Goal: Transaction & Acquisition: Purchase product/service

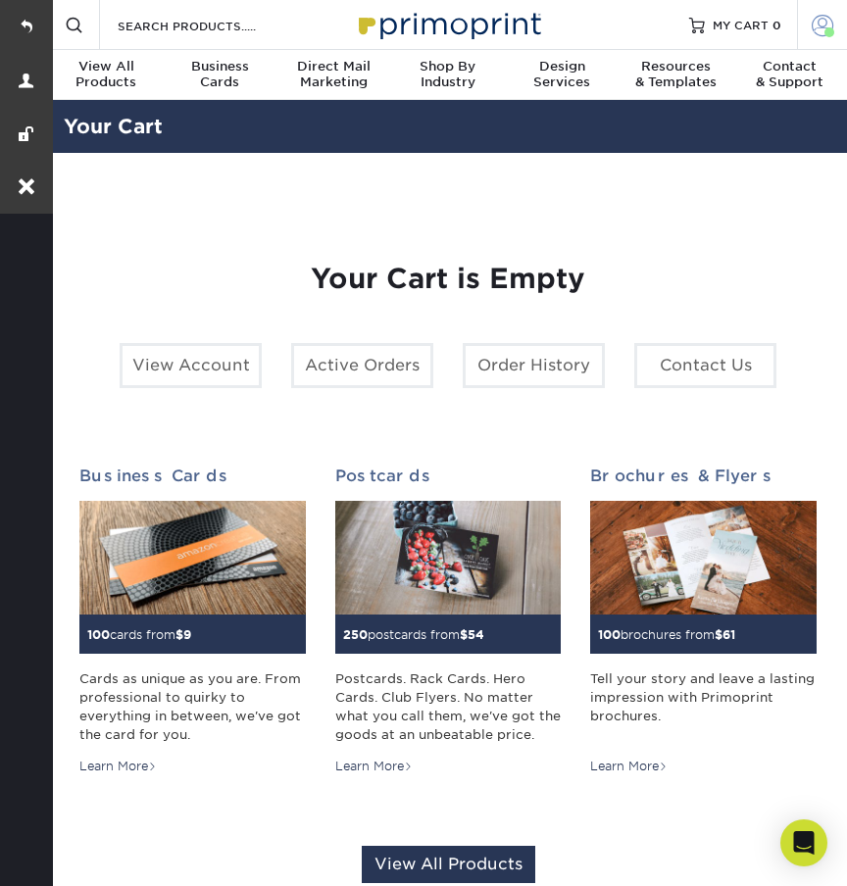
click at [813, 29] on span at bounding box center [822, 25] width 22 height 22
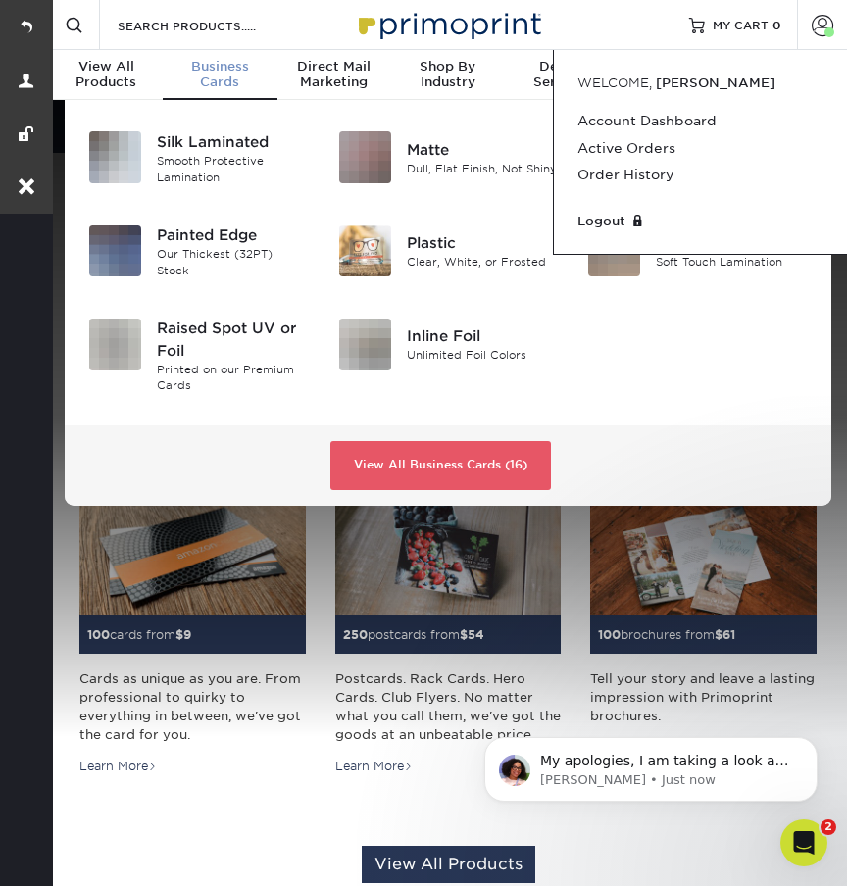
click at [215, 69] on span "Business" at bounding box center [220, 67] width 114 height 16
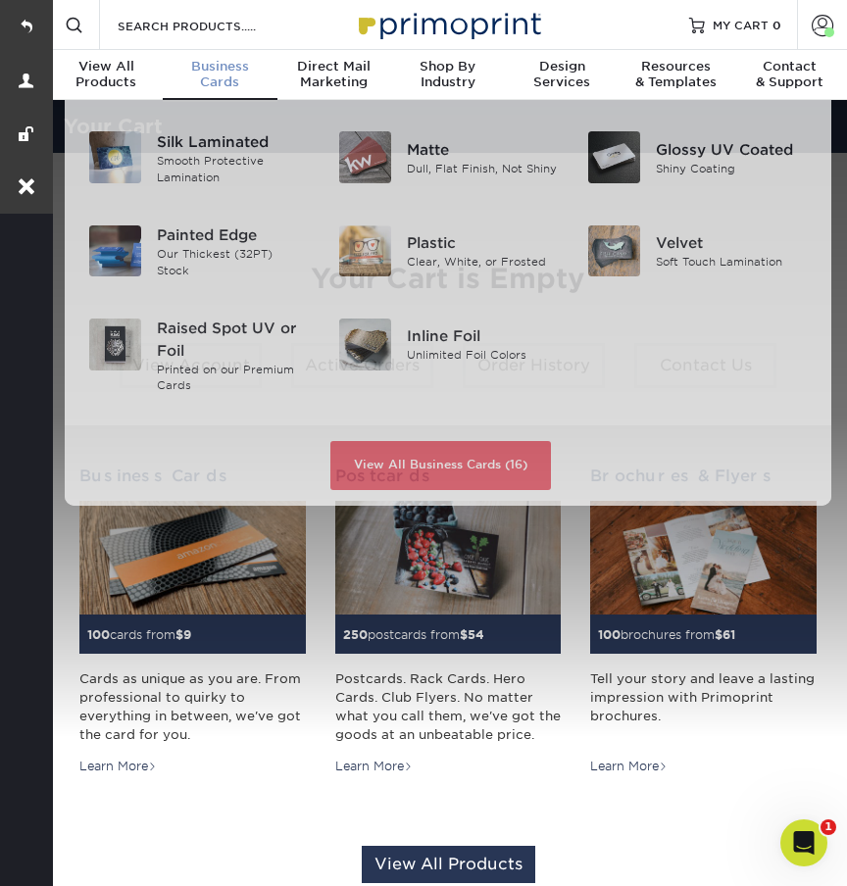
click at [214, 80] on div "Business Cards" at bounding box center [220, 74] width 114 height 31
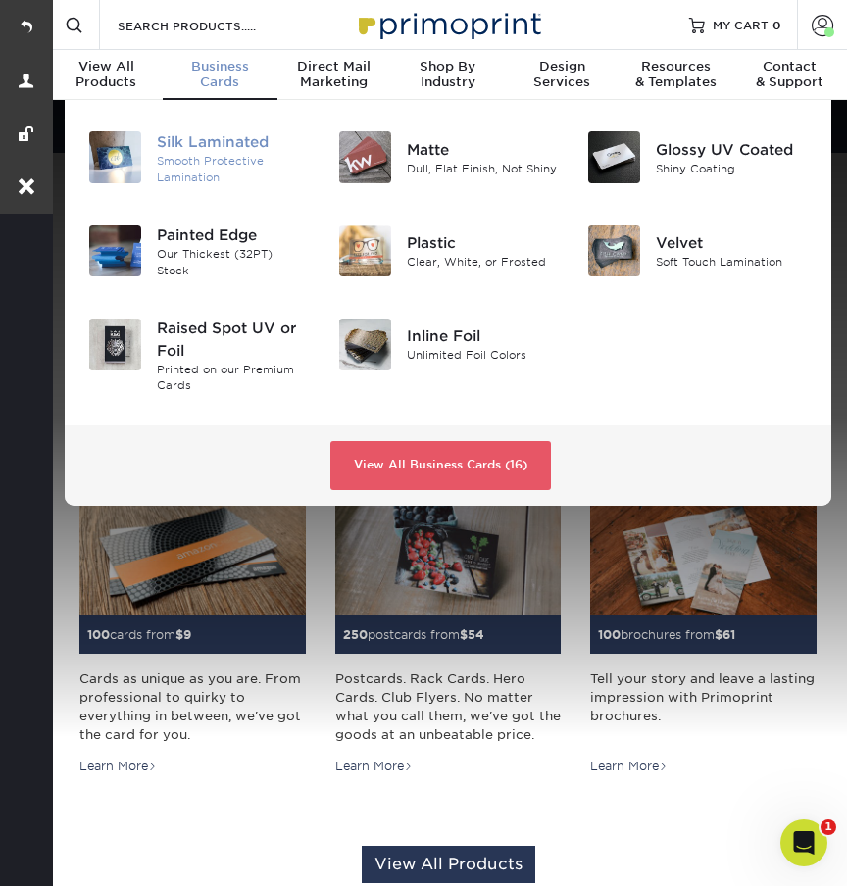
click at [216, 142] on div "Silk Laminated" at bounding box center [233, 142] width 152 height 22
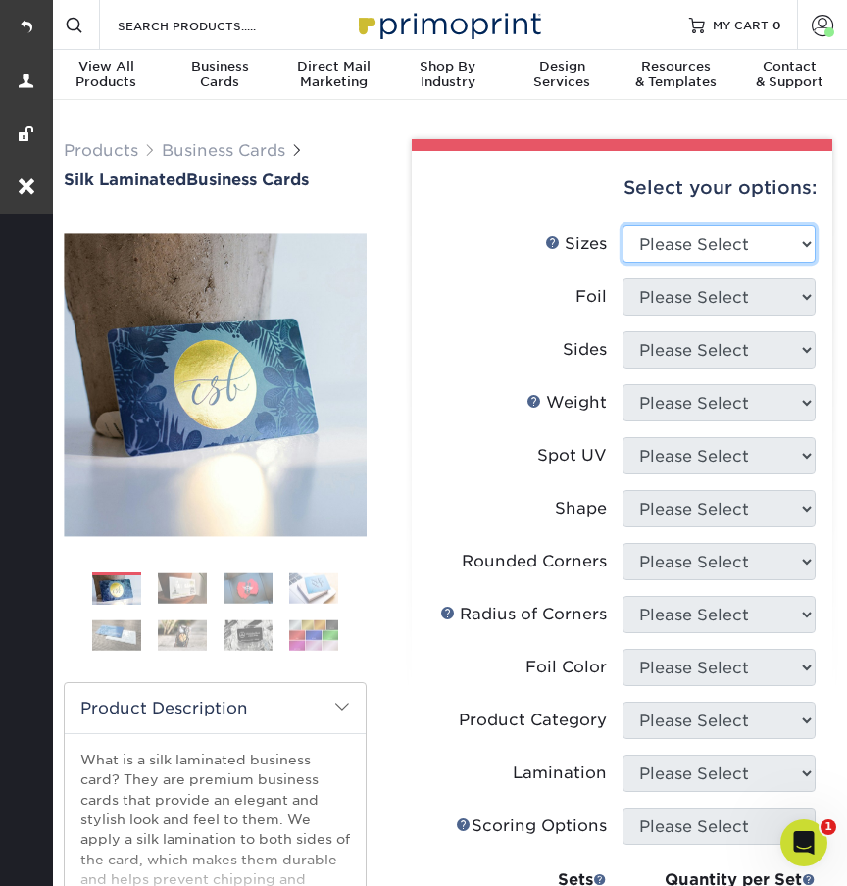
select select "2.00x3.50"
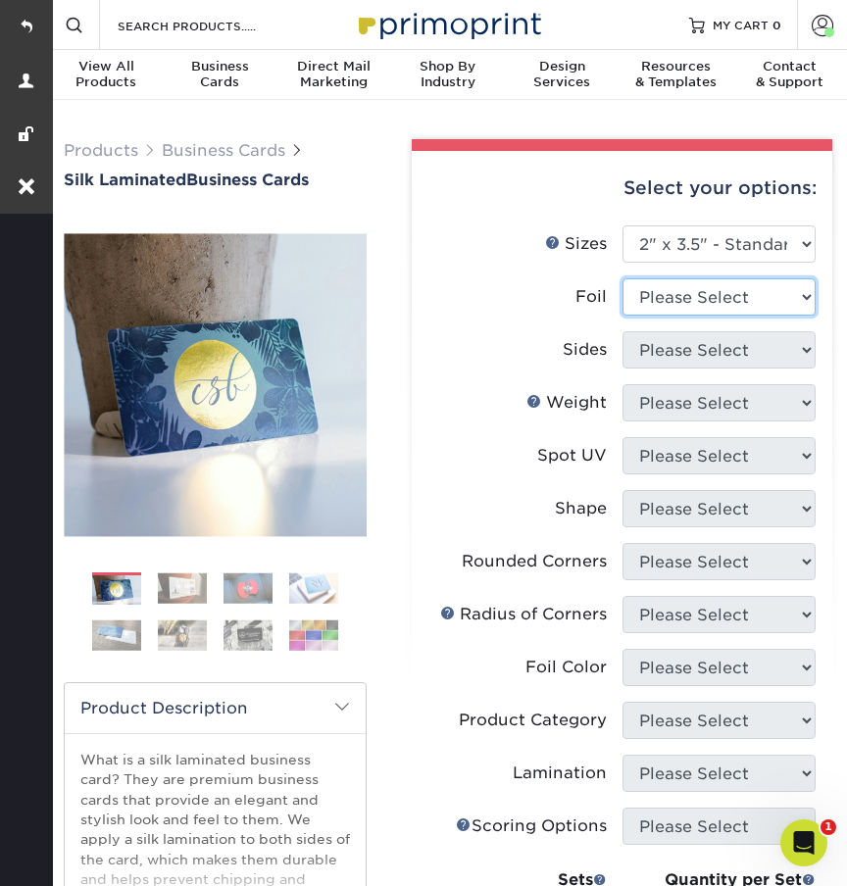
select select "0"
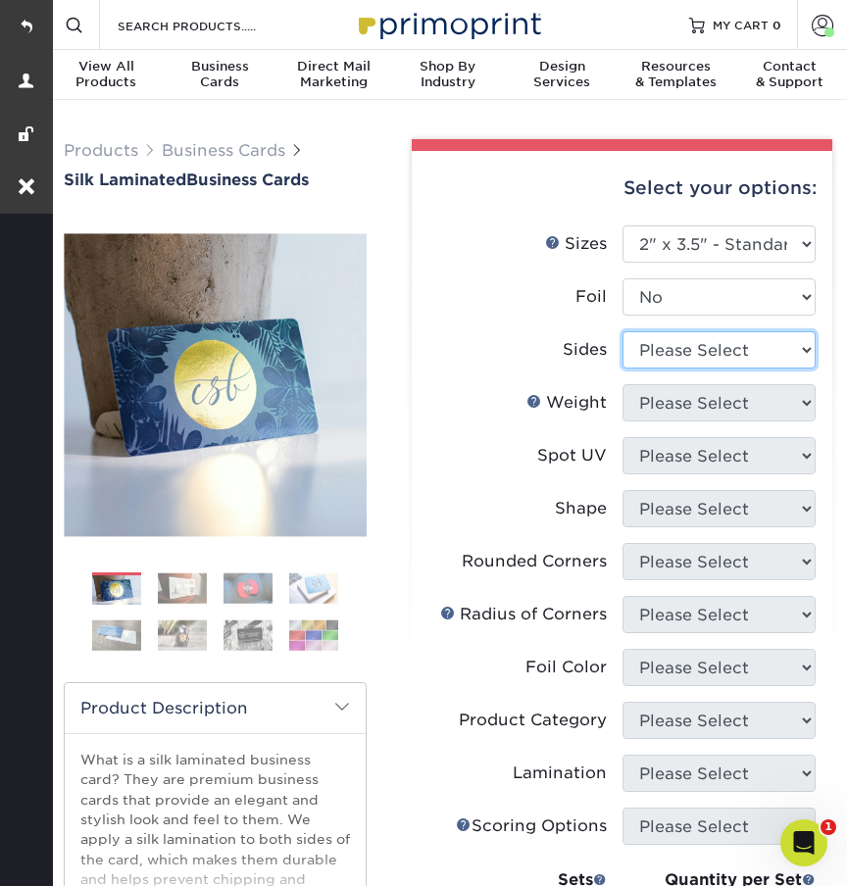
select select "13abbda7-1d64-4f25-8bb2-c179b224825d"
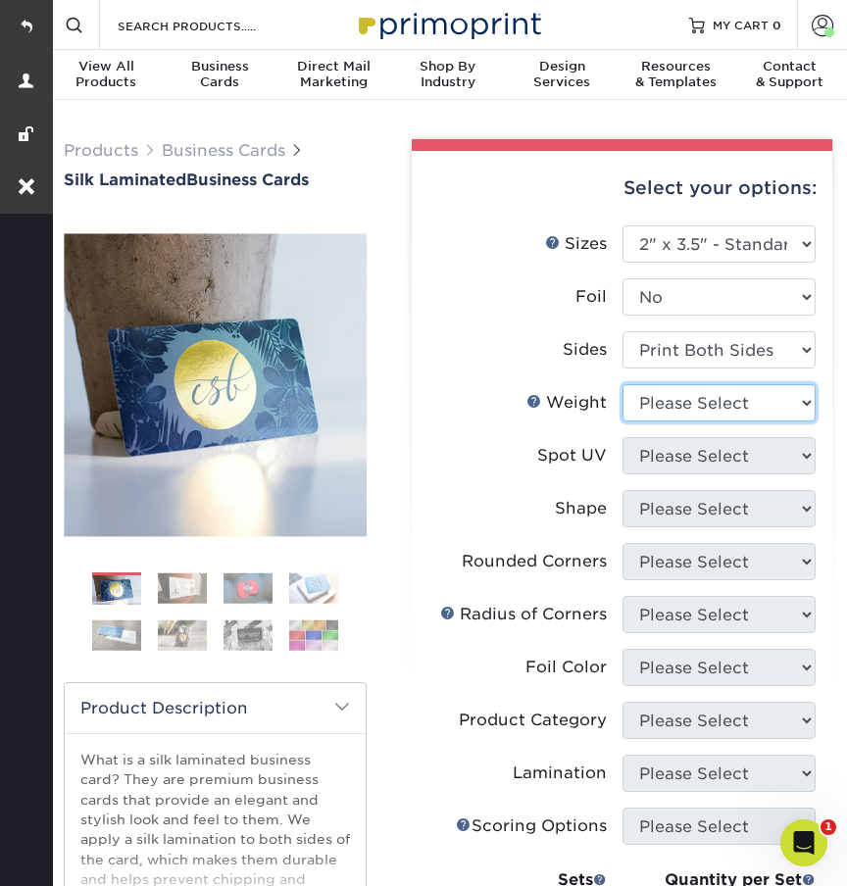
select select "16PT"
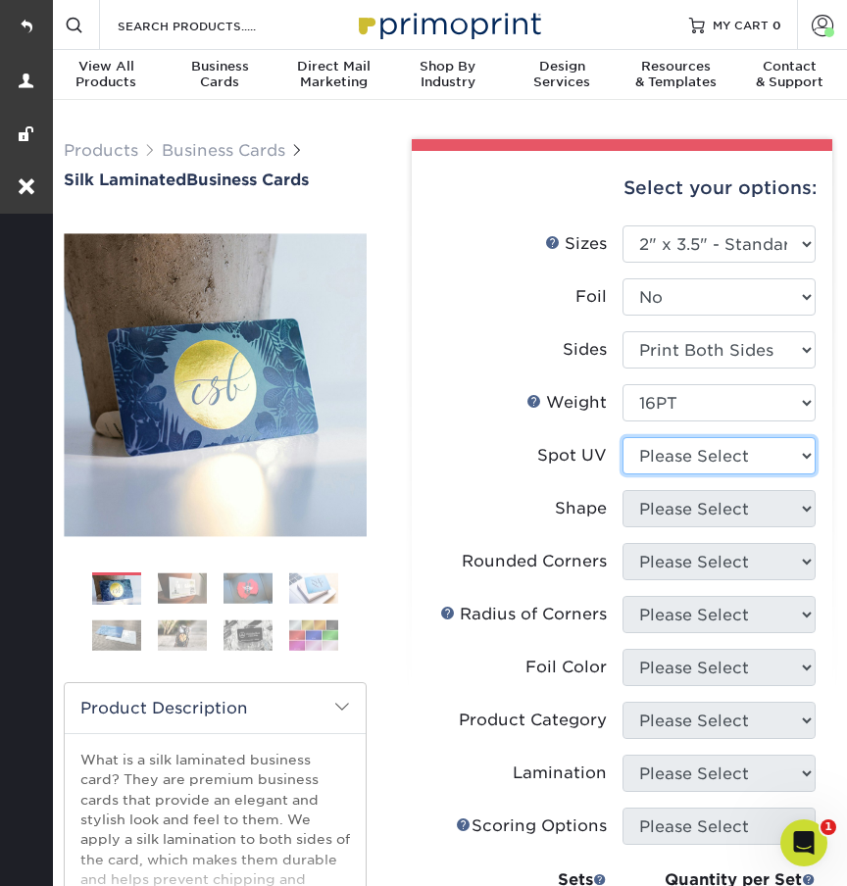
select select "3"
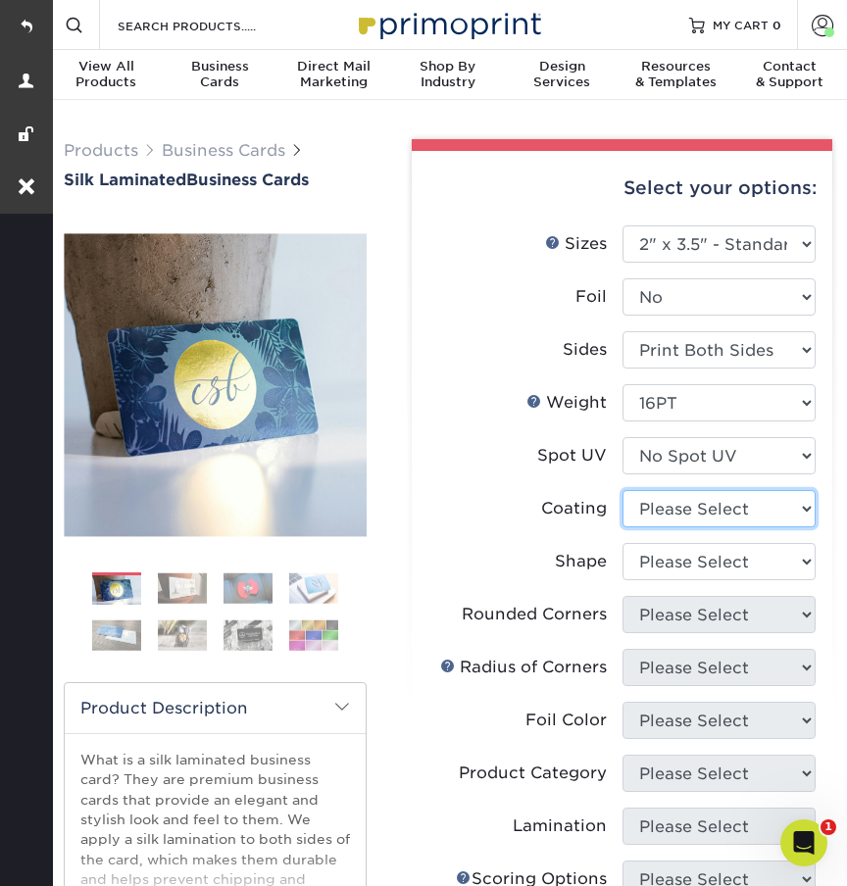
select select "3e7618de-abca-4bda-9f97-8b9129e913d8"
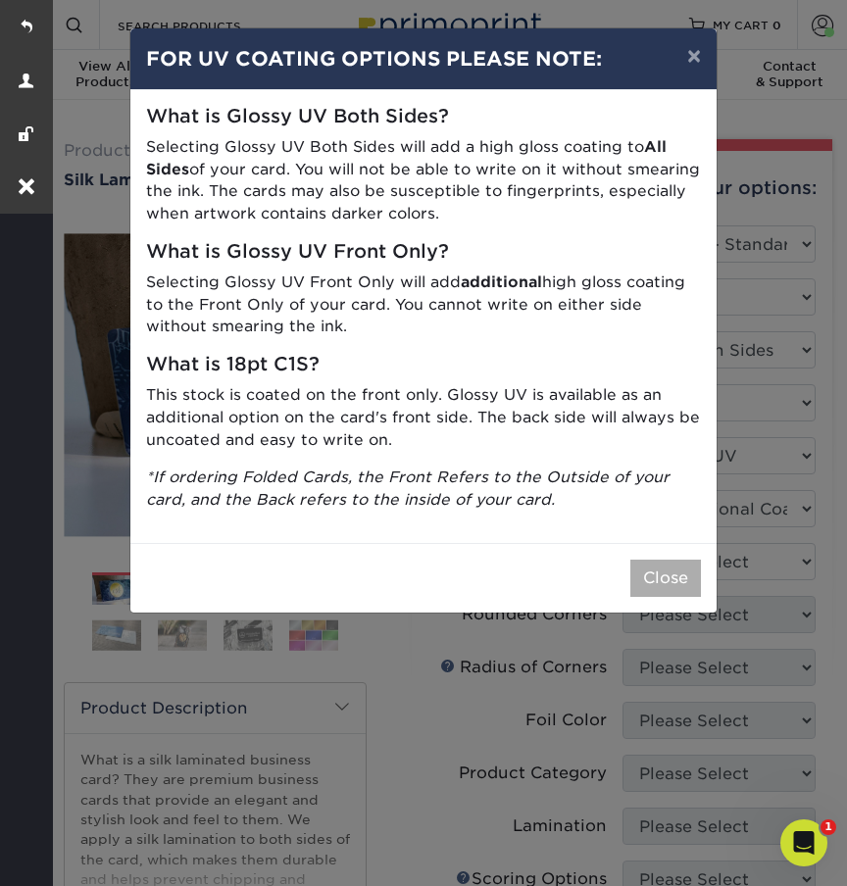
click at [654, 571] on button "Close" at bounding box center [665, 577] width 71 height 37
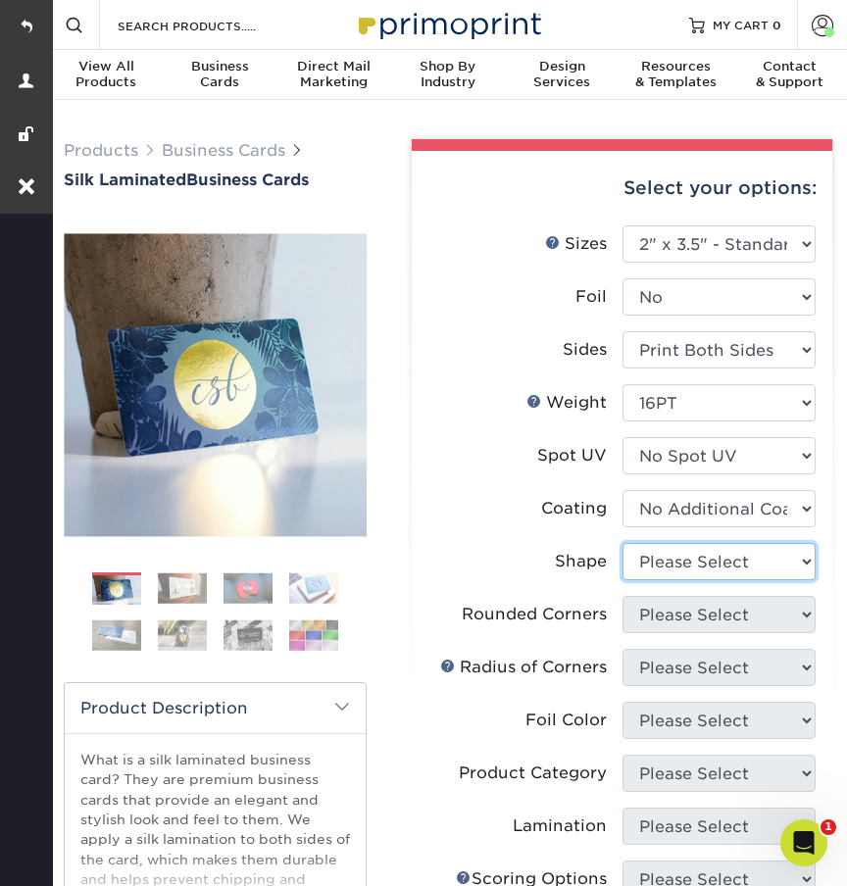
select select "standard"
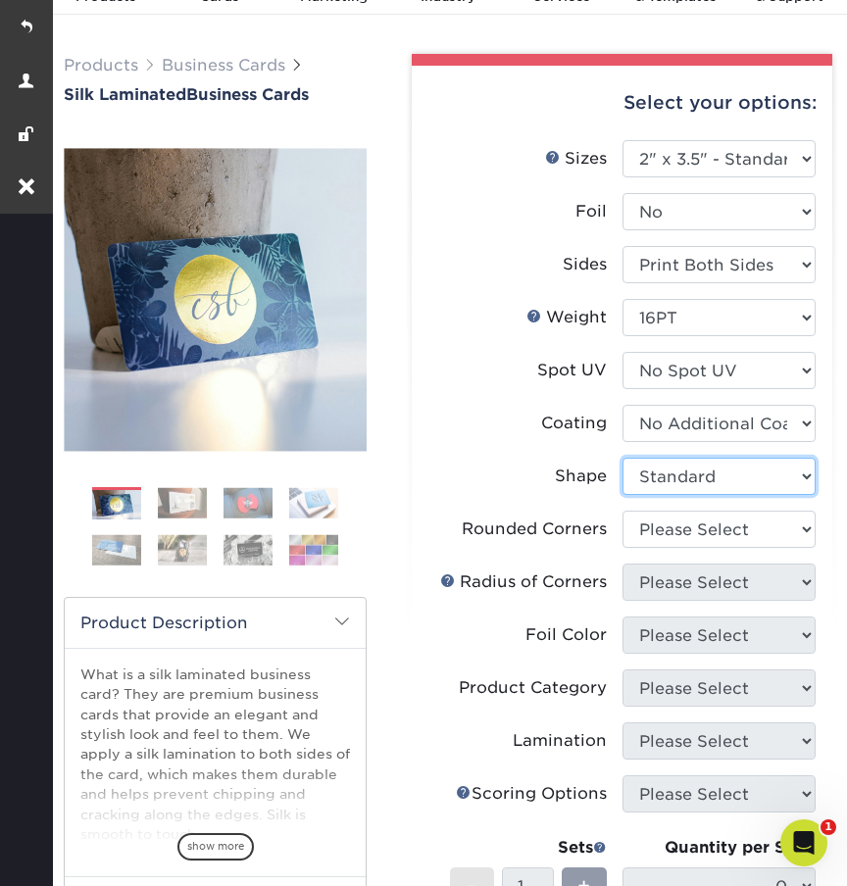
scroll to position [87, 0]
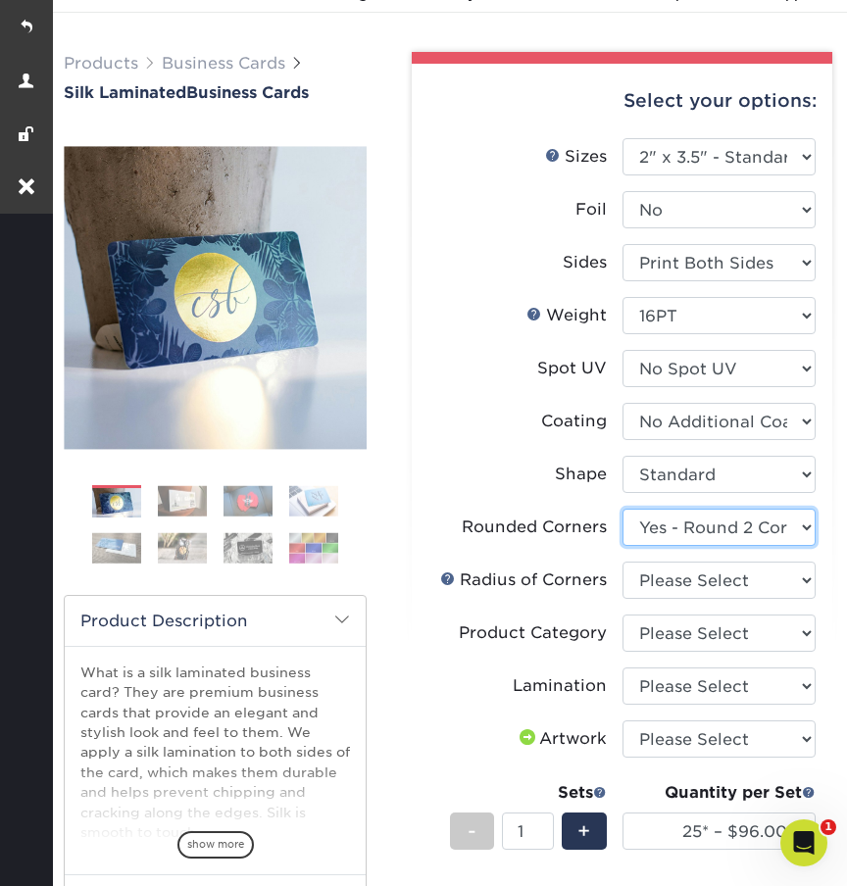
select select "7672df9e-0e0a-464d-8e1f-920c575e4da3"
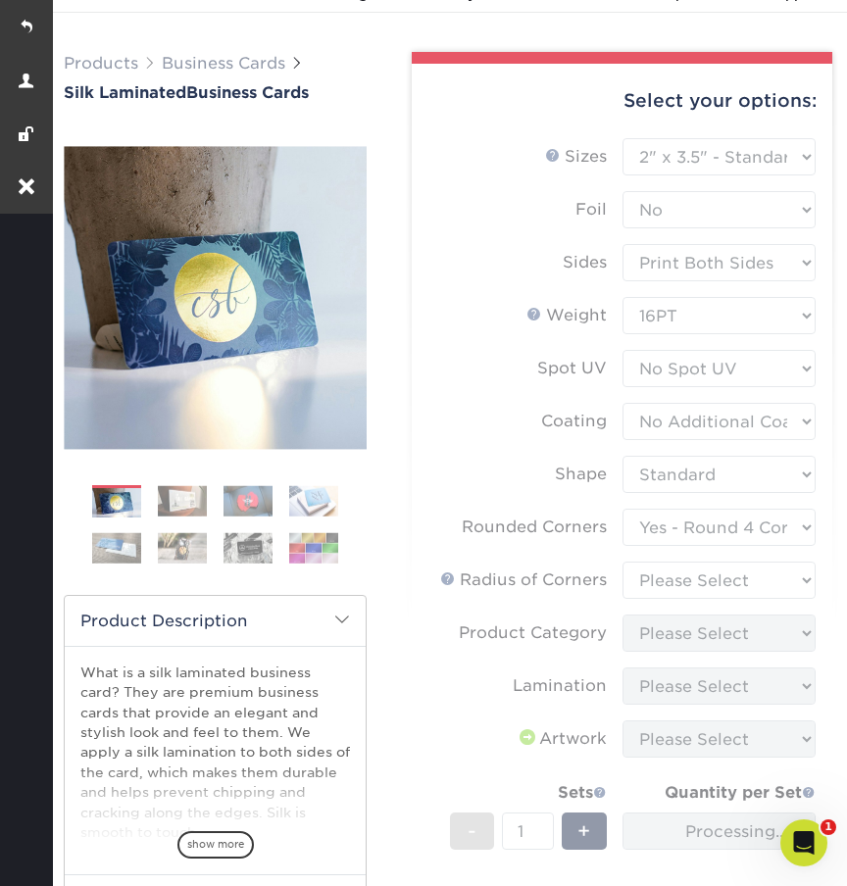
click at [658, 577] on form "Sizes Help Sizes Please Select 1.5" x 3.5" - Mini 1.75" x 3.5" - Mini 2" x 2" -…" at bounding box center [621, 569] width 389 height 863
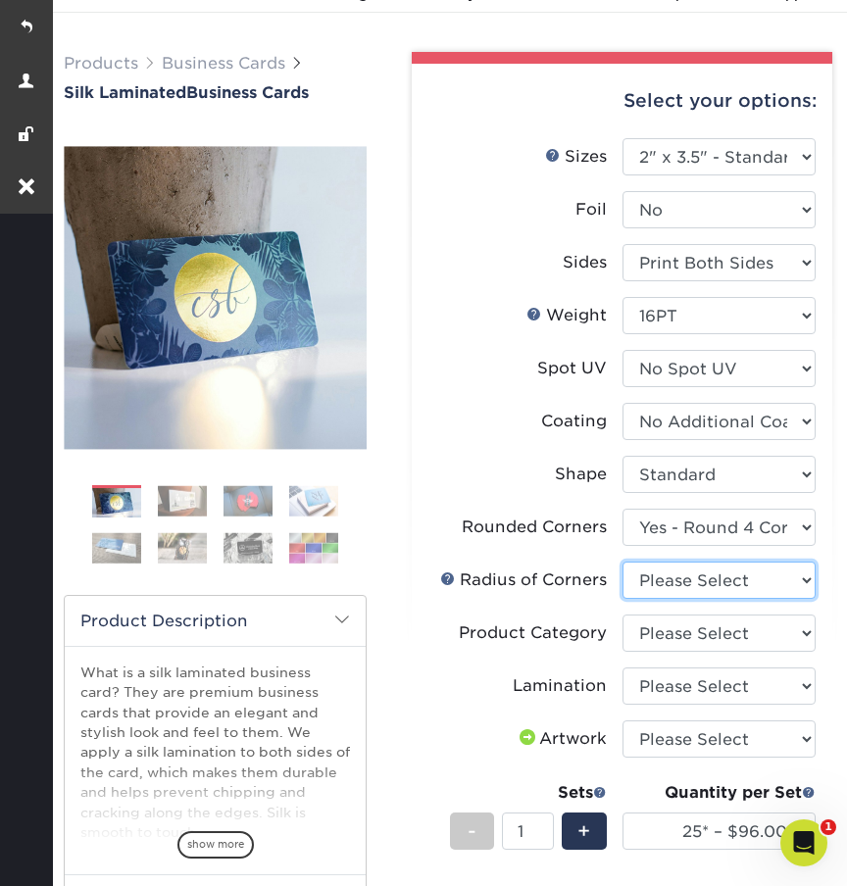
select select "479fbfe7-6a0c-4895-8c9a-81739b7486c9"
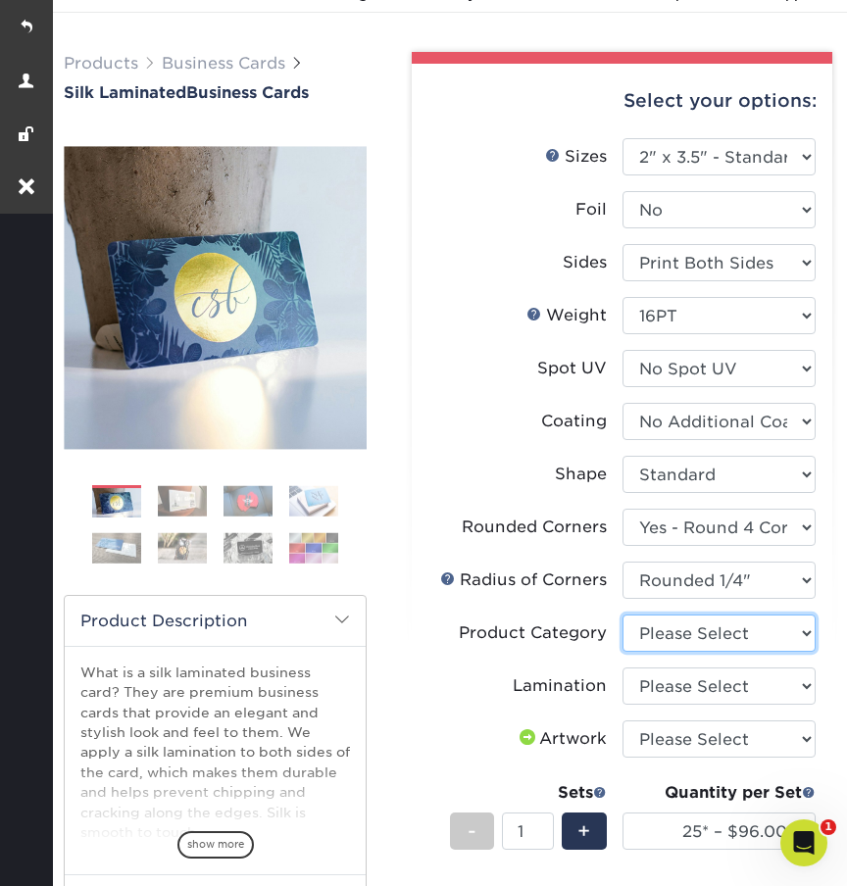
select select "3b5148f1-0588-4f88-a218-97bcfdce65c1"
select select "ccacb42f-45f7-42d3-bbd3-7c8421cf37f0"
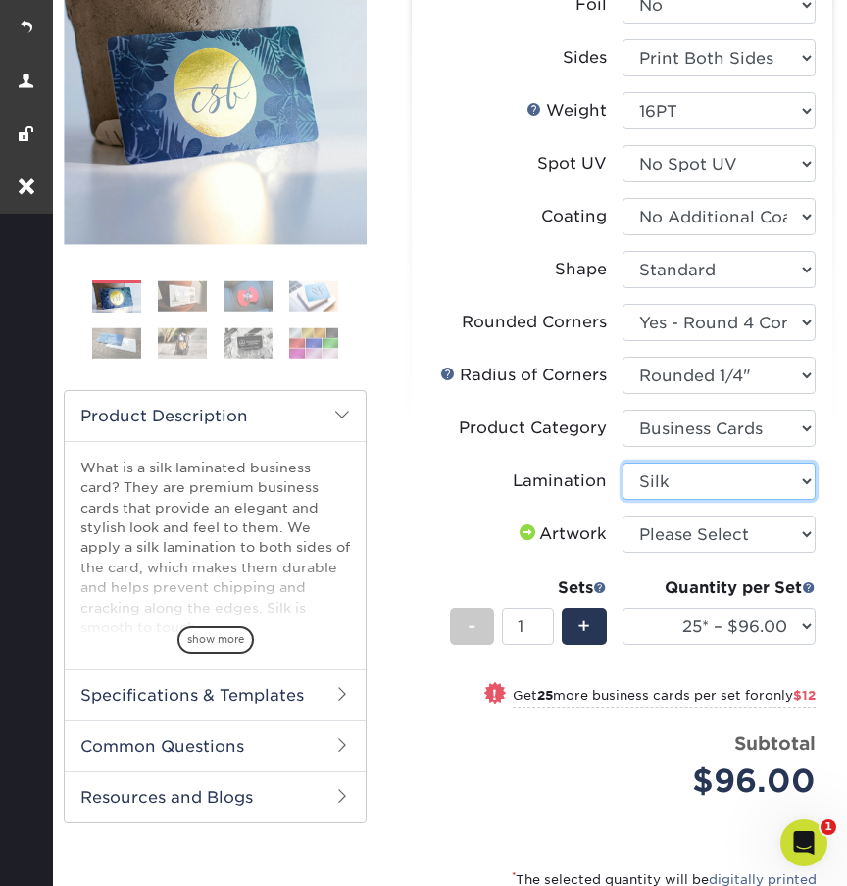
scroll to position [314, 0]
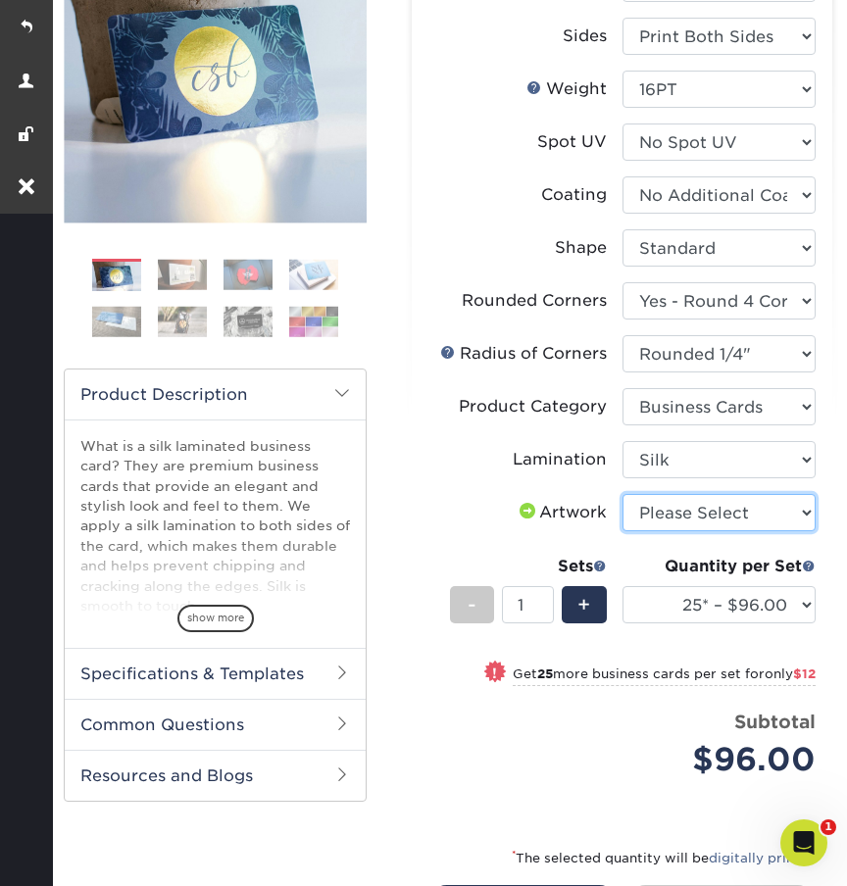
select select "upload"
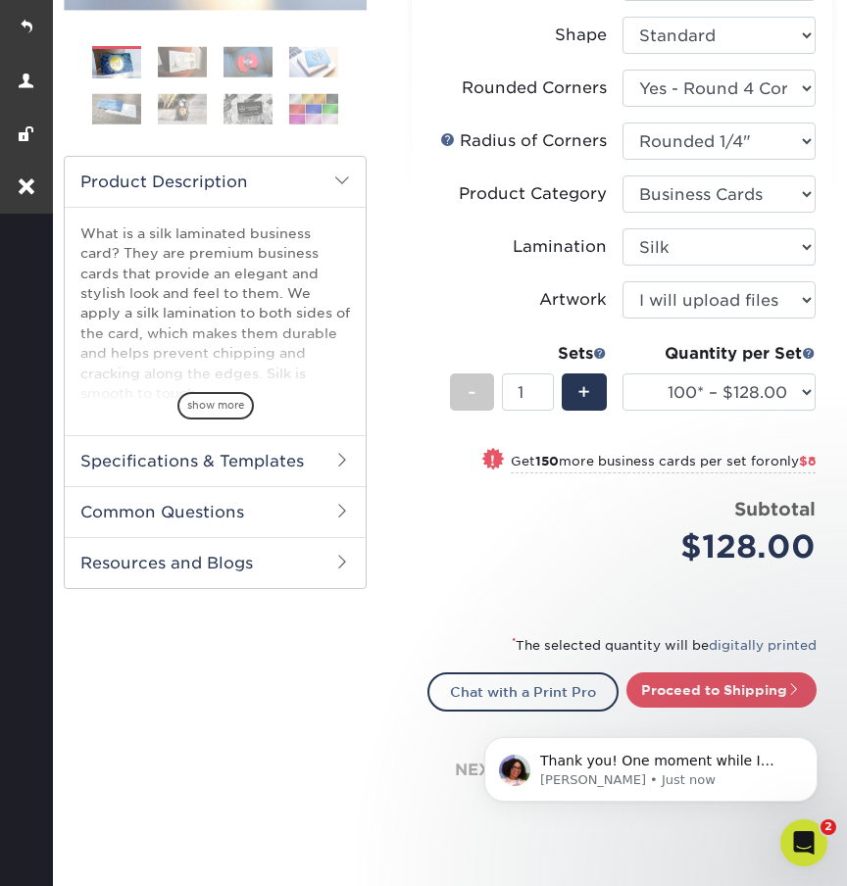
scroll to position [0, 0]
select select "250* – $136.00"
click at [586, 397] on span "+" at bounding box center [583, 391] width 13 height 29
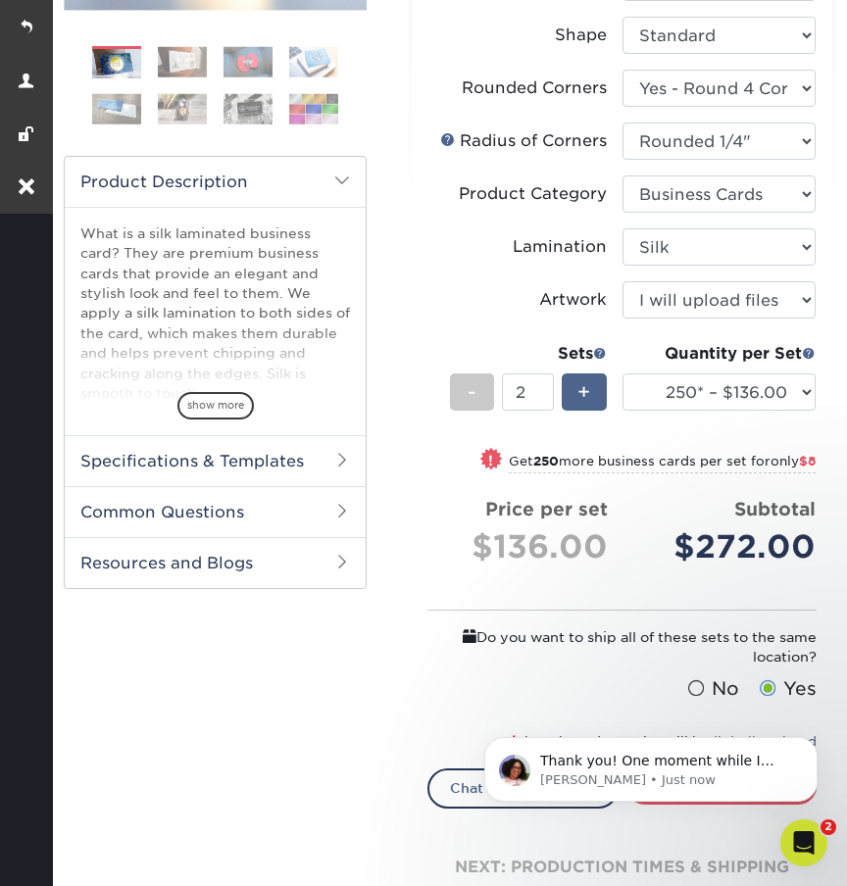
click at [586, 397] on span "+" at bounding box center [583, 391] width 13 height 29
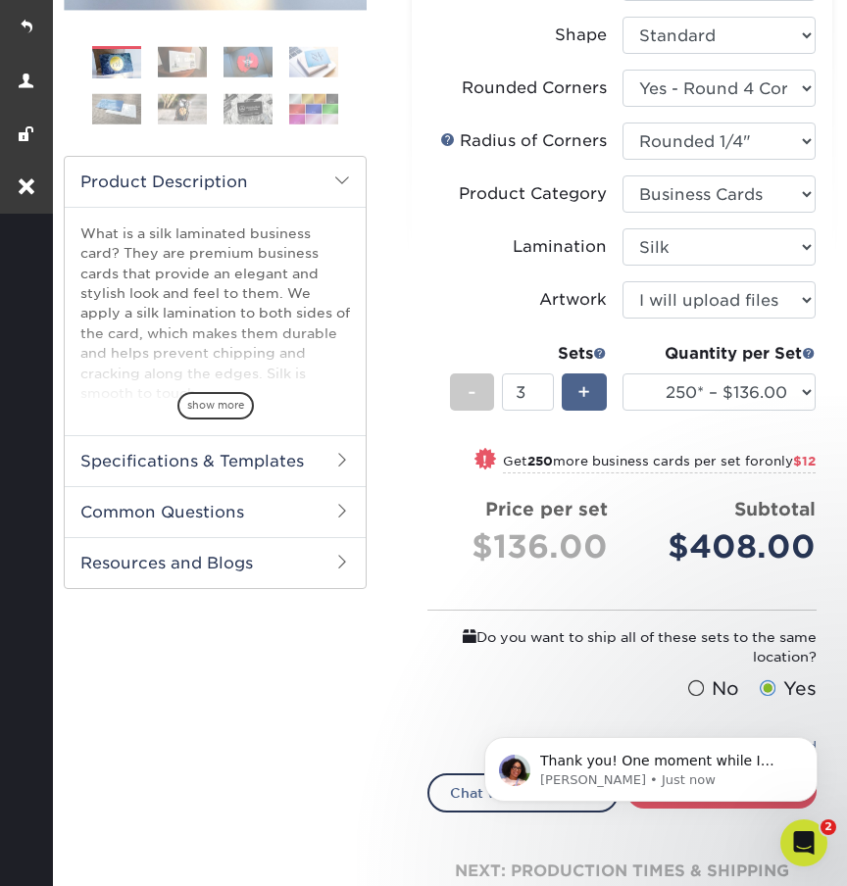
click at [586, 397] on span "+" at bounding box center [583, 391] width 13 height 29
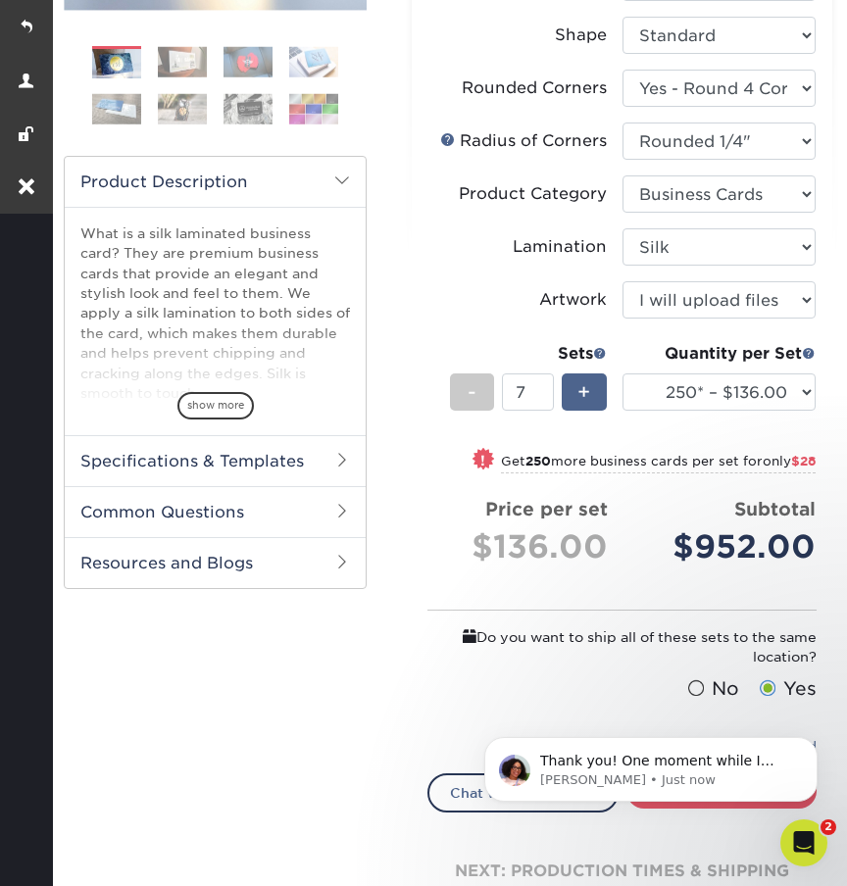
type input "8"
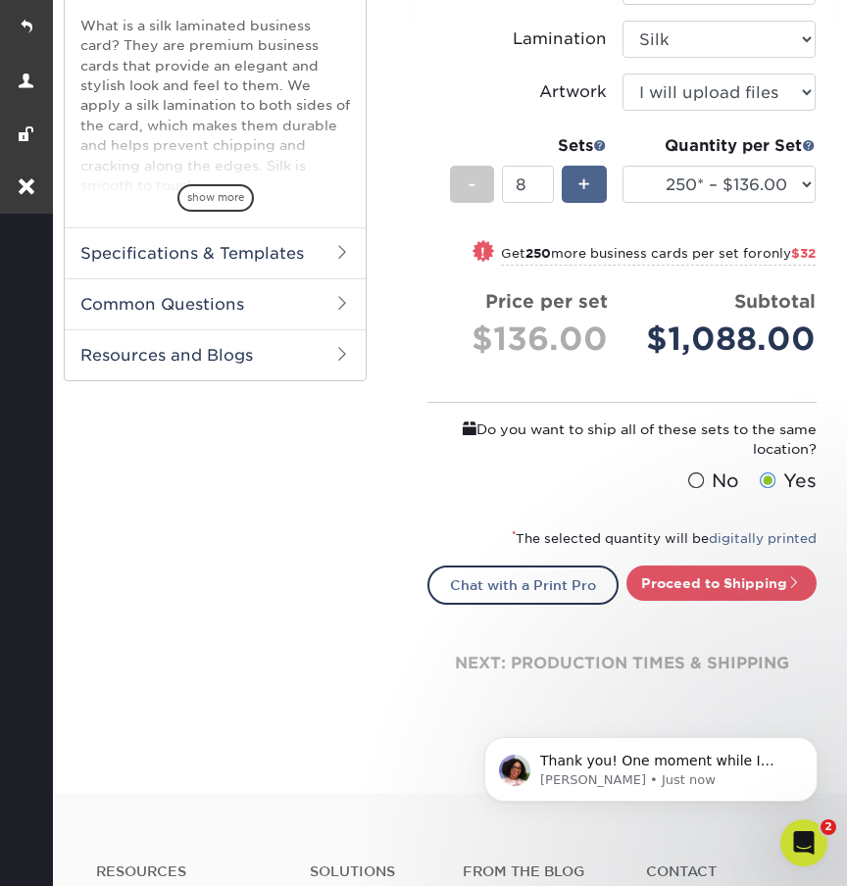
scroll to position [947, 0]
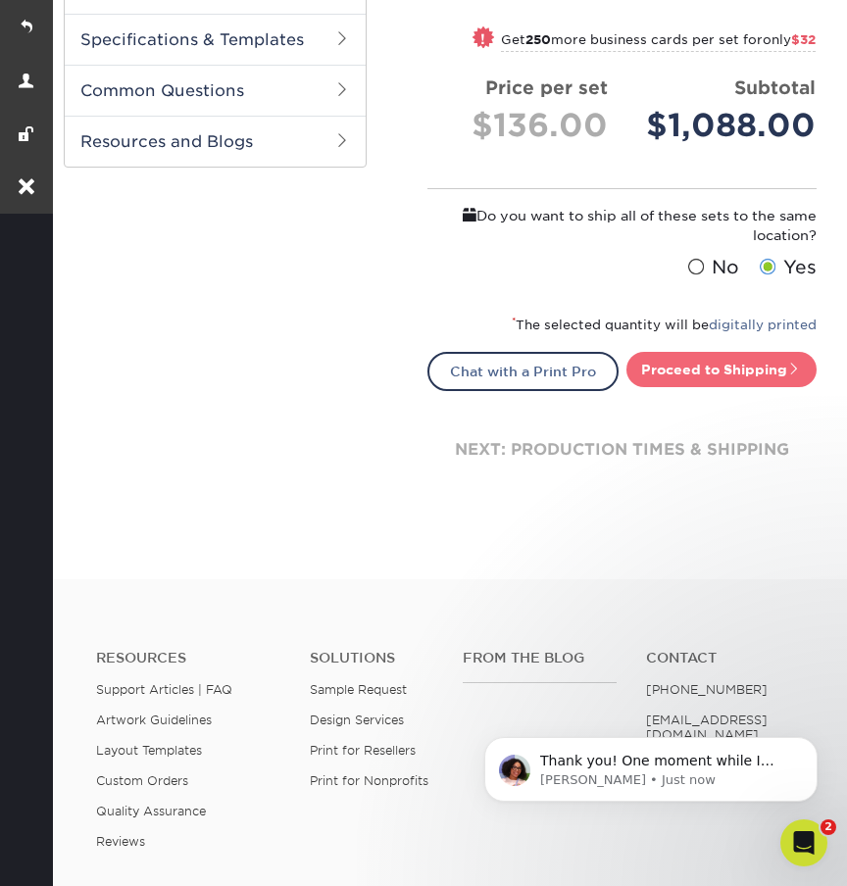
click at [666, 362] on link "Proceed to Shipping" at bounding box center [721, 369] width 190 height 35
type input "Set 1"
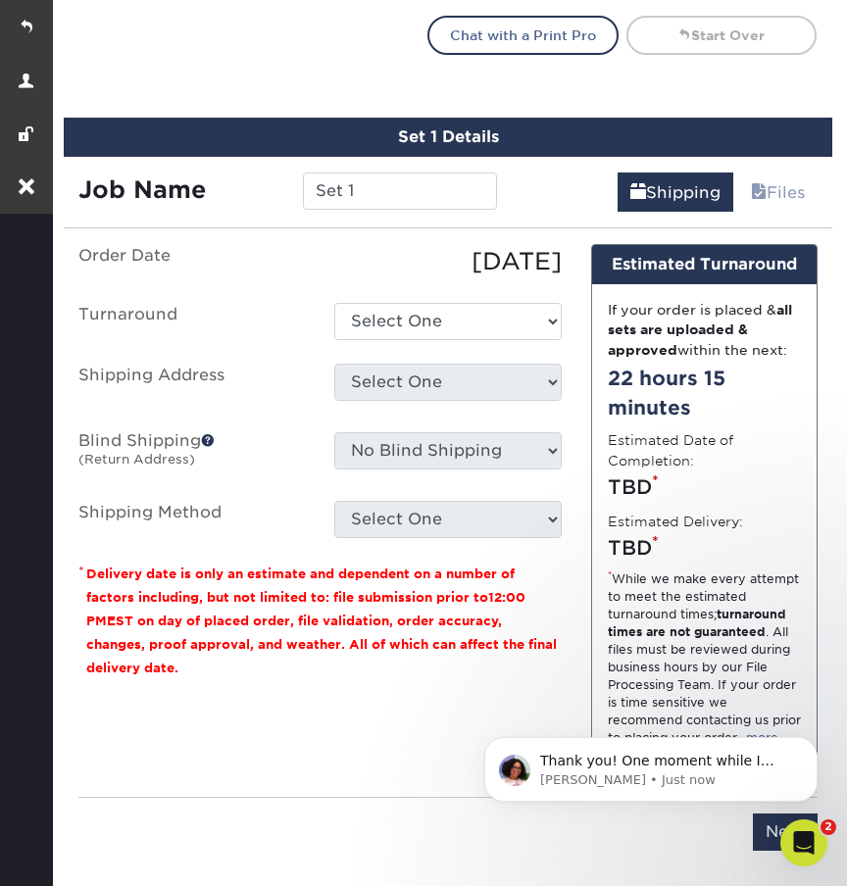
scroll to position [1348, 0]
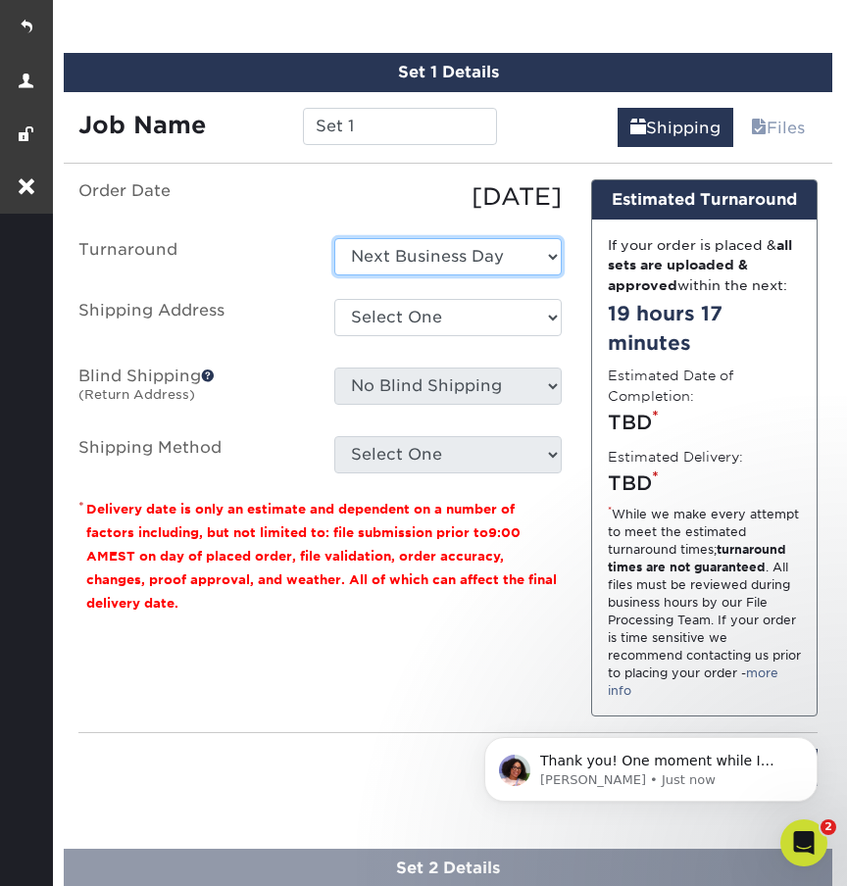
select select "81663f2d-f322-42f3-bbd4-3ac062c93cba"
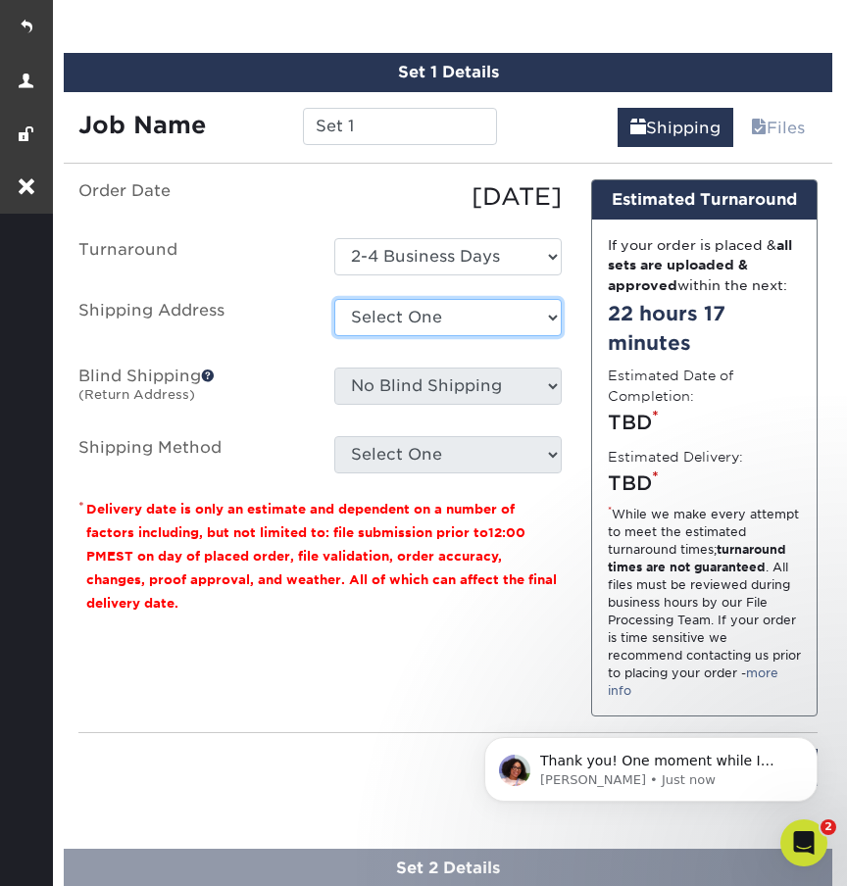
select select "285909"
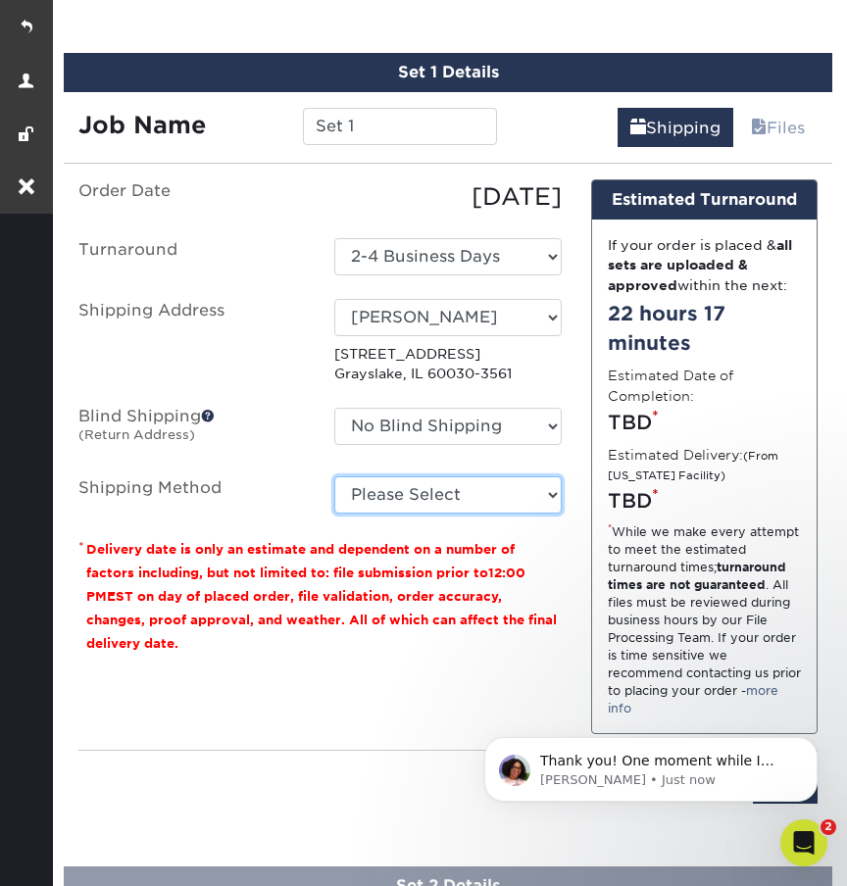
select select "03"
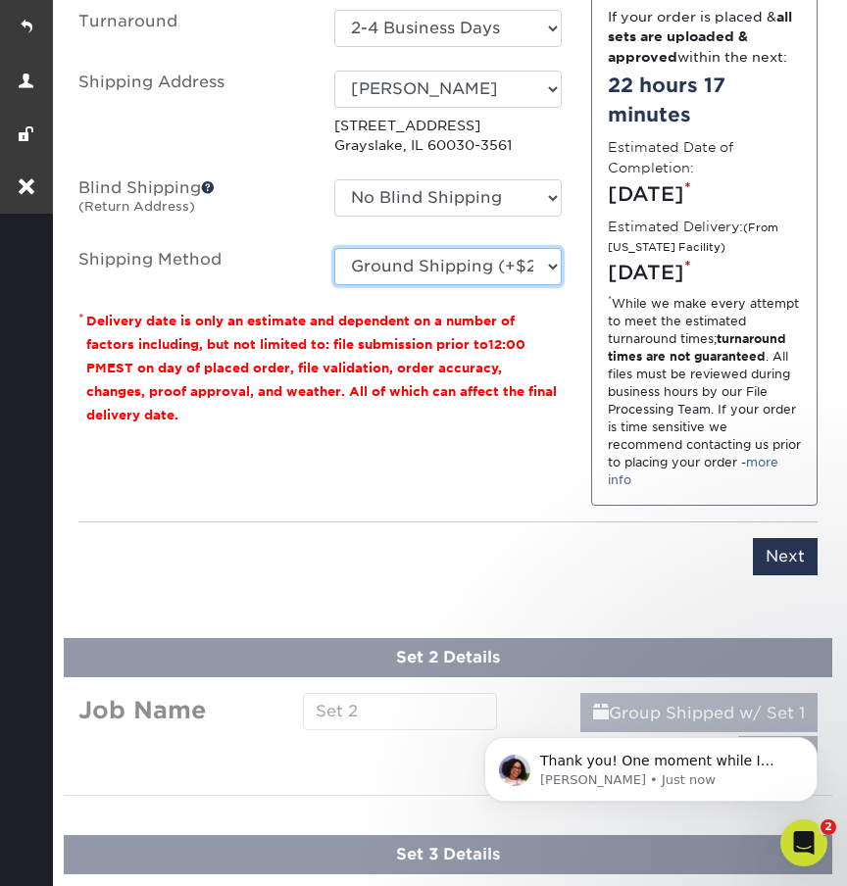
scroll to position [1904, 0]
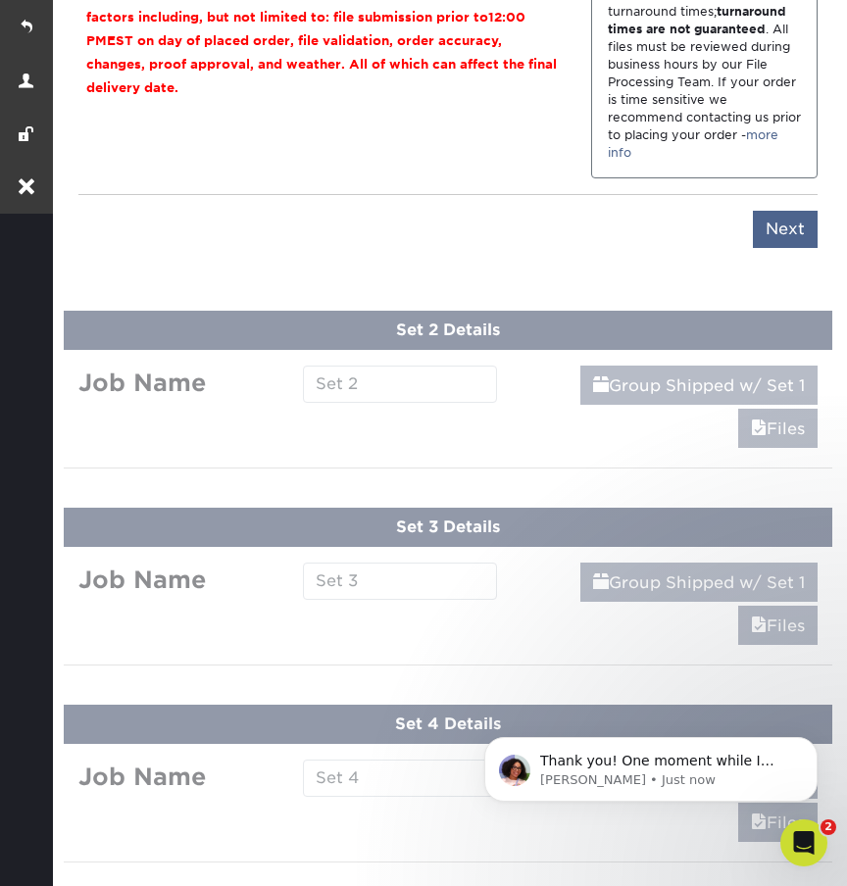
click at [786, 248] on input "Next" at bounding box center [784, 229] width 65 height 37
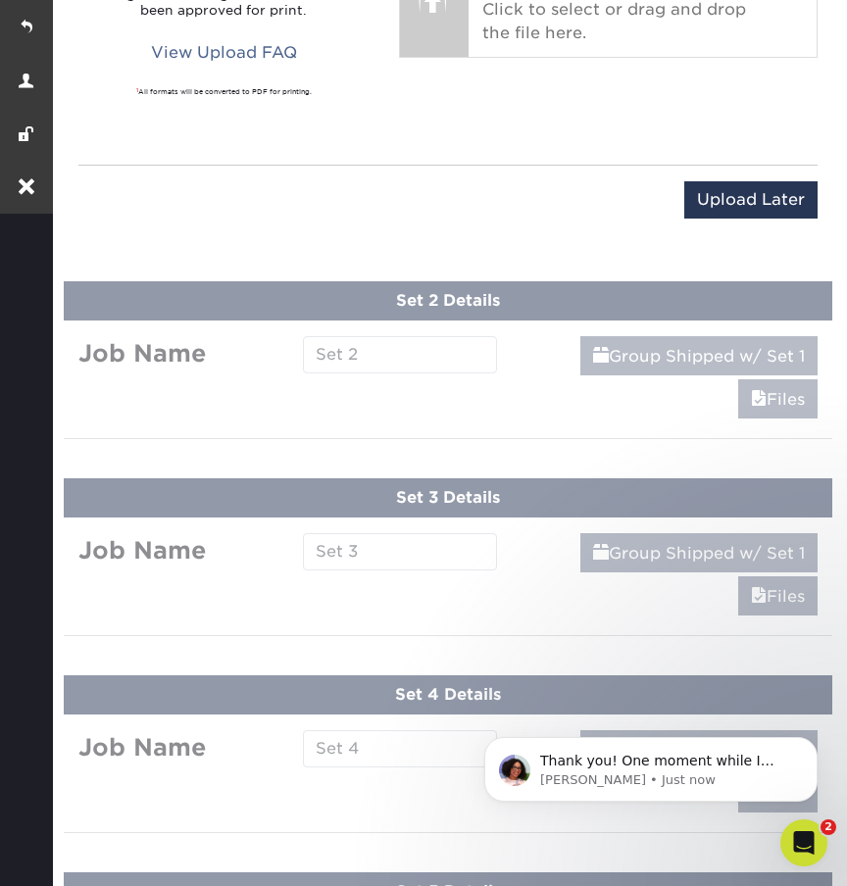
scroll to position [1813, 0]
click at [729, 181] on input "Upload Later" at bounding box center [750, 199] width 133 height 37
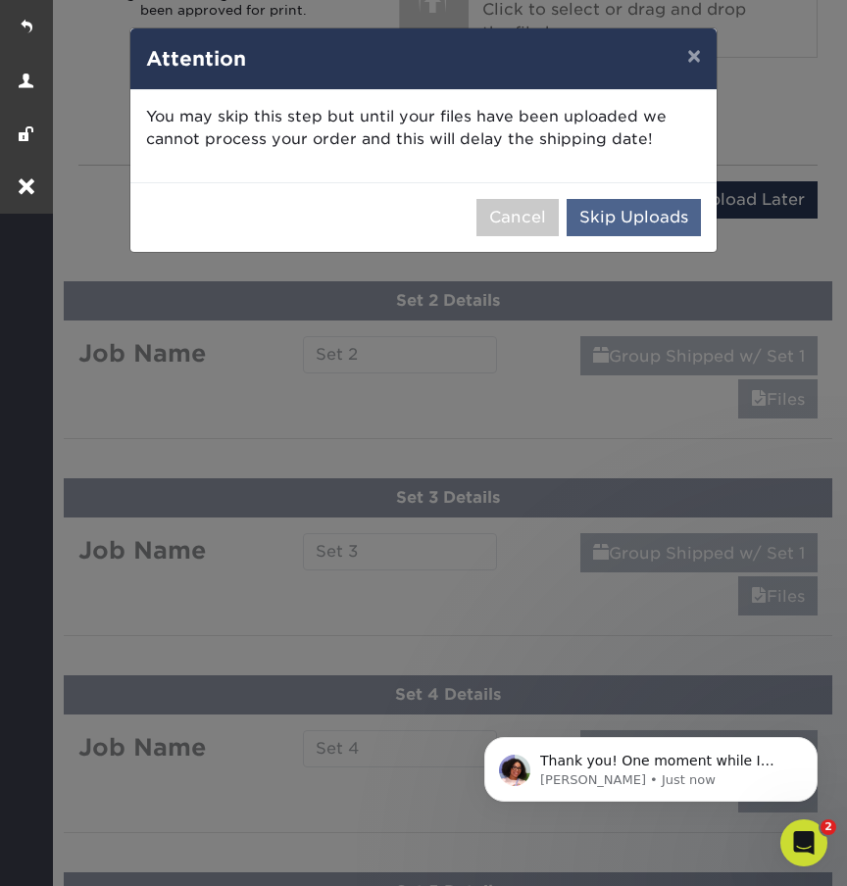
click at [655, 224] on button "Skip Uploads" at bounding box center [633, 217] width 134 height 37
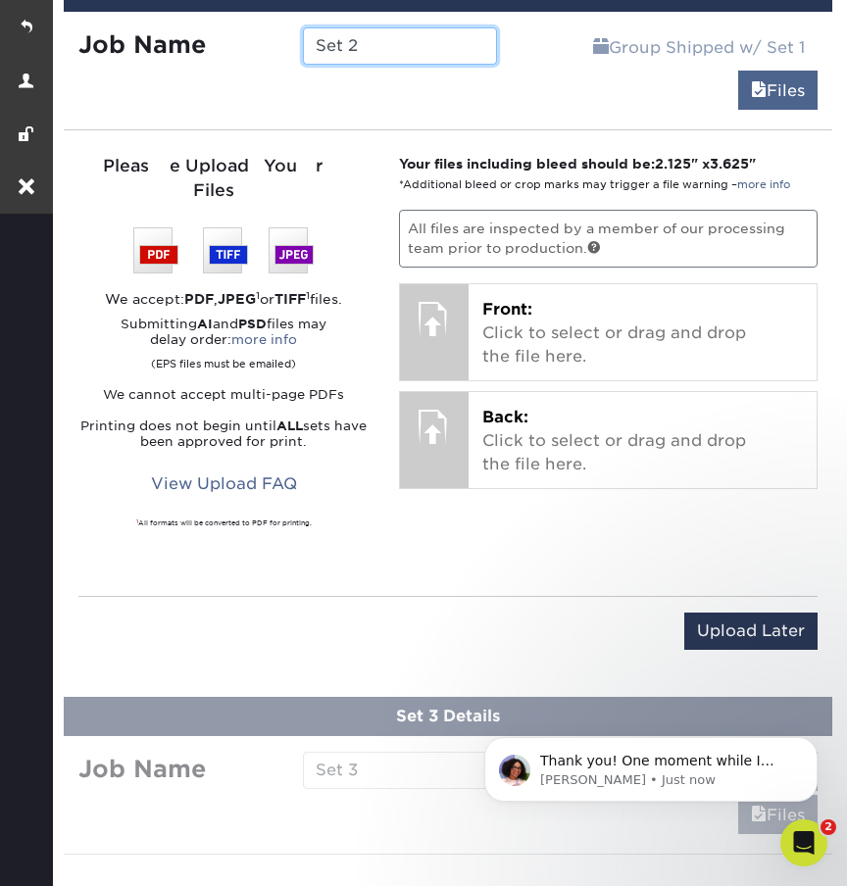
scroll to position [1672, 0]
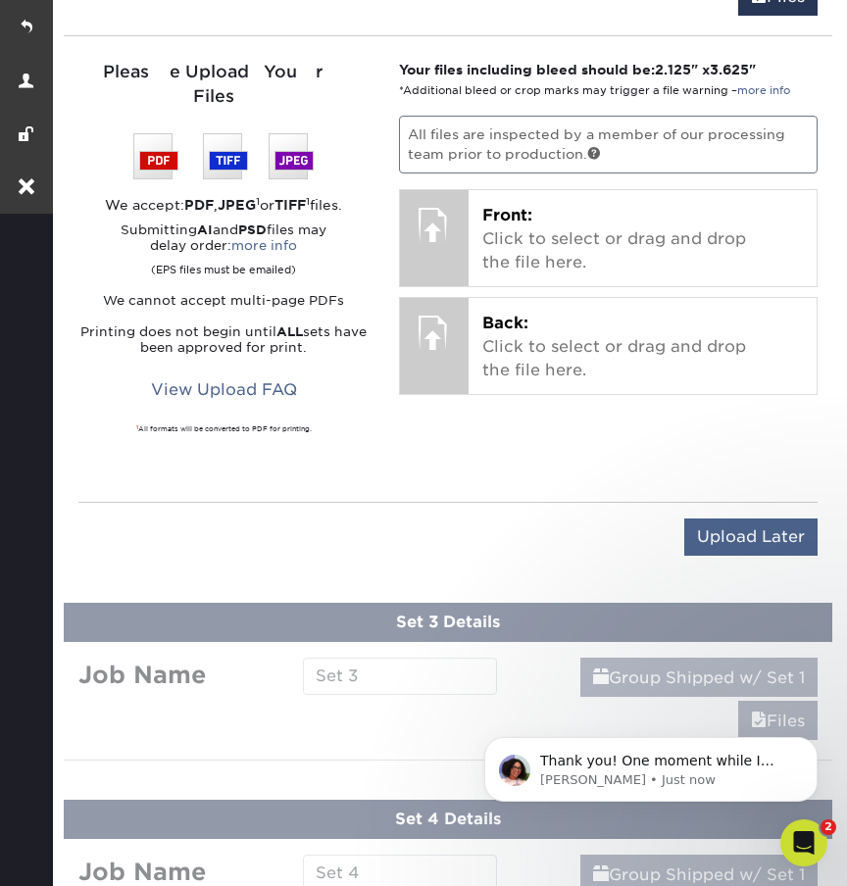
click at [783, 518] on input "Upload Later" at bounding box center [750, 536] width 133 height 37
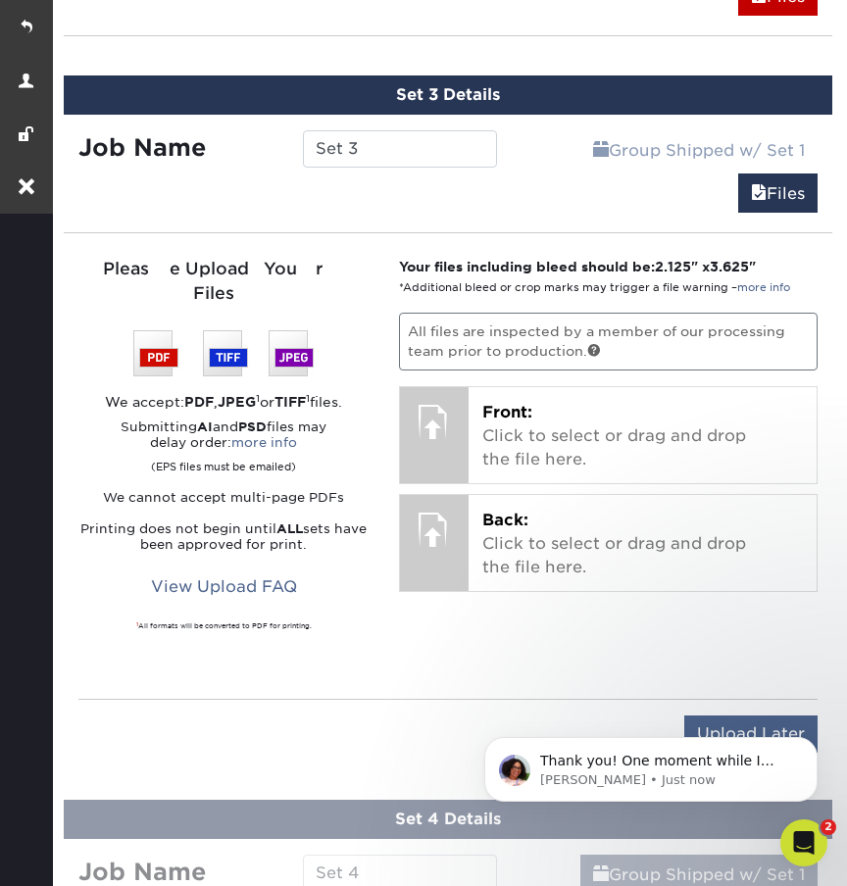
click at [740, 715] on input "Upload Later" at bounding box center [750, 733] width 133 height 37
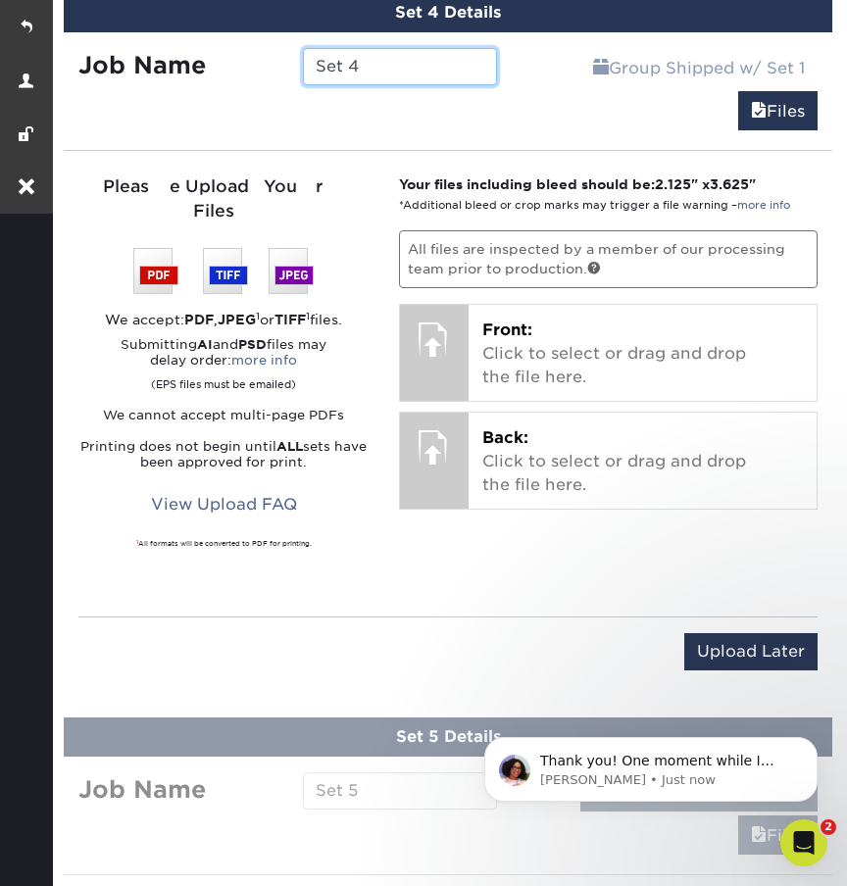
scroll to position [1963, 0]
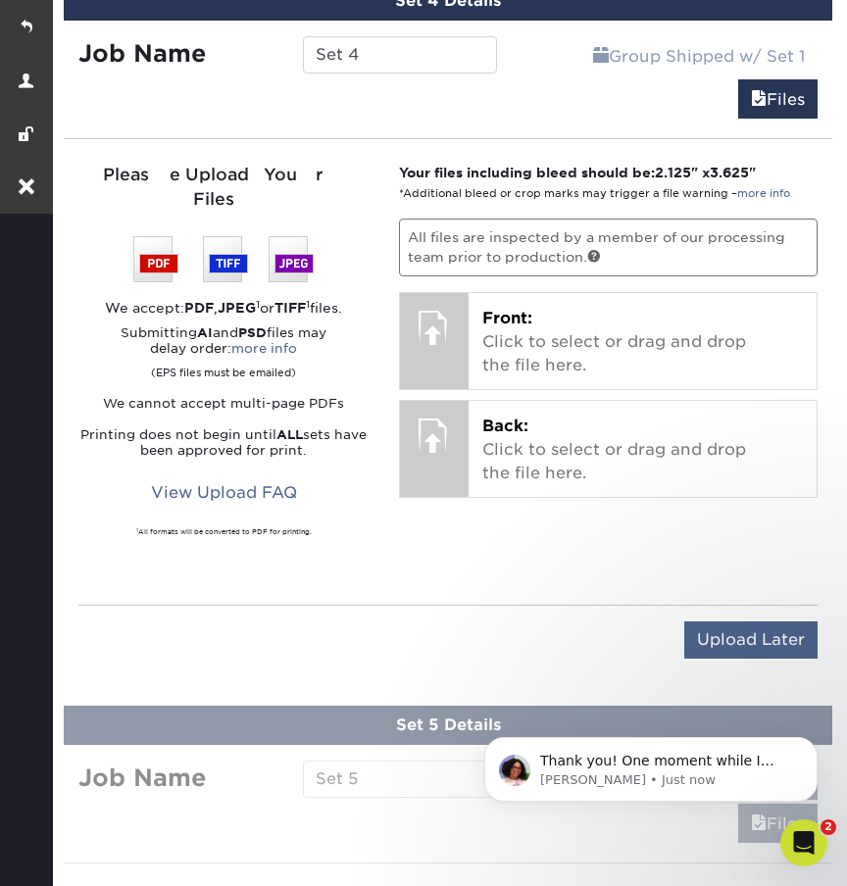
click at [735, 621] on input "Upload Later" at bounding box center [750, 639] width 133 height 37
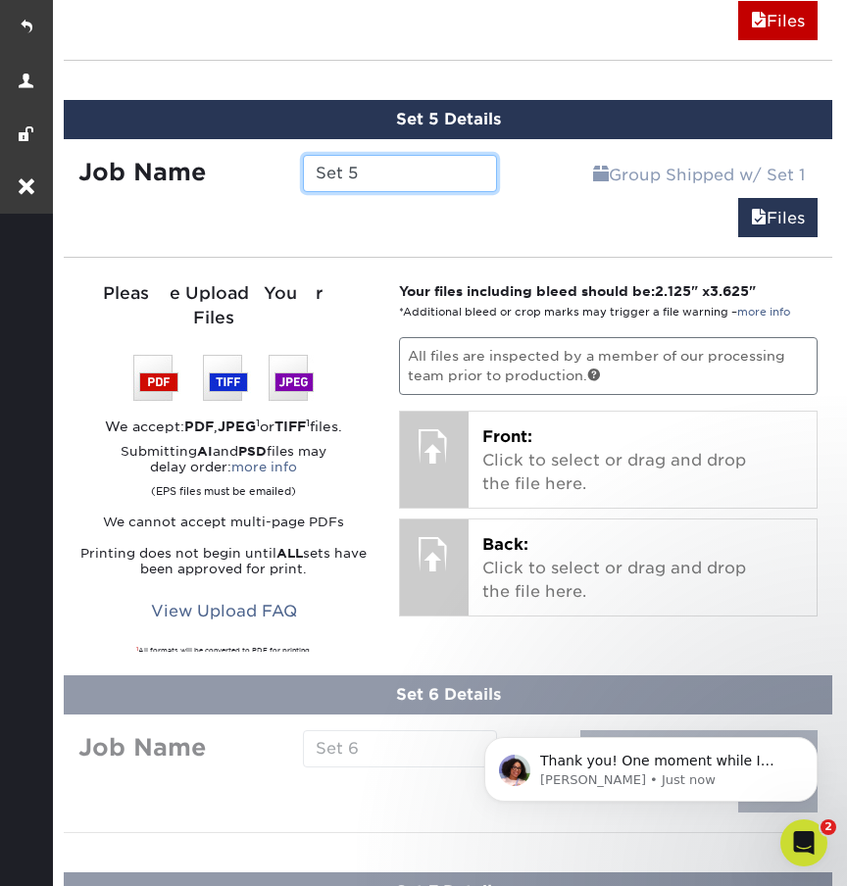
scroll to position [2610, 0]
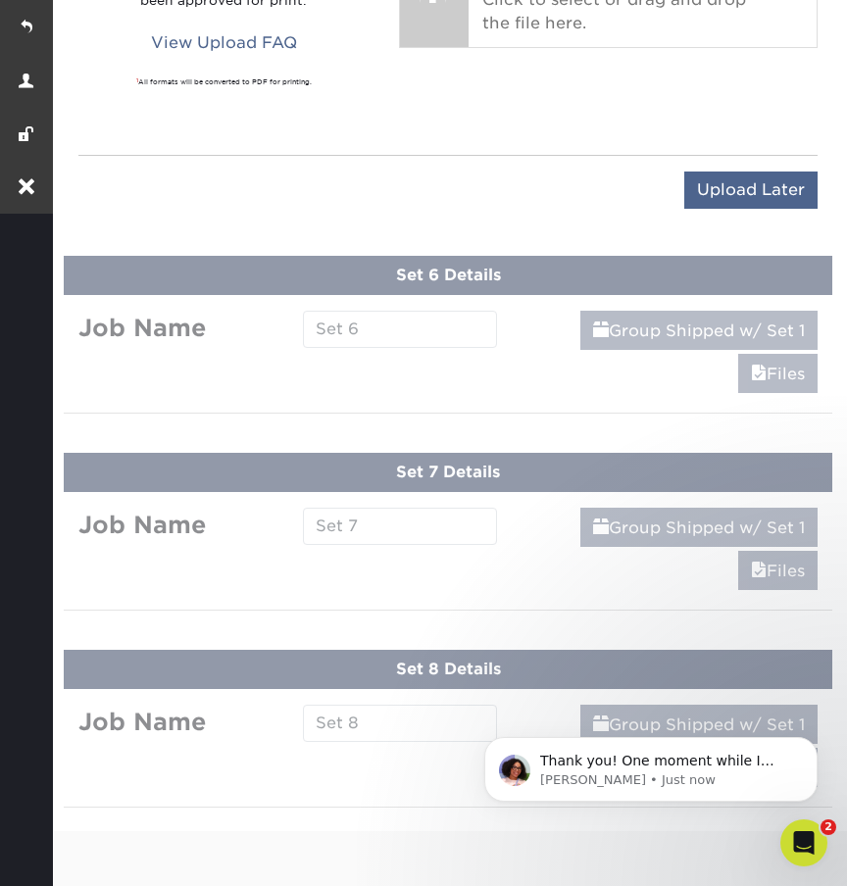
click at [734, 171] on input "Upload Later" at bounding box center [750, 189] width 133 height 37
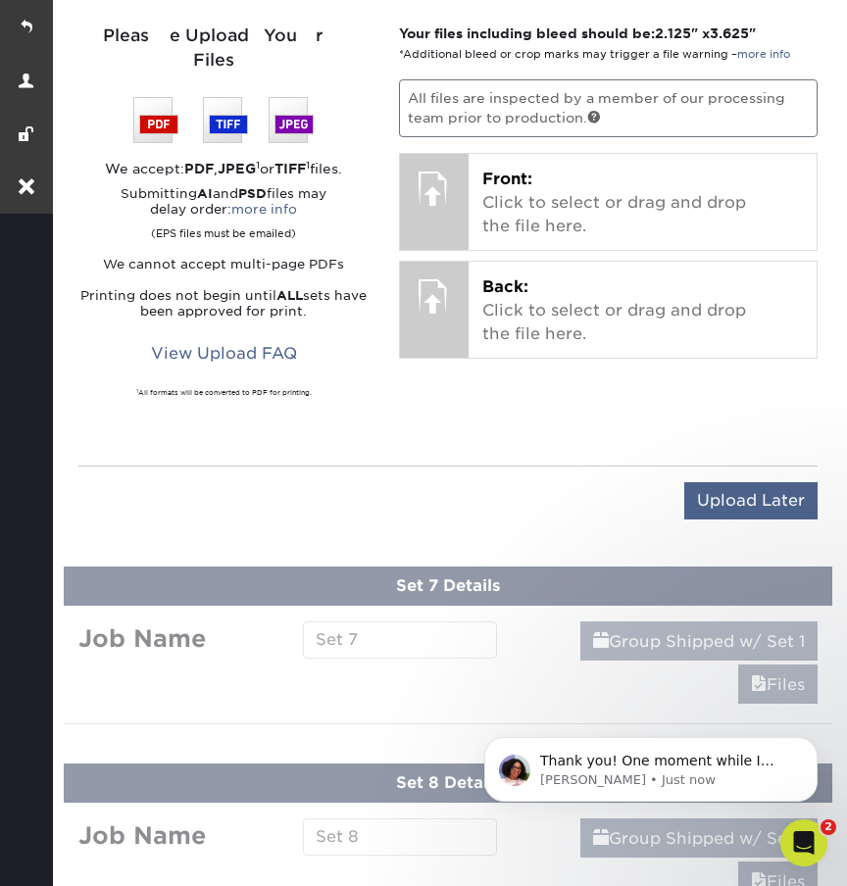
scroll to position [2515, 0]
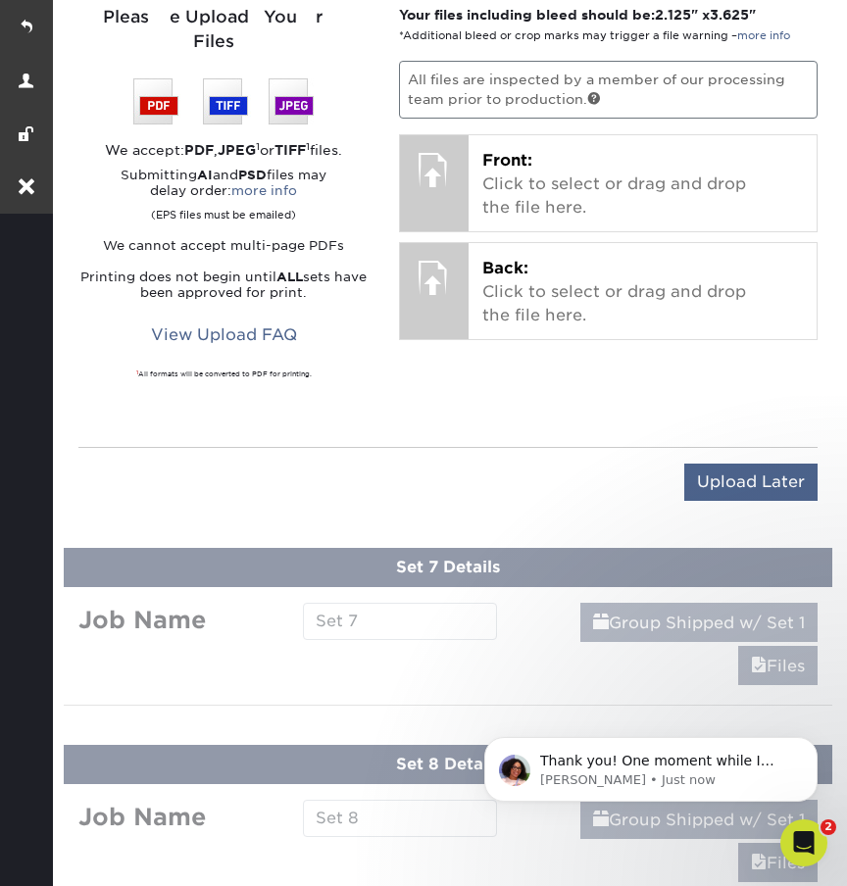
click at [751, 463] on input "Upload Later" at bounding box center [750, 481] width 133 height 37
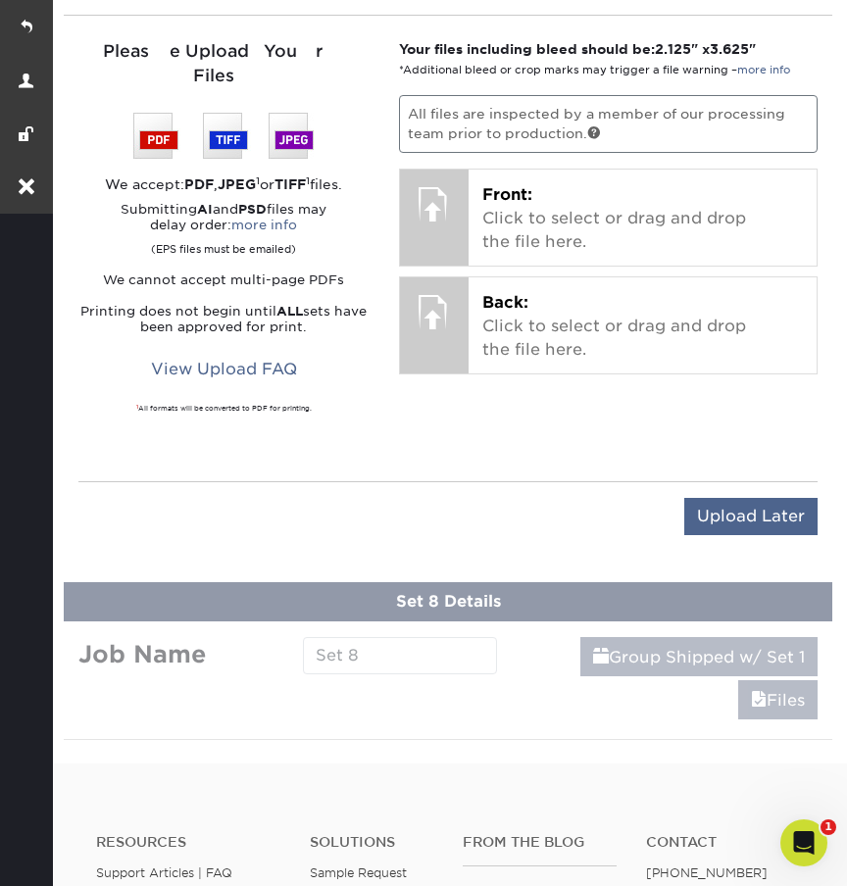
click at [750, 498] on input "Upload Later" at bounding box center [750, 516] width 133 height 37
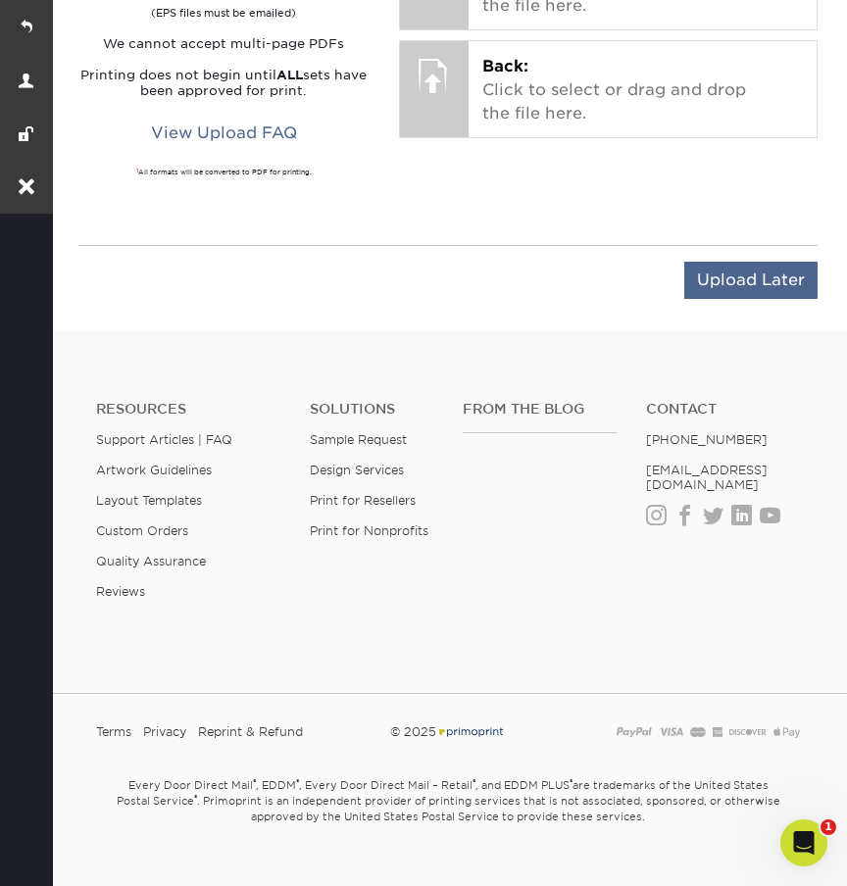
click at [750, 262] on input "Upload Later" at bounding box center [750, 280] width 133 height 37
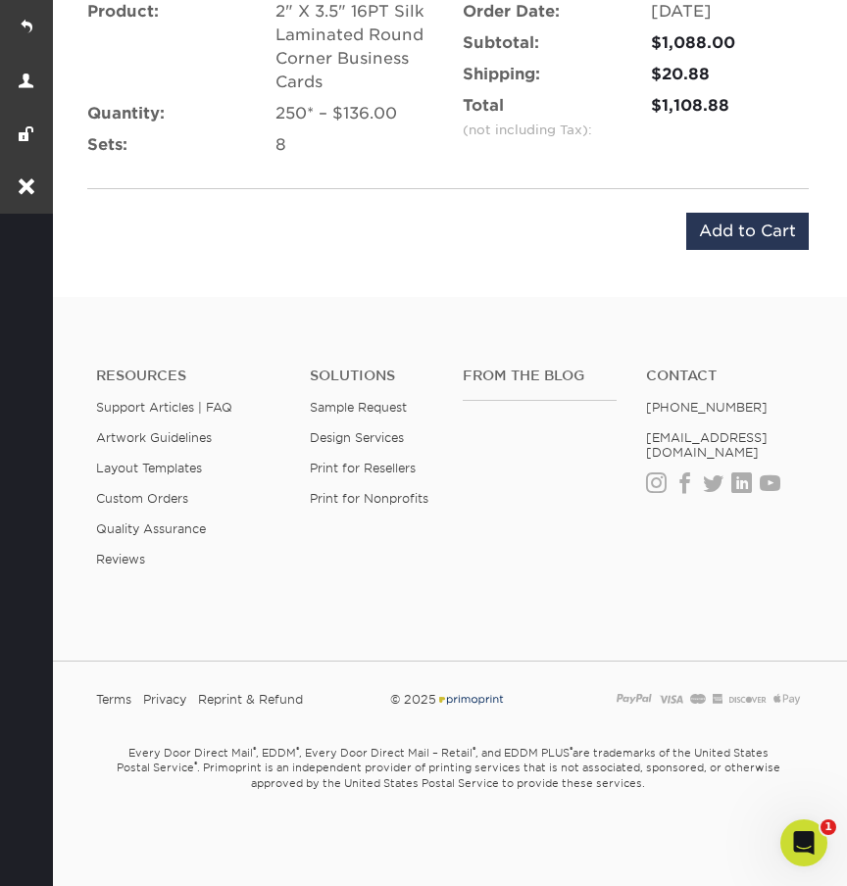
scroll to position [2962, 0]
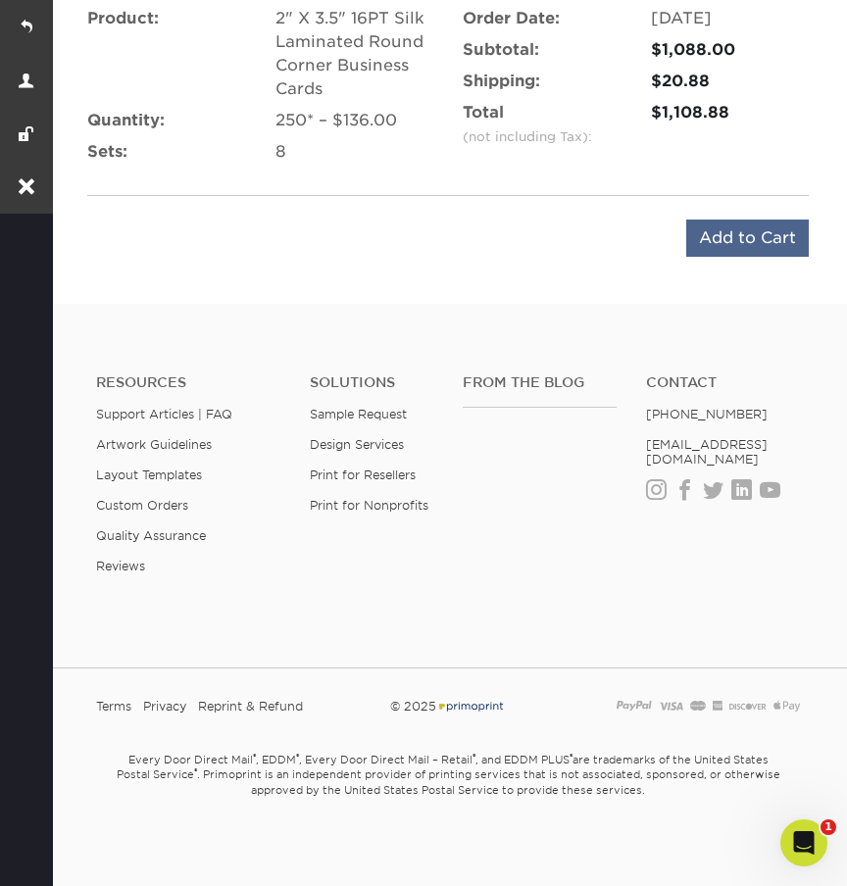
click at [717, 238] on input "Add to Cart" at bounding box center [747, 237] width 122 height 37
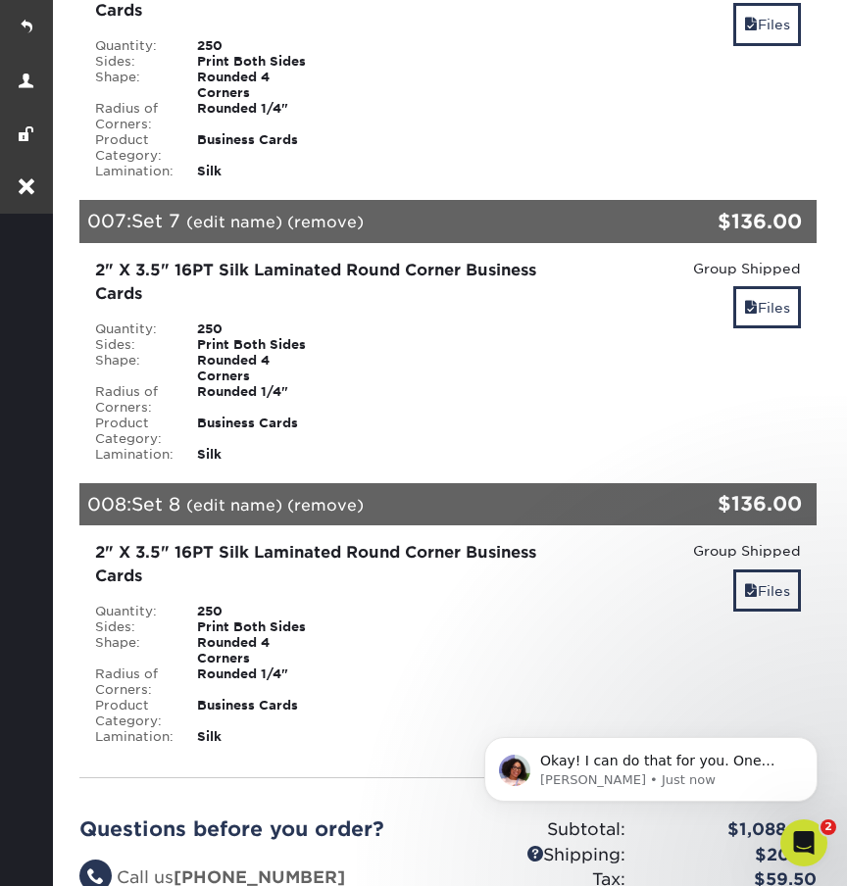
scroll to position [1835, 0]
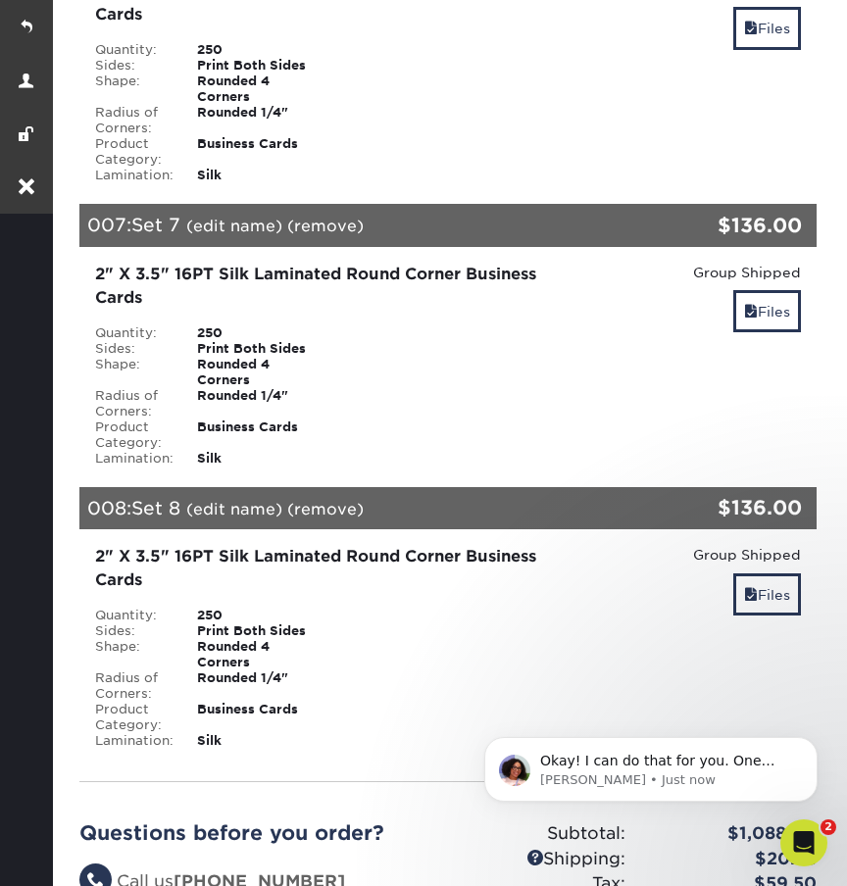
click at [338, 518] on link "(remove)" at bounding box center [325, 509] width 76 height 19
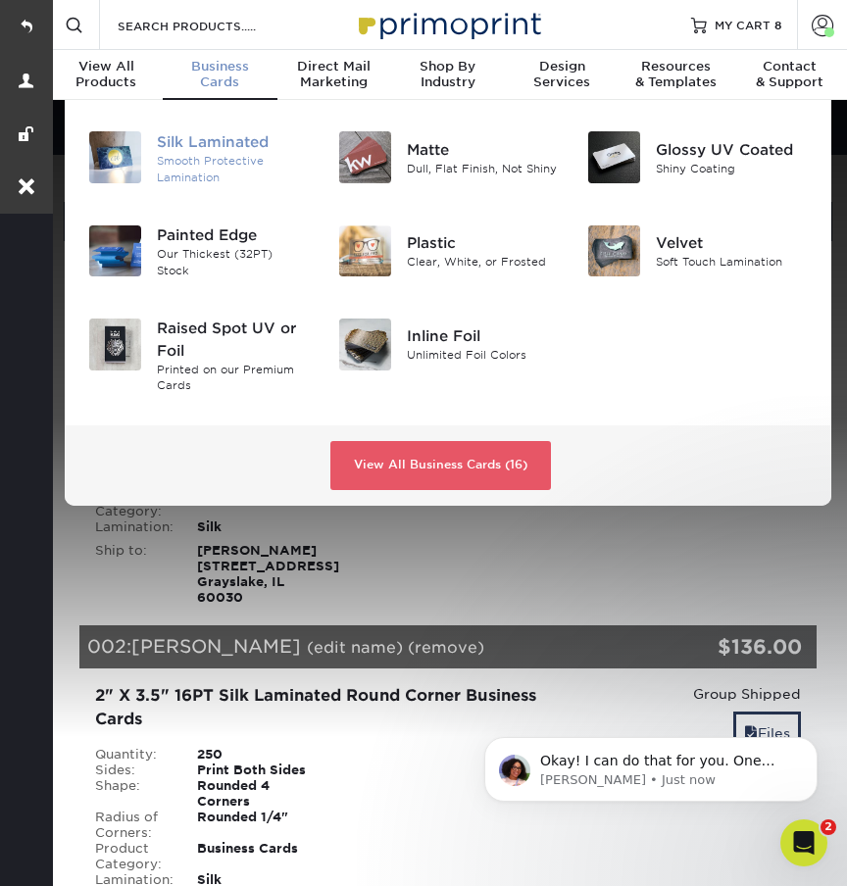
click at [227, 147] on div "Silk Laminated" at bounding box center [233, 142] width 152 height 22
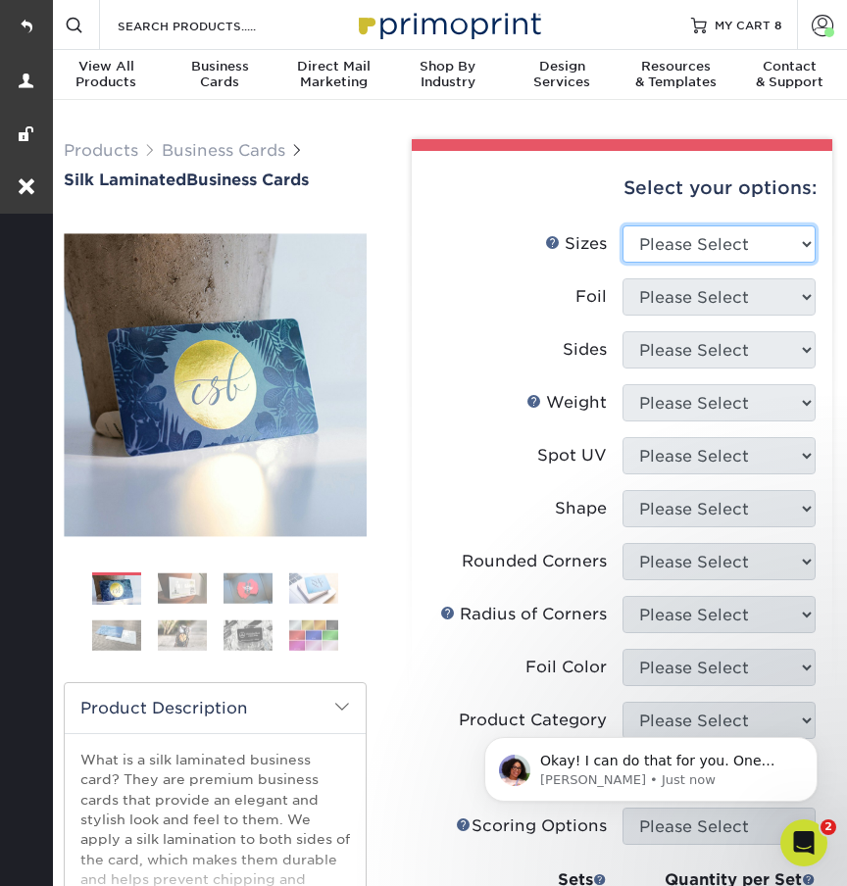
select select "2.00x3.50"
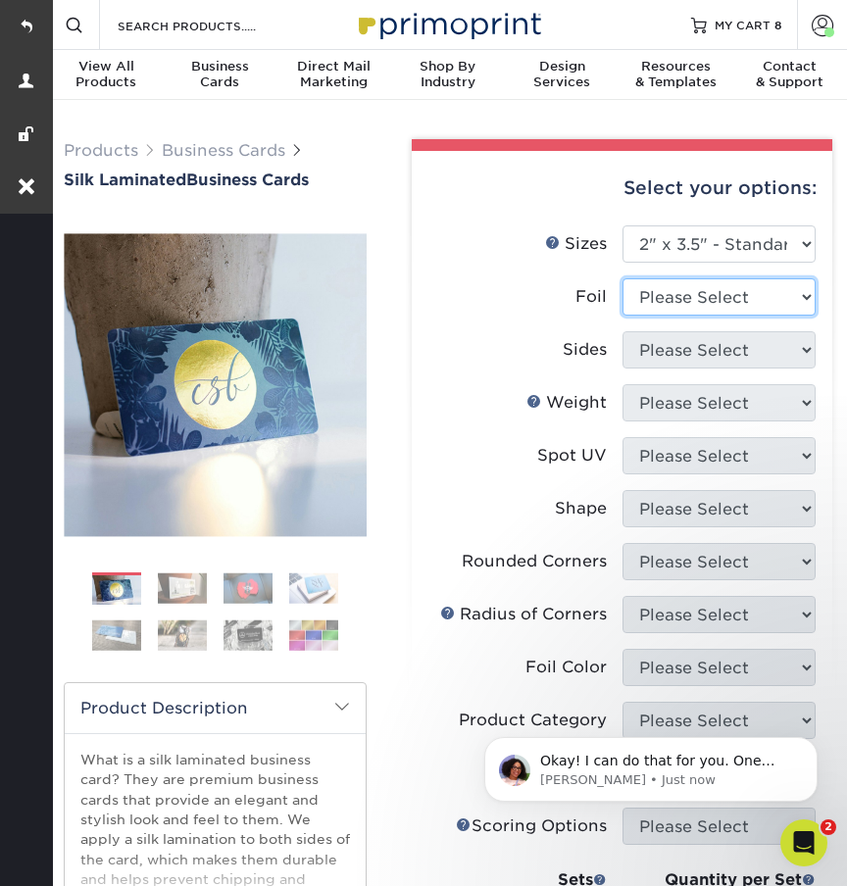
select select "0"
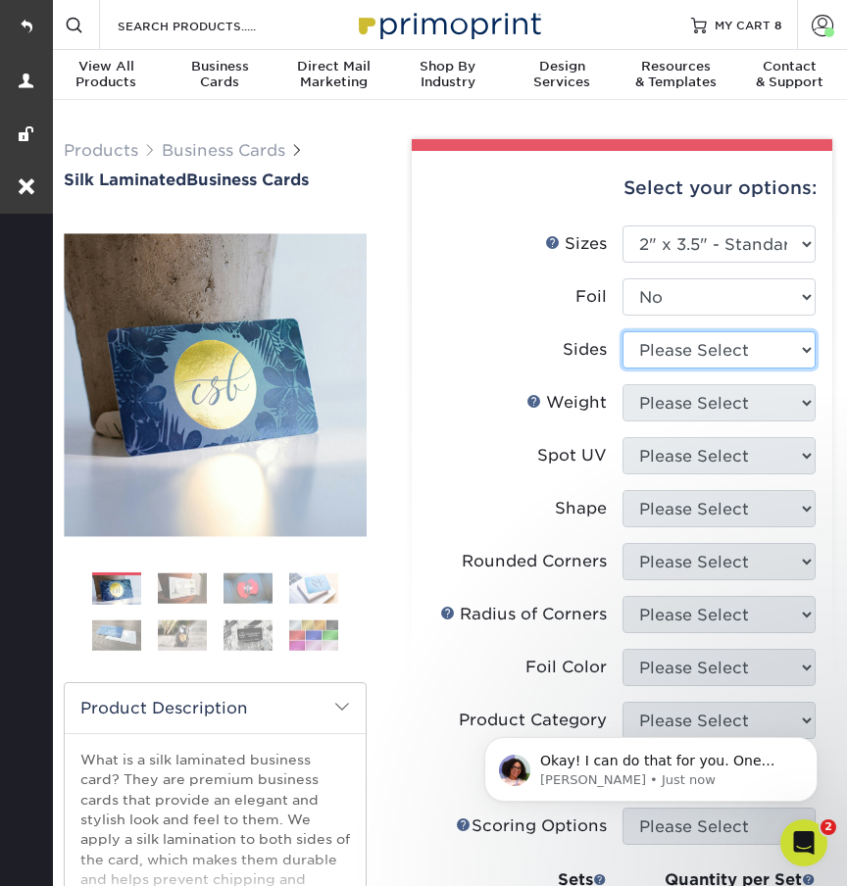
select select "13abbda7-1d64-4f25-8bb2-c179b224825d"
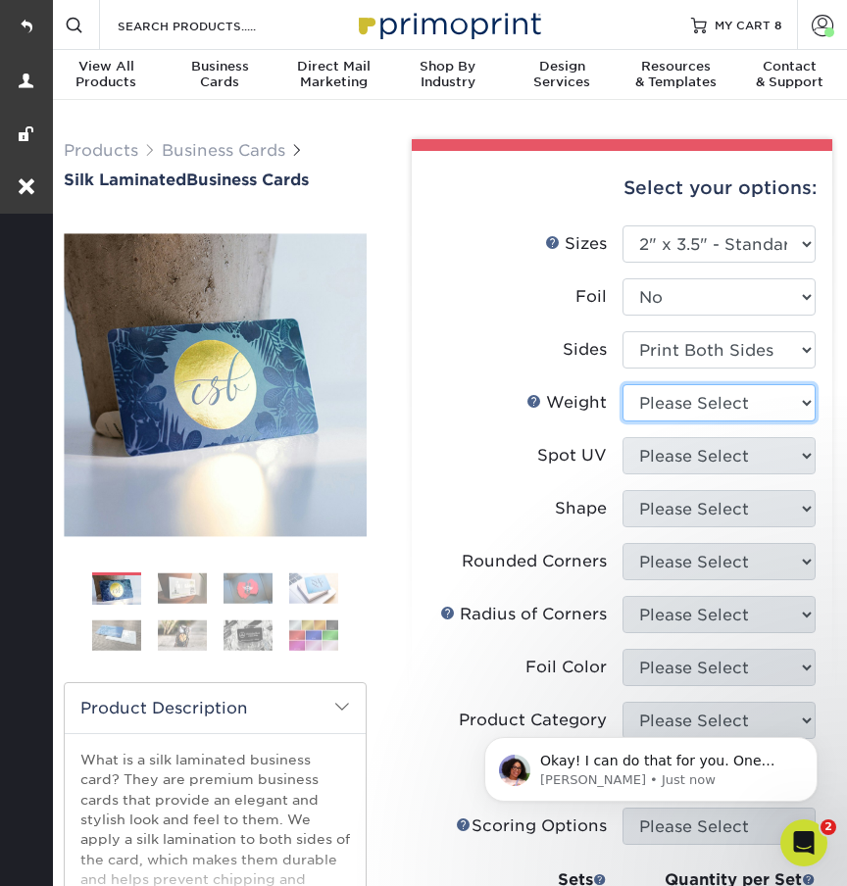
select select "16PT"
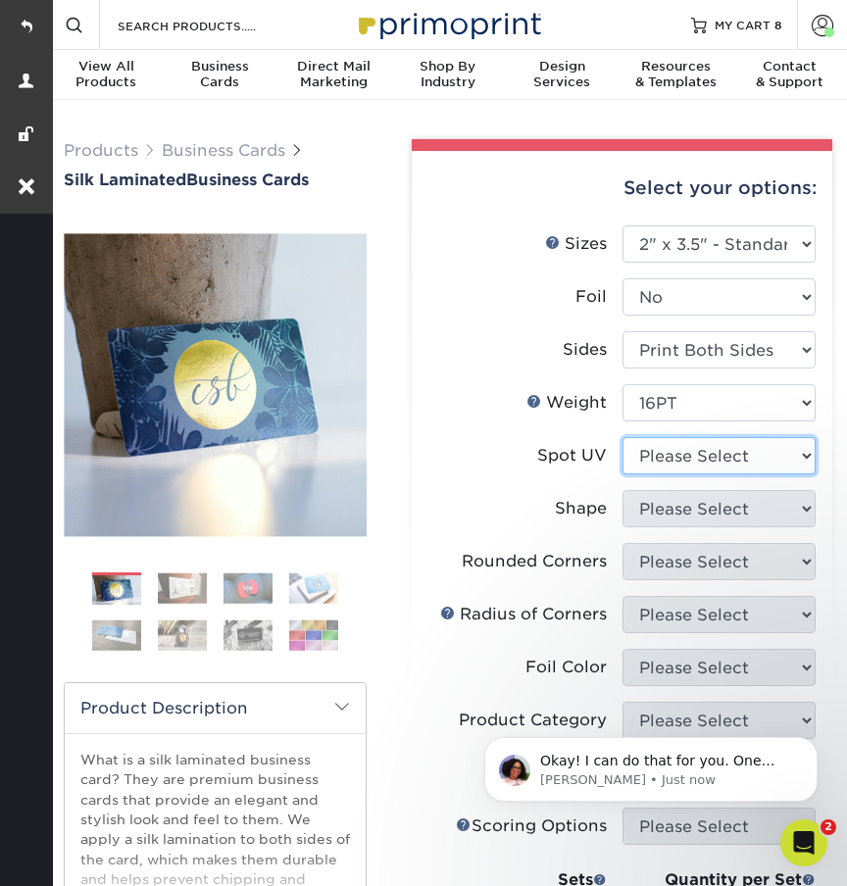
select select "3"
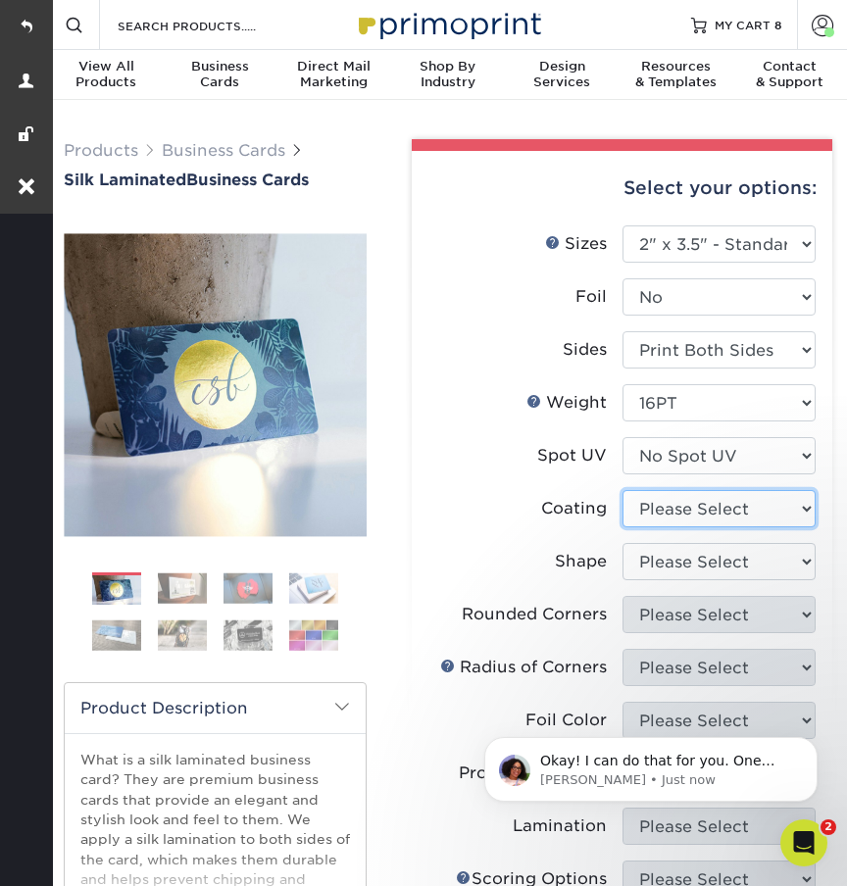
select select "3e7618de-abca-4bda-9f97-8b9129e913d8"
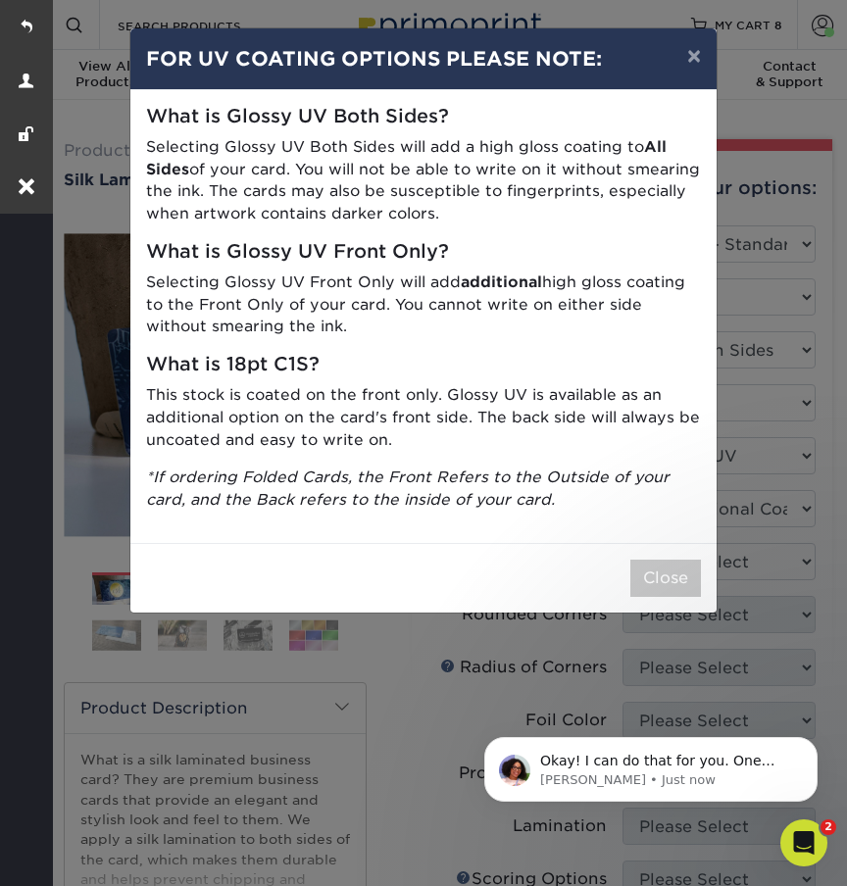
click at [668, 579] on button "Close" at bounding box center [665, 577] width 71 height 37
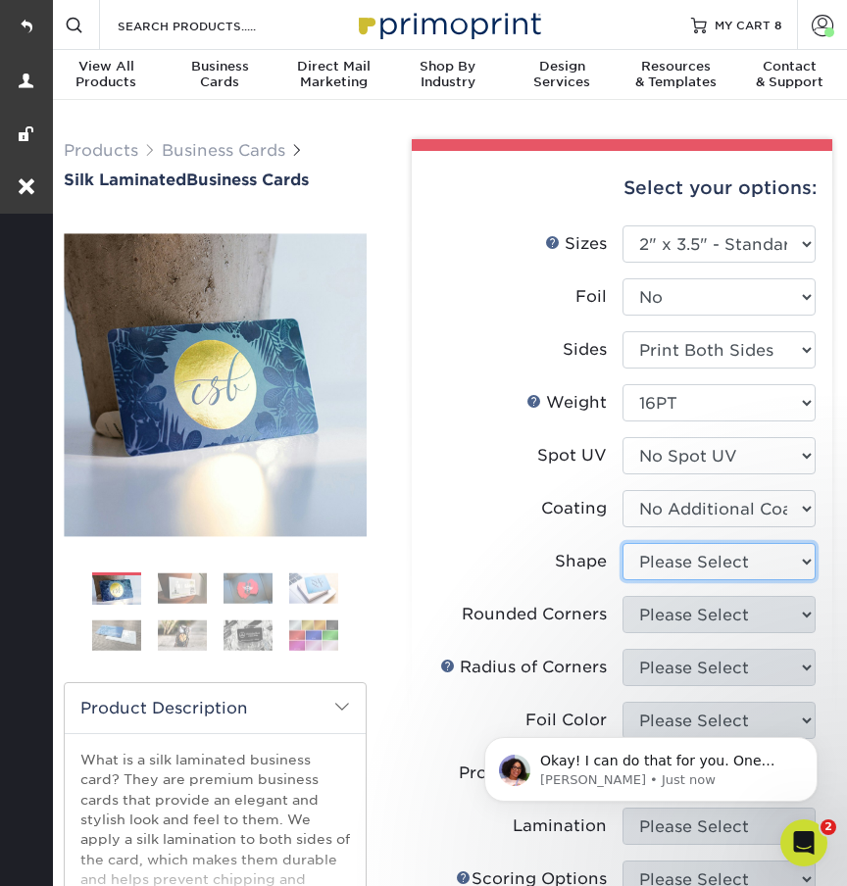
select select "standard"
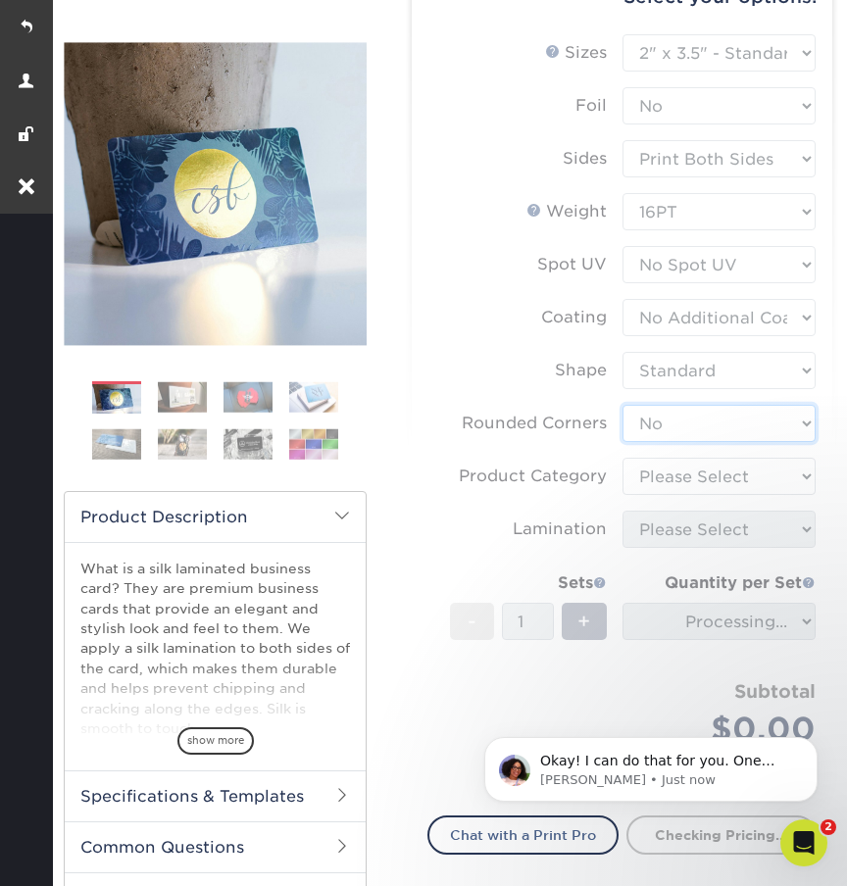
scroll to position [199, 0]
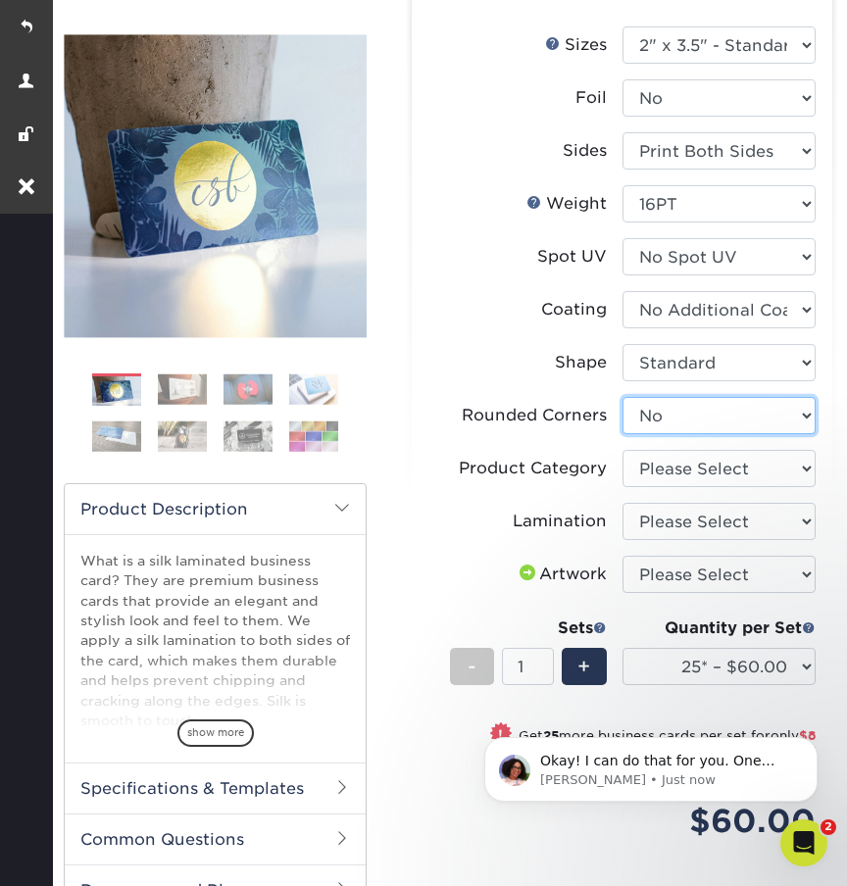
select select "7672df9e-0e0a-464d-8e1f-920c575e4da3"
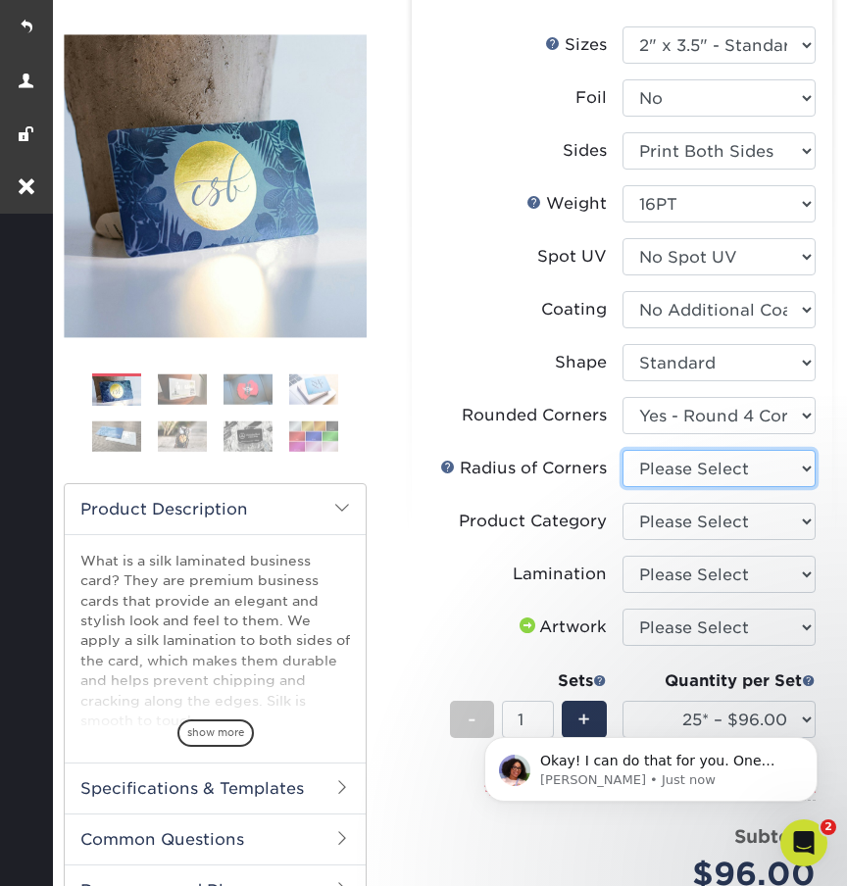
select select "479fbfe7-6a0c-4895-8c9a-81739b7486c9"
select select "3b5148f1-0588-4f88-a218-97bcfdce65c1"
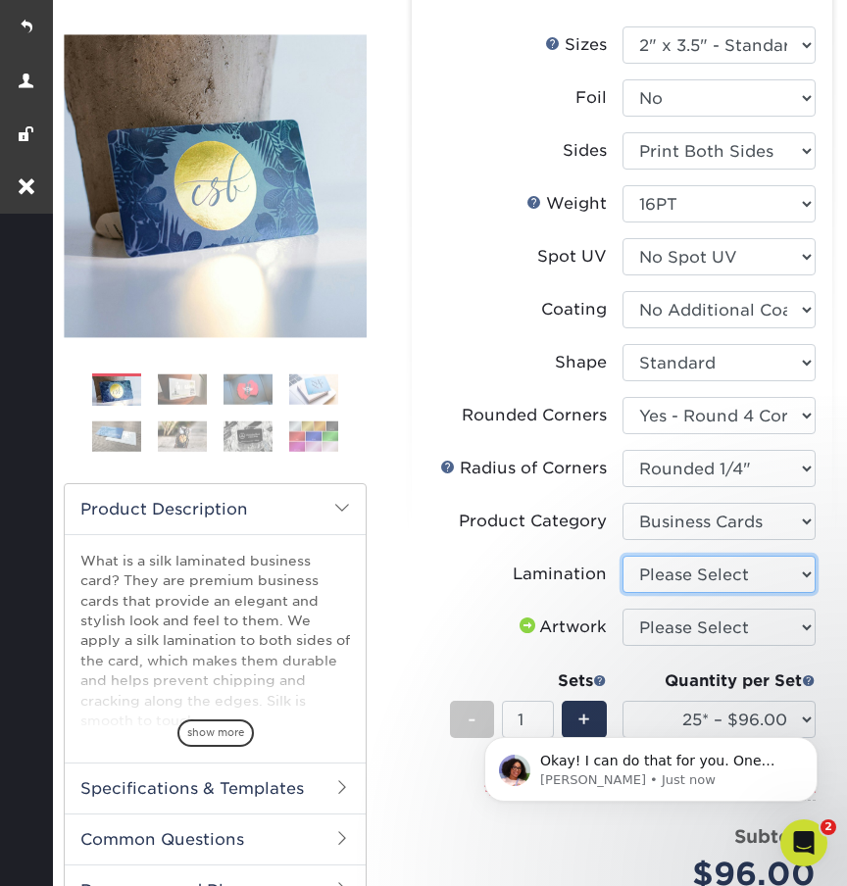
select select "ccacb42f-45f7-42d3-bbd3-7c8421cf37f0"
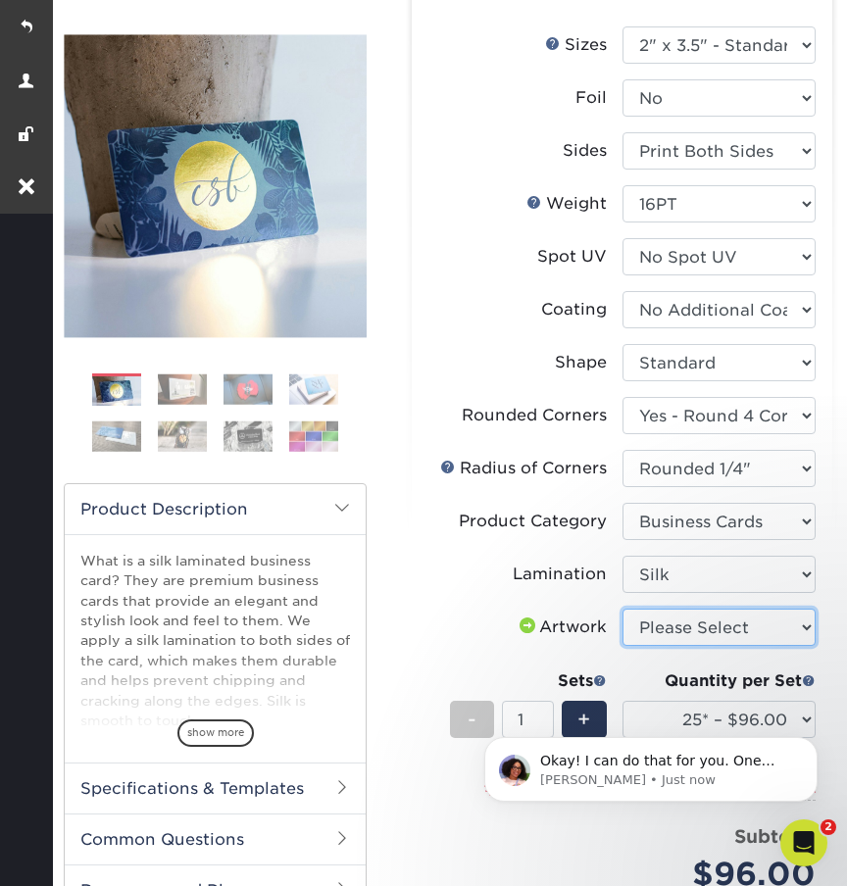
select select "upload"
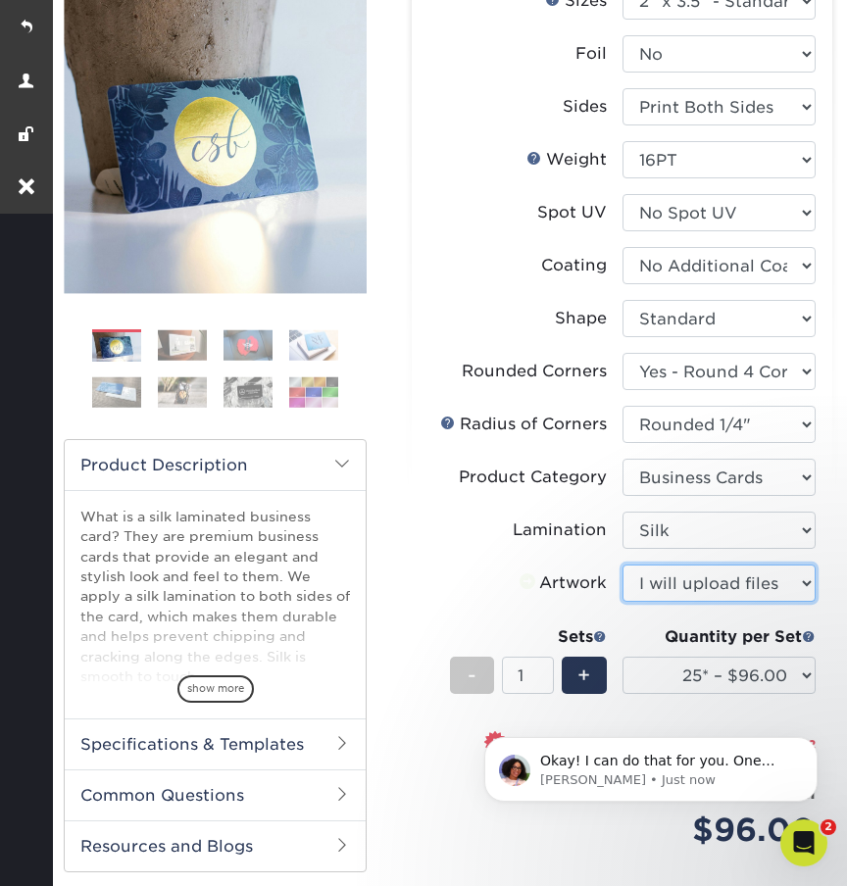
scroll to position [269, 0]
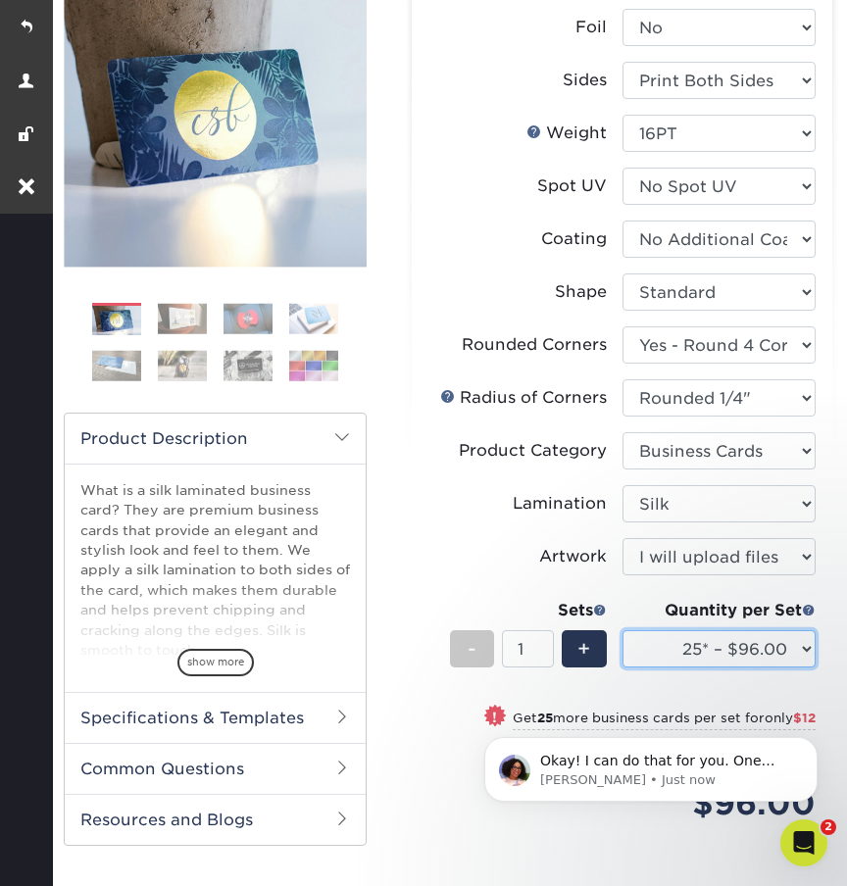
select select "500 – $140.00"
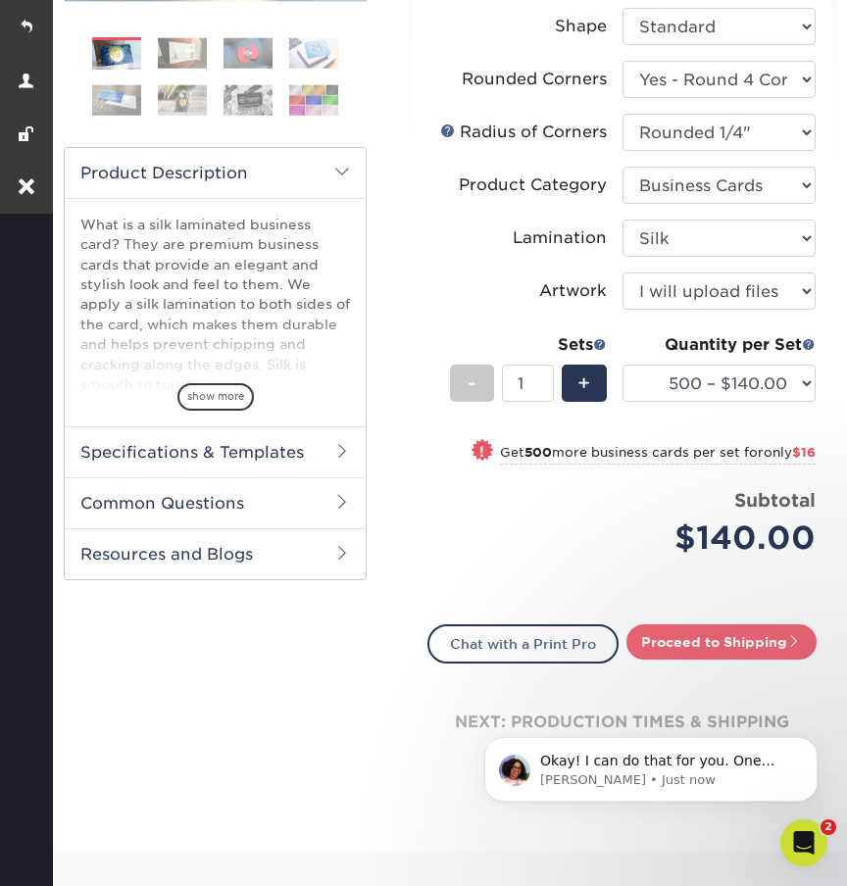
click at [665, 644] on link "Proceed to Shipping" at bounding box center [721, 641] width 190 height 35
type input "Set 1"
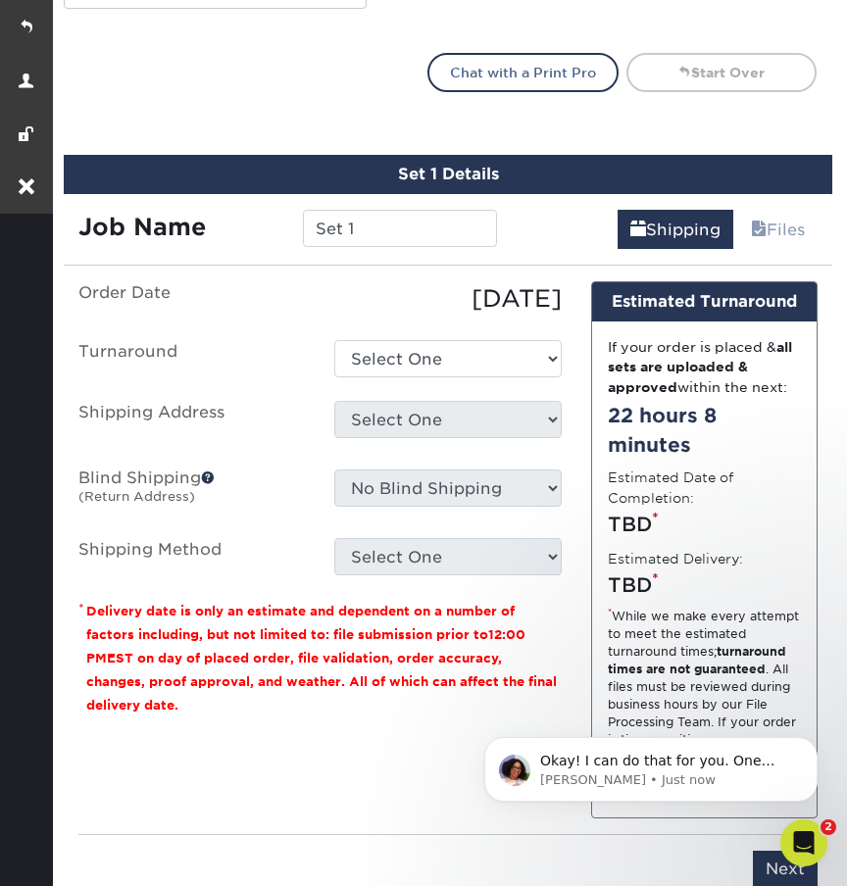
scroll to position [1210, 0]
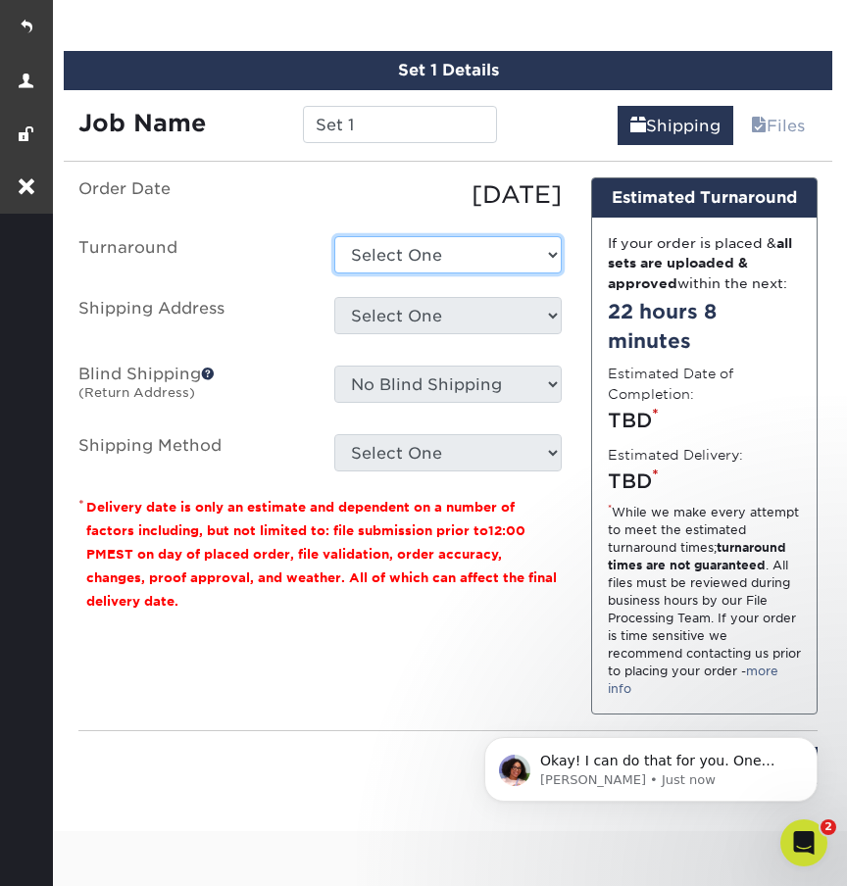
select select "5a909a15-4845-48f4-93da-352ef23c783f"
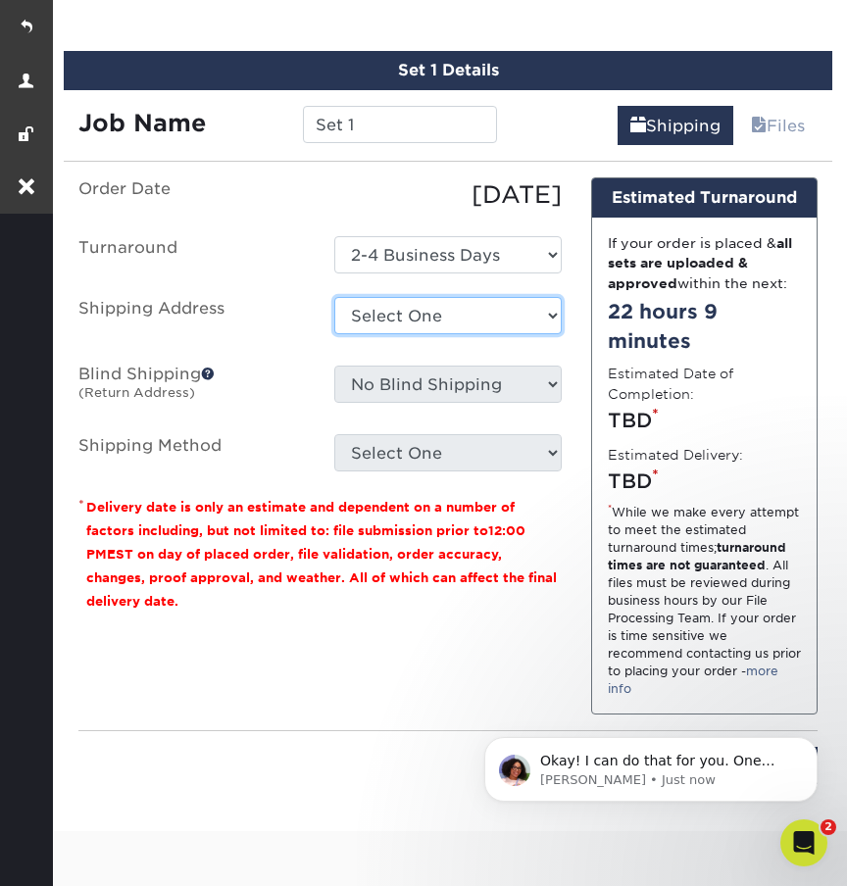
select select "285909"
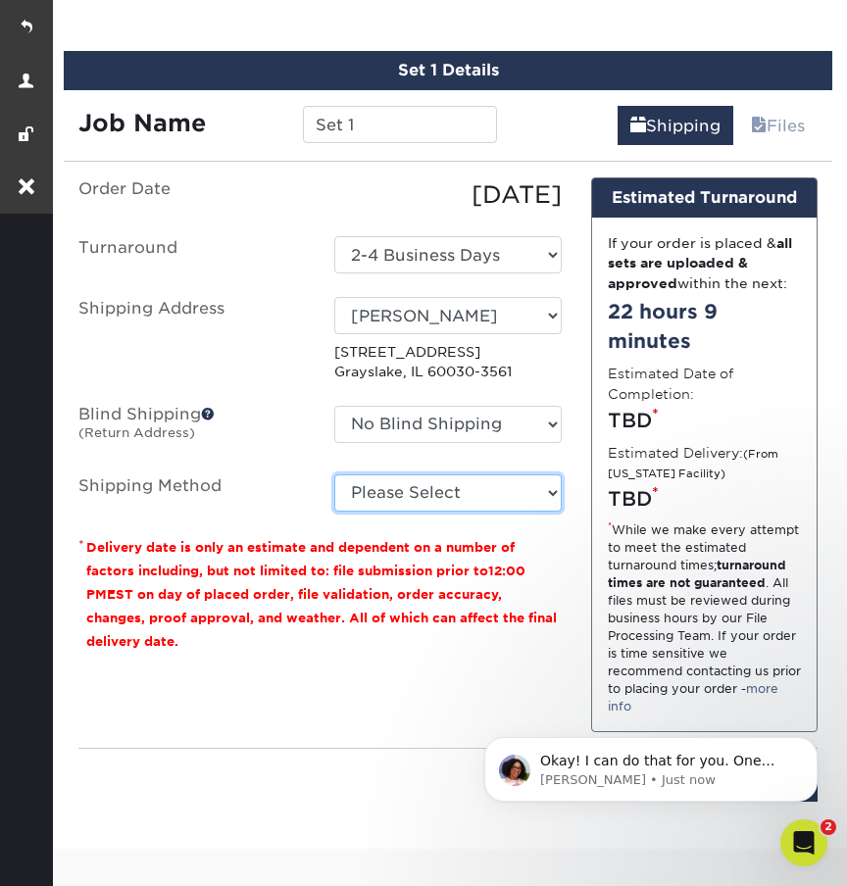
select select "03"
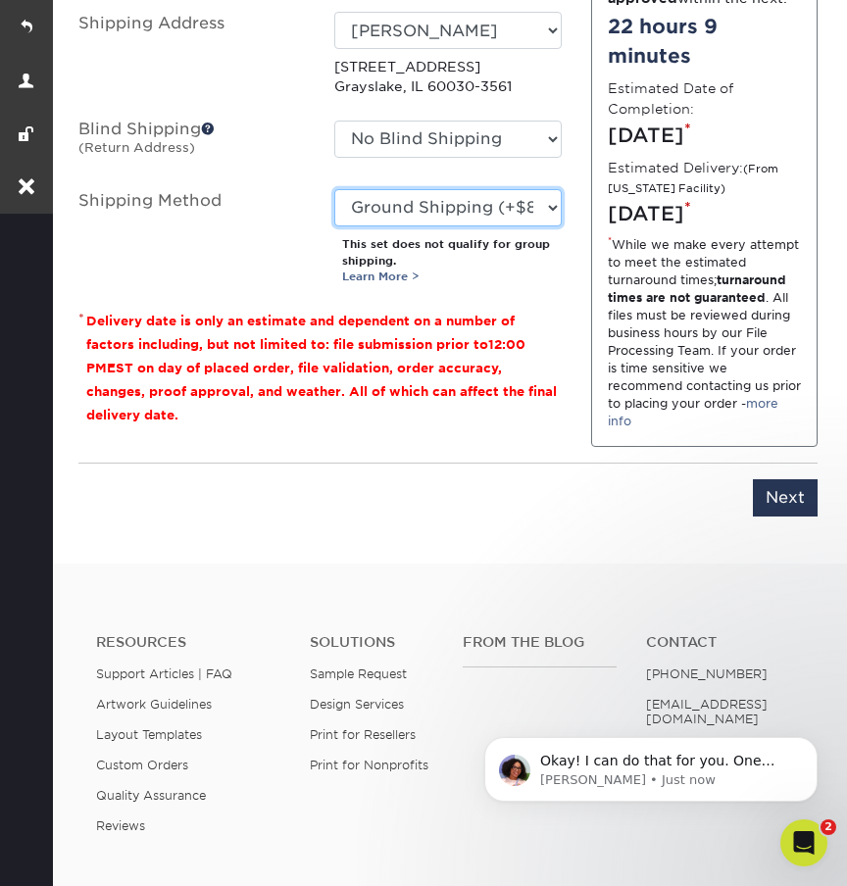
scroll to position [1511, 0]
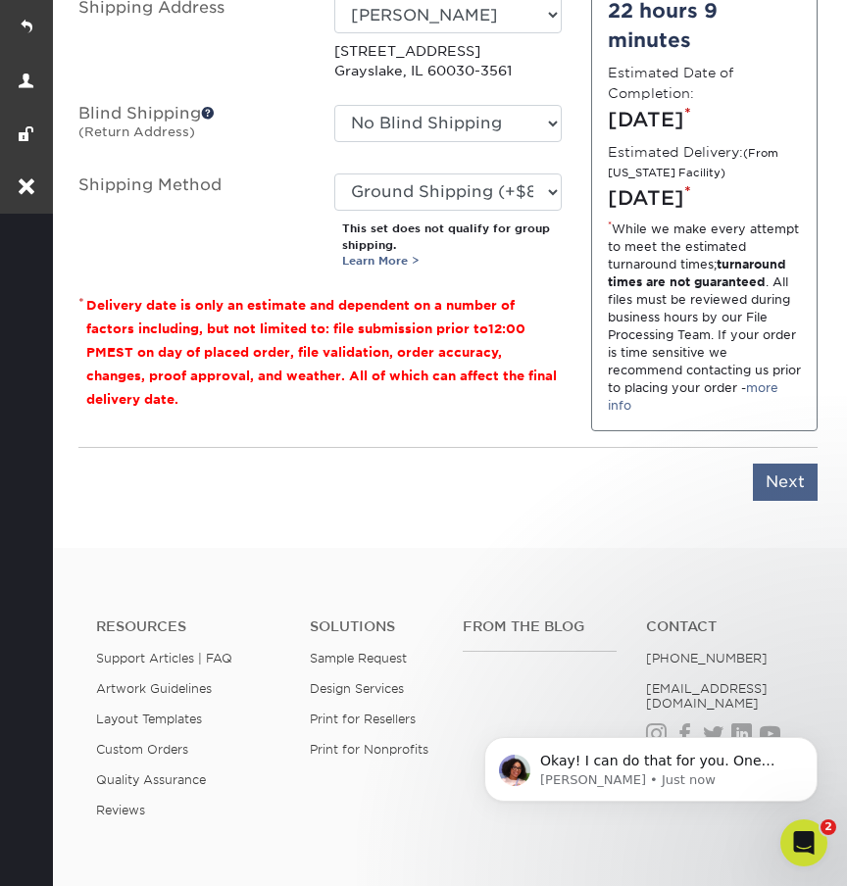
click at [772, 501] on input "Next" at bounding box center [784, 481] width 65 height 37
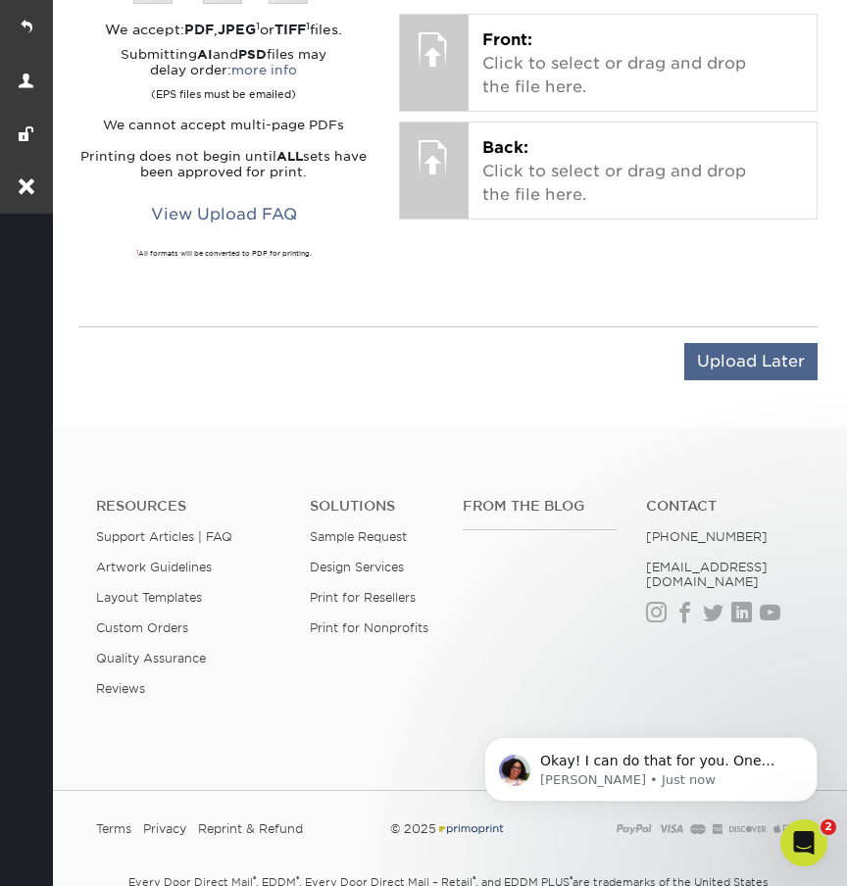
click at [732, 343] on input "Upload Later" at bounding box center [750, 361] width 133 height 37
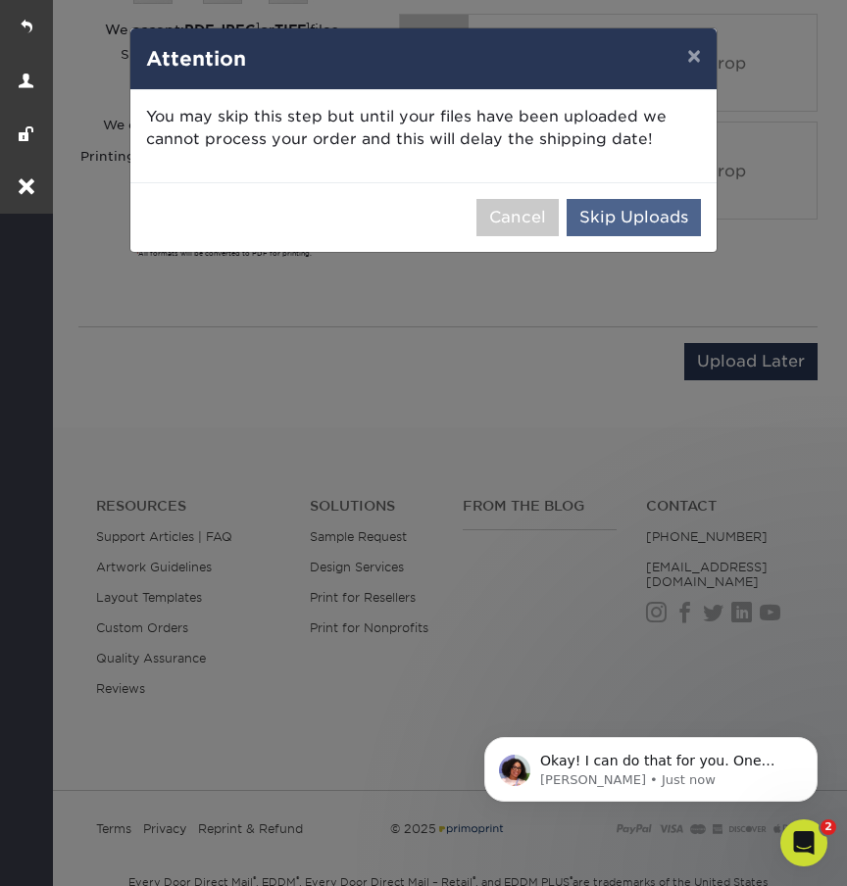
click at [652, 218] on button "Skip Uploads" at bounding box center [633, 217] width 134 height 37
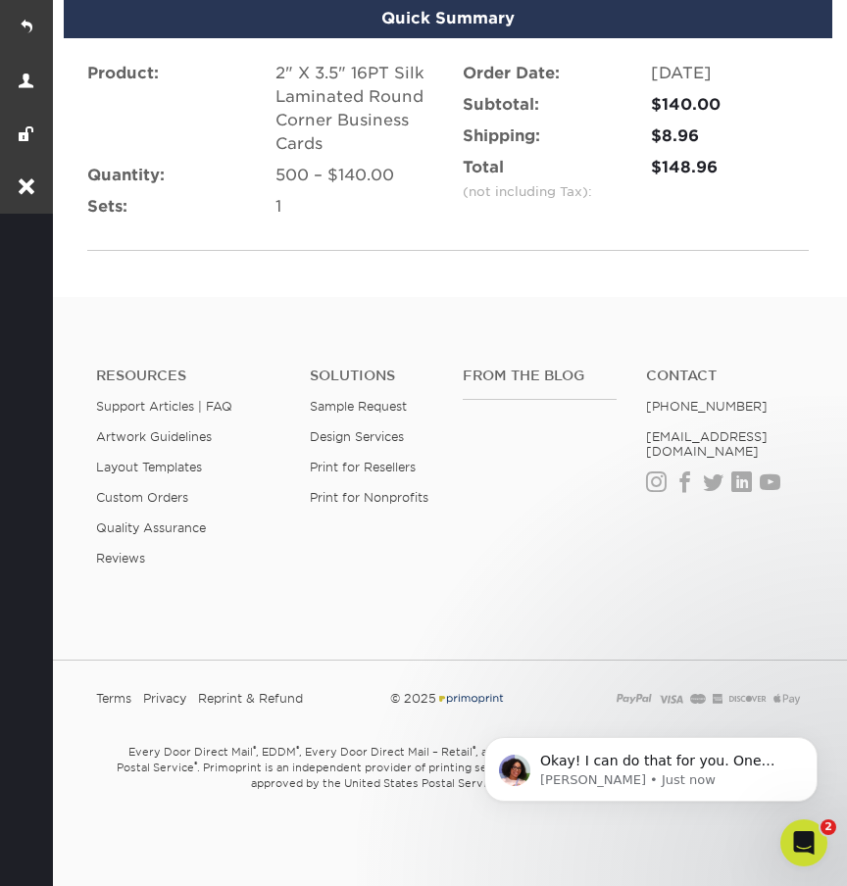
scroll to position [1445, 0]
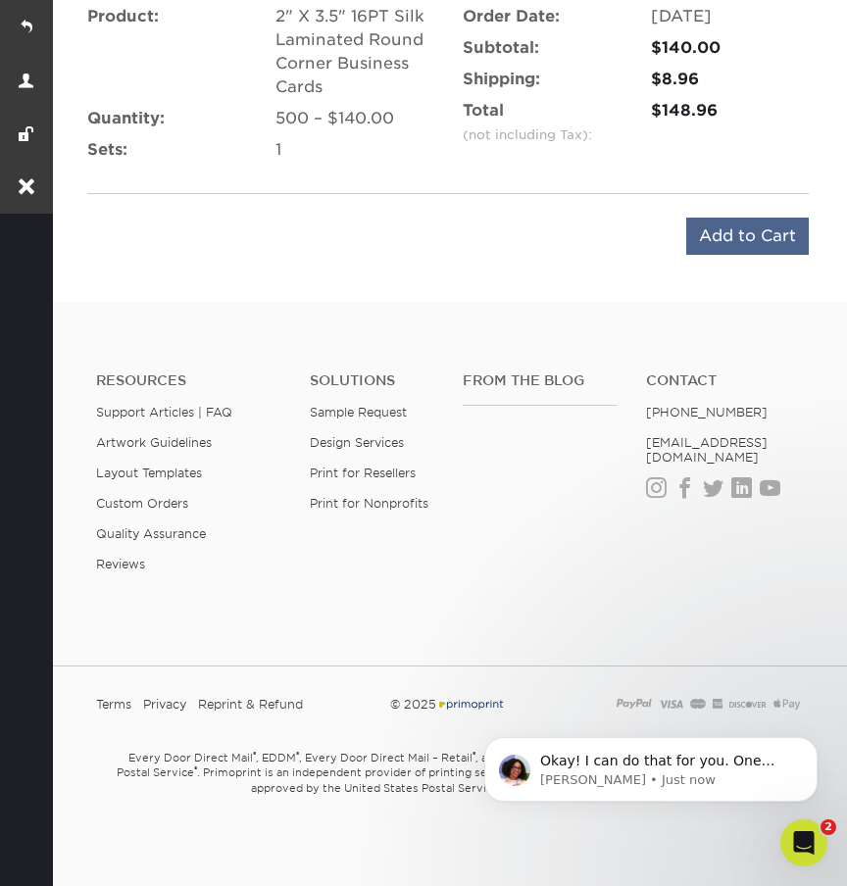
click at [727, 237] on input "Add to Cart" at bounding box center [747, 236] width 122 height 37
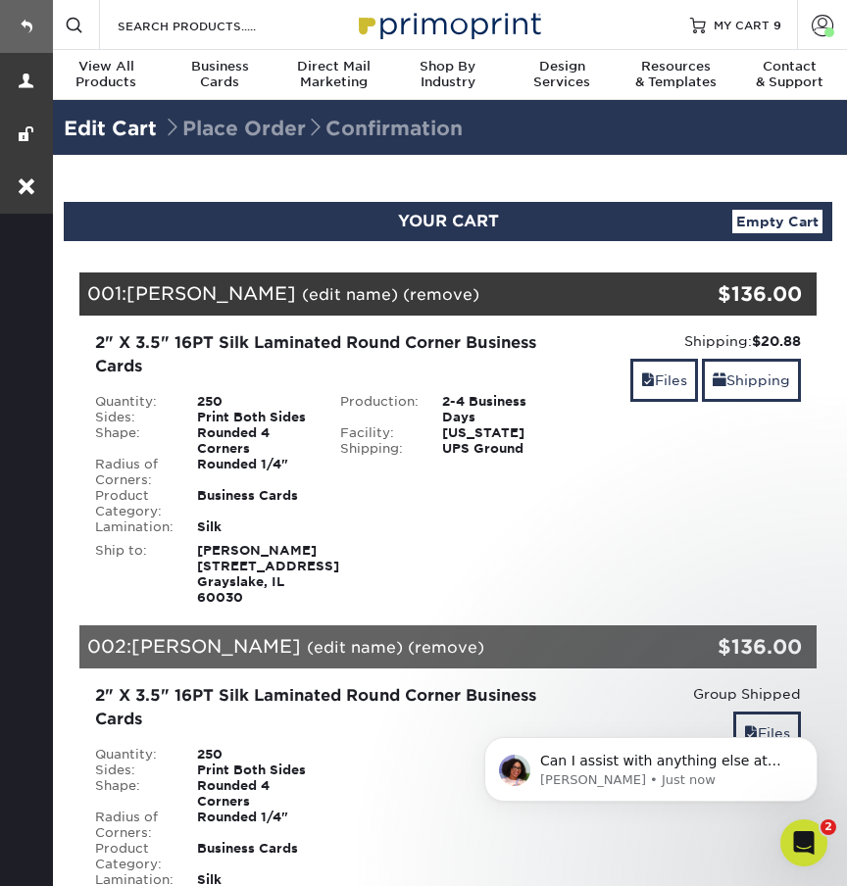
click at [19, 28] on link at bounding box center [26, 26] width 53 height 53
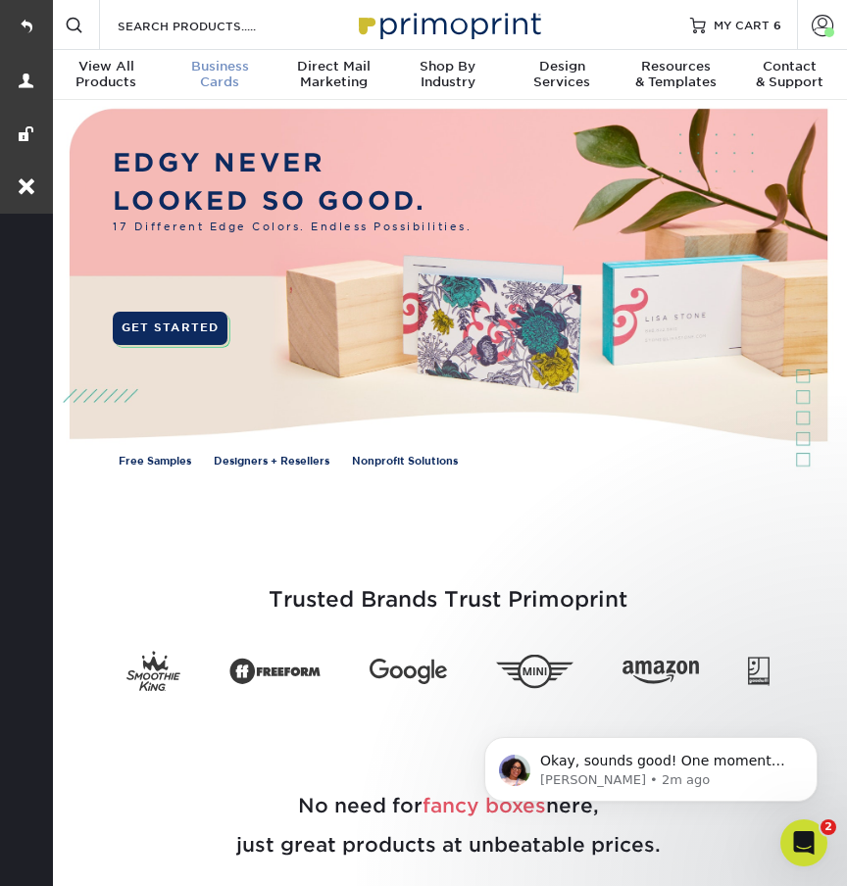
click at [218, 74] on div "Business Cards" at bounding box center [220, 74] width 114 height 31
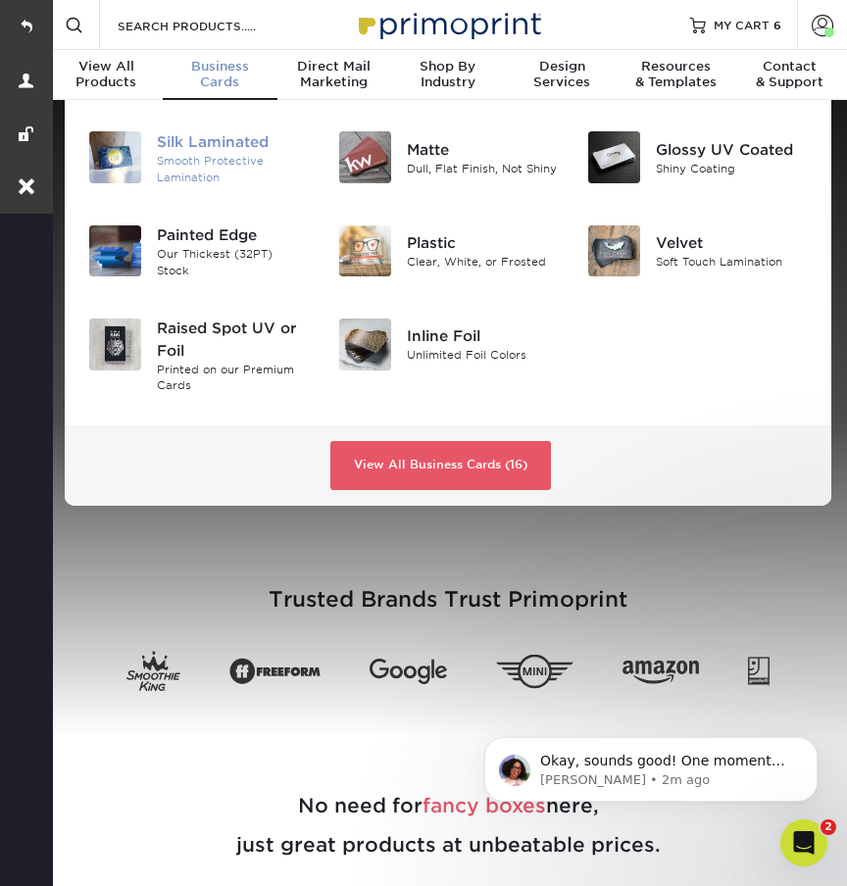
click at [248, 144] on div "Silk Laminated" at bounding box center [233, 142] width 152 height 22
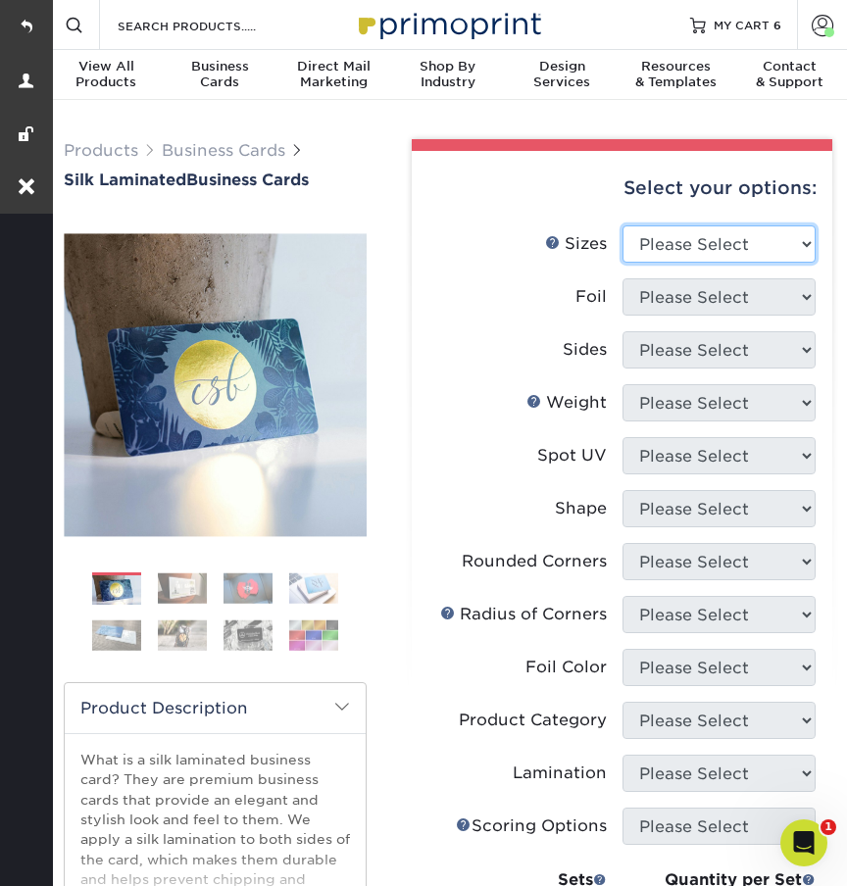
select select "2.00x3.50"
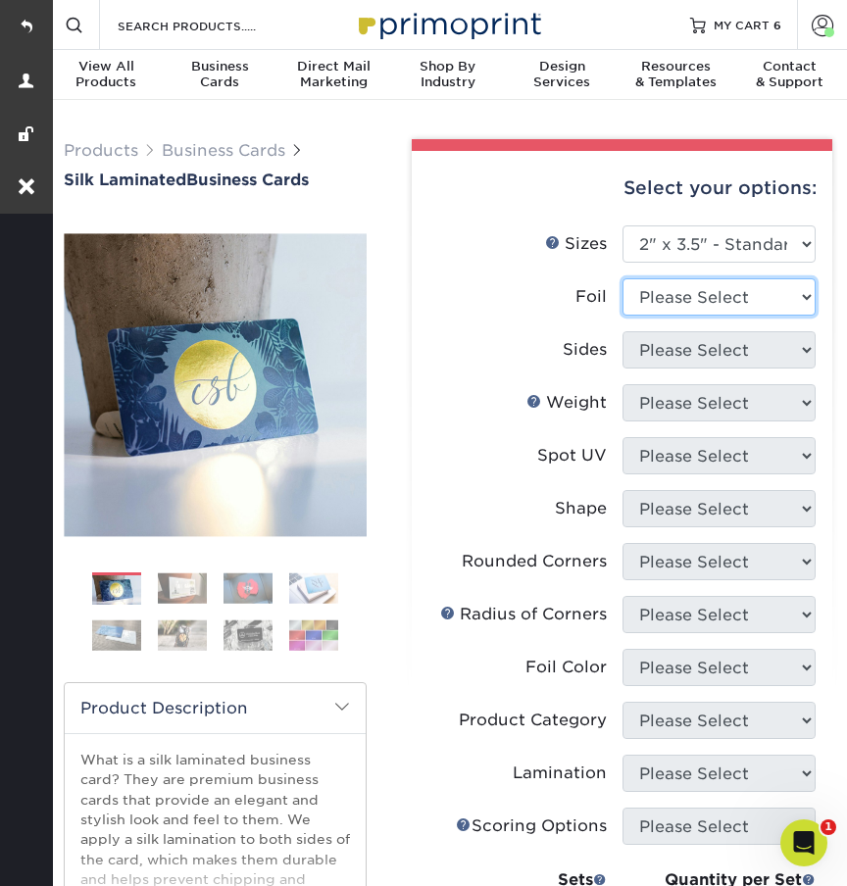
select select "0"
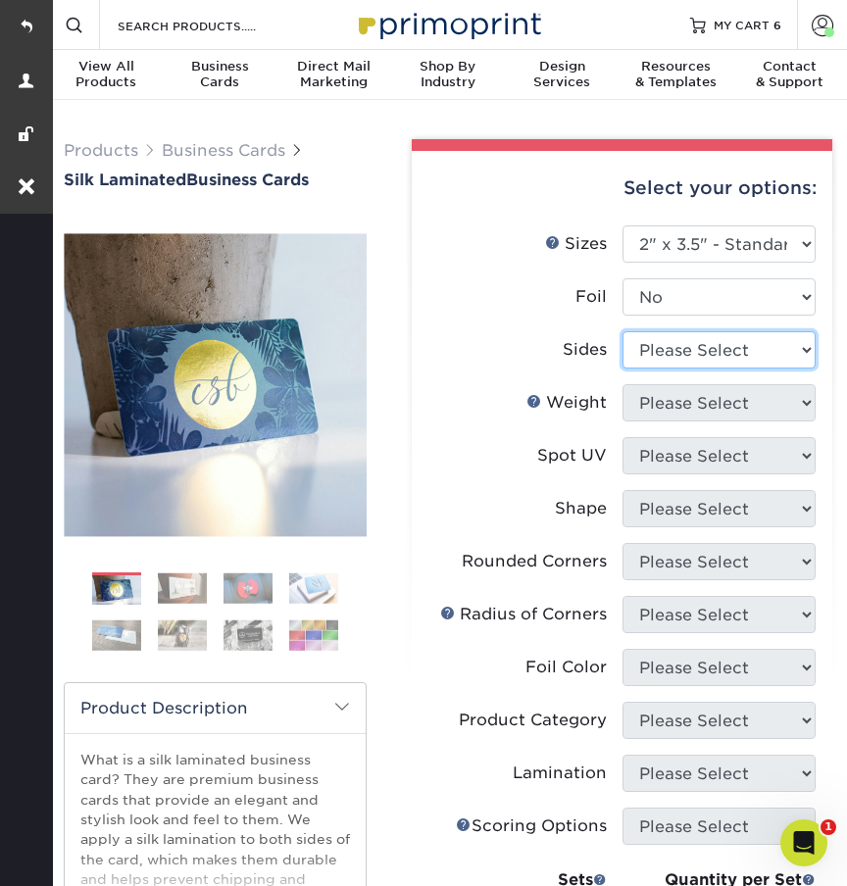
select select "13abbda7-1d64-4f25-8bb2-c179b224825d"
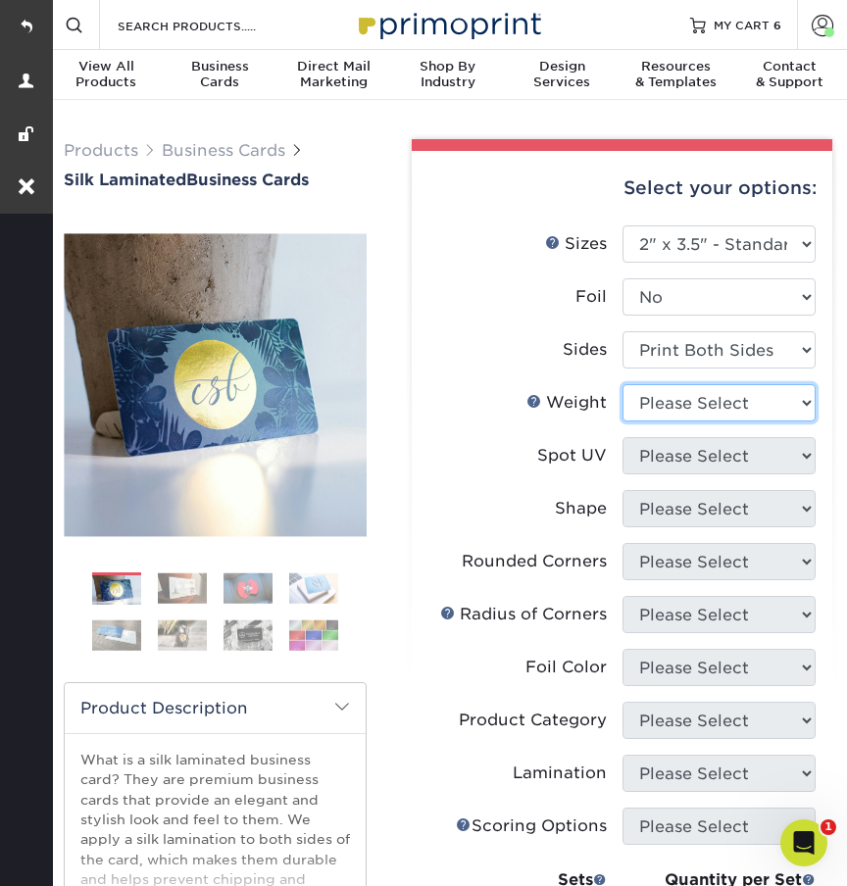
select select "16PT"
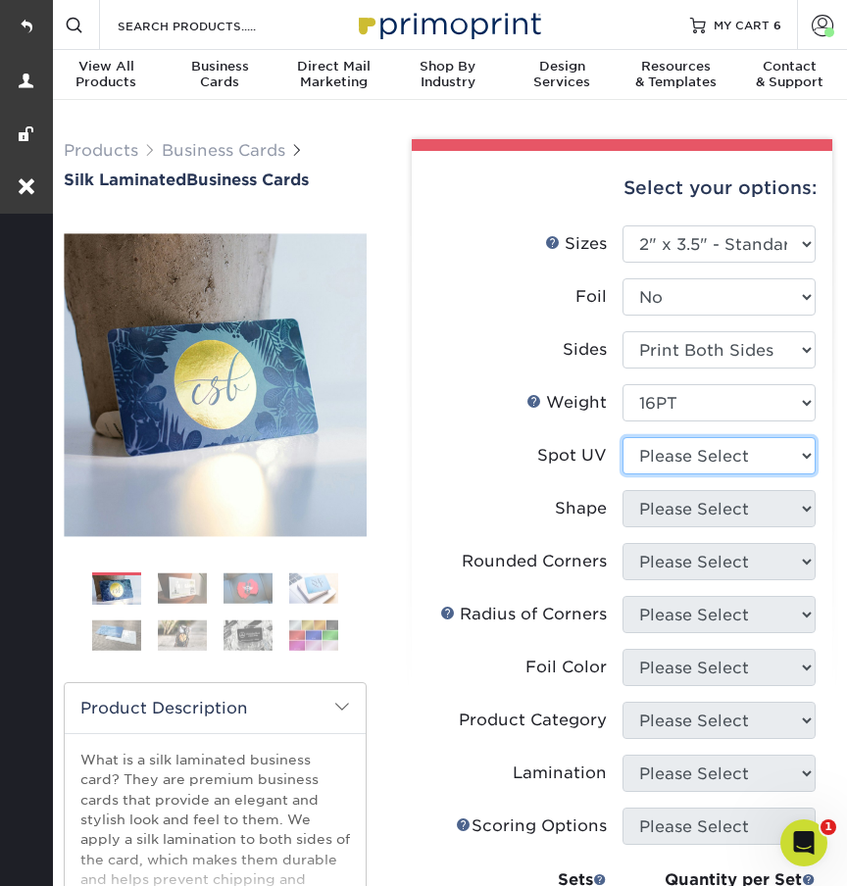
select select "3"
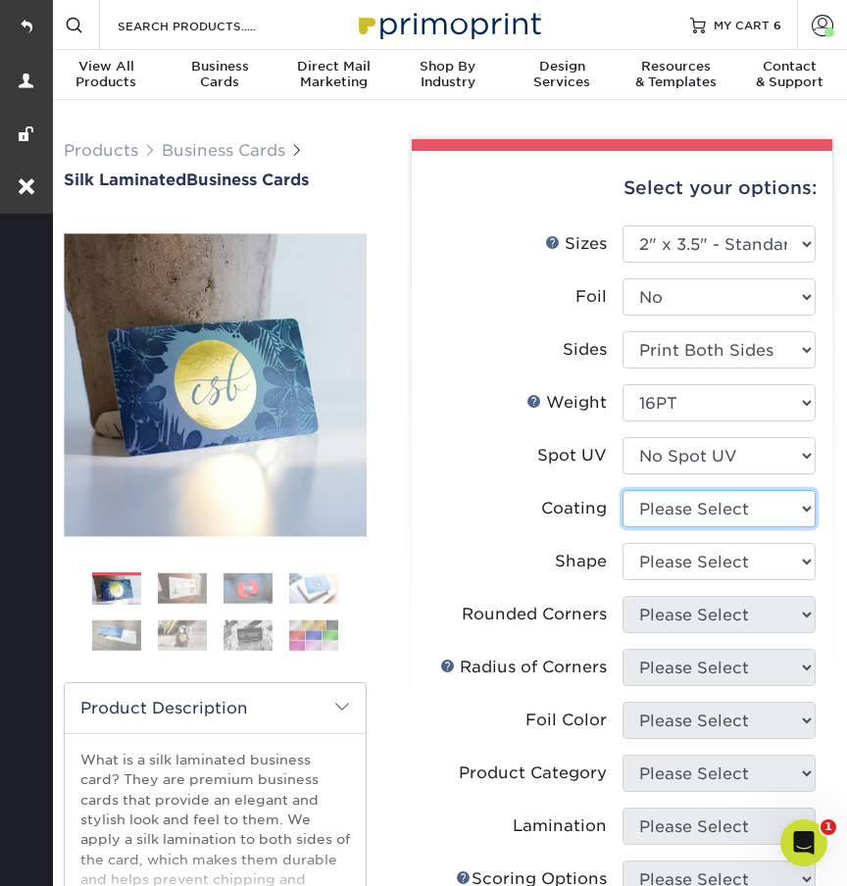
select select "3e7618de-abca-4bda-9f97-8b9129e913d8"
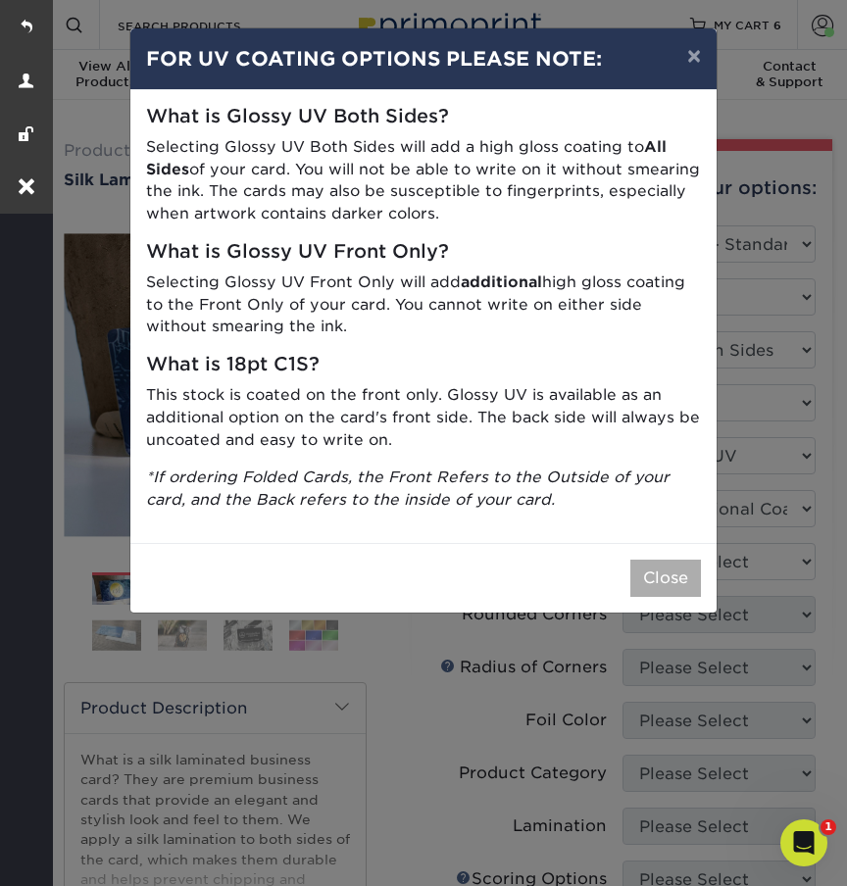
click at [662, 574] on button "Close" at bounding box center [665, 577] width 71 height 37
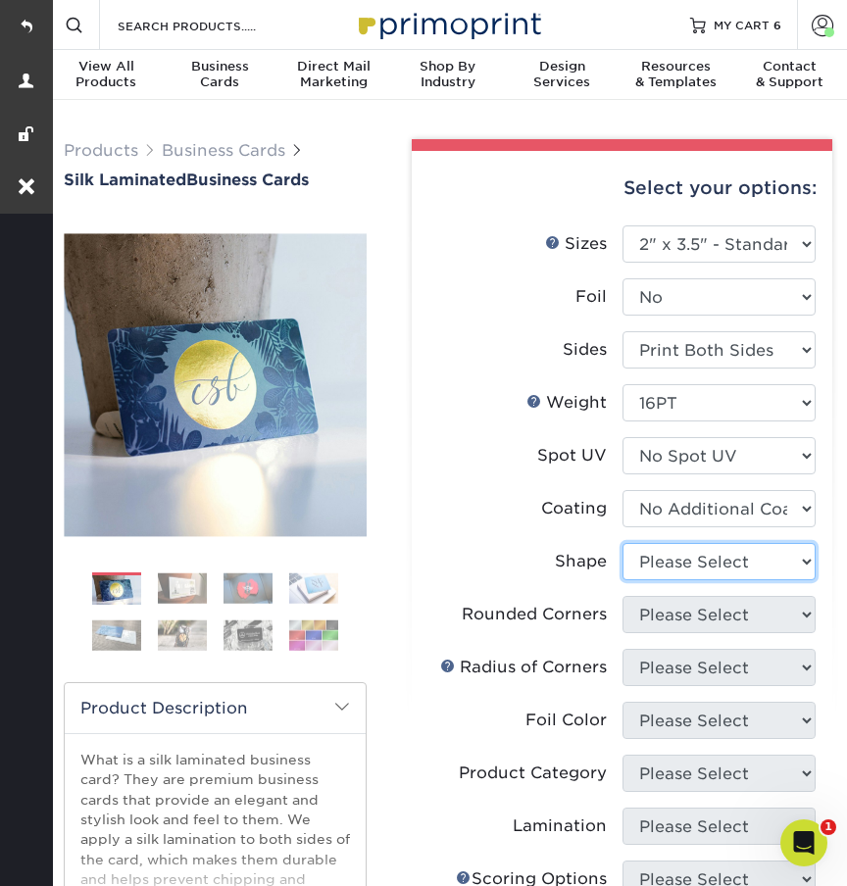
select select "standard"
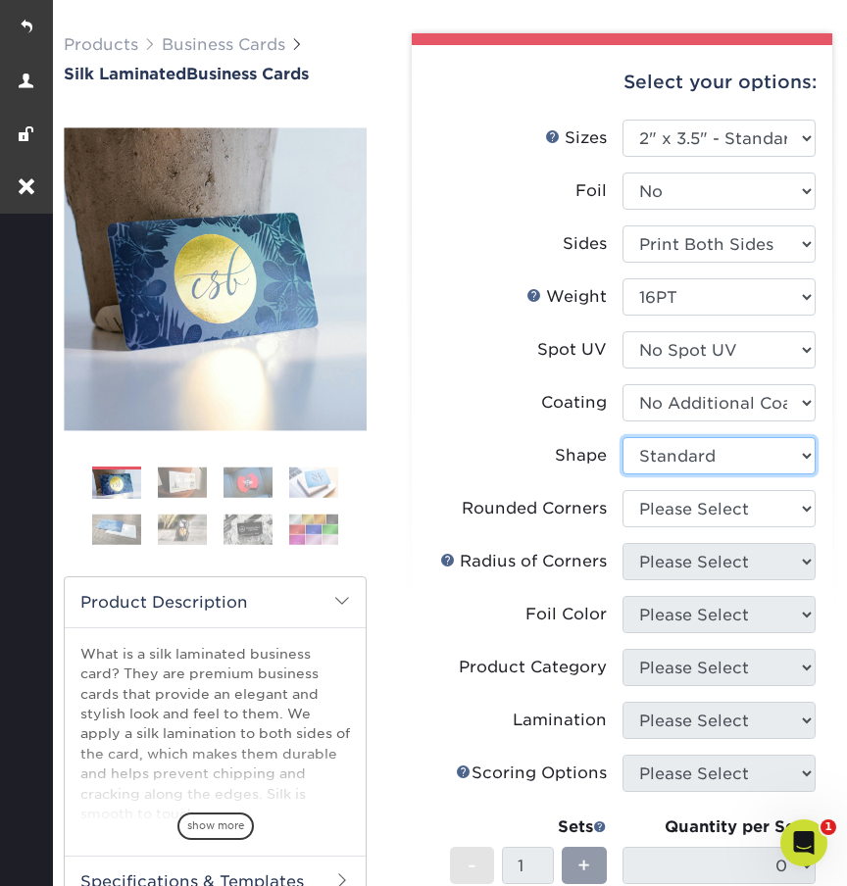
scroll to position [118, 0]
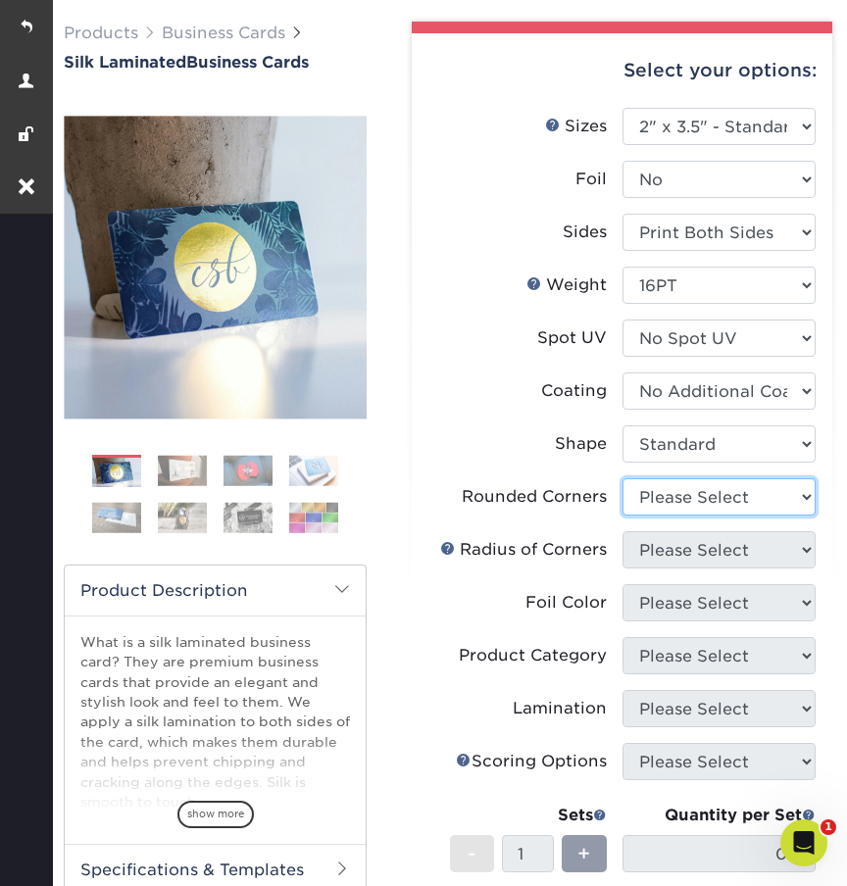
select select "7672df9e-0e0a-464d-8e1f-920c575e4da3"
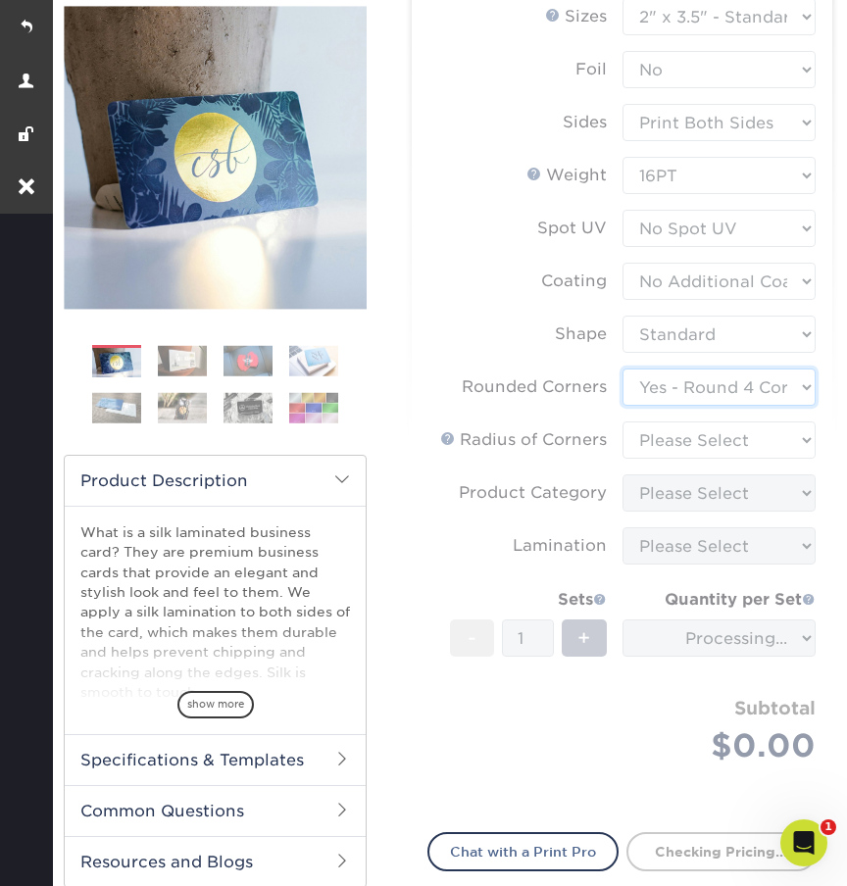
scroll to position [233, 0]
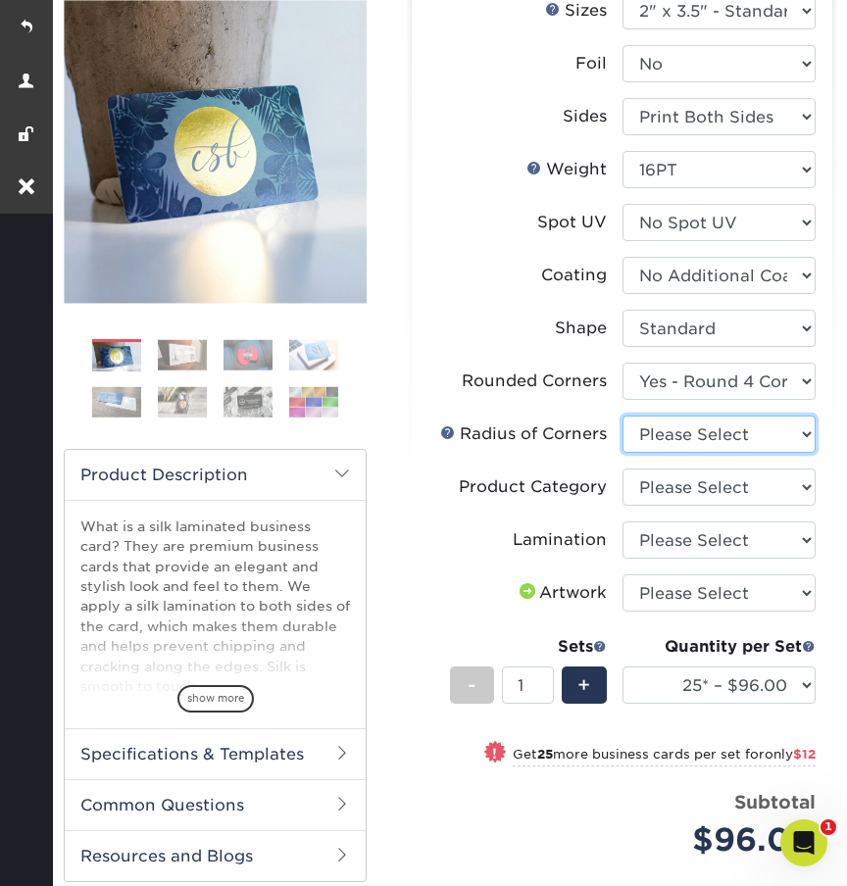
select select "479fbfe7-6a0c-4895-8c9a-81739b7486c9"
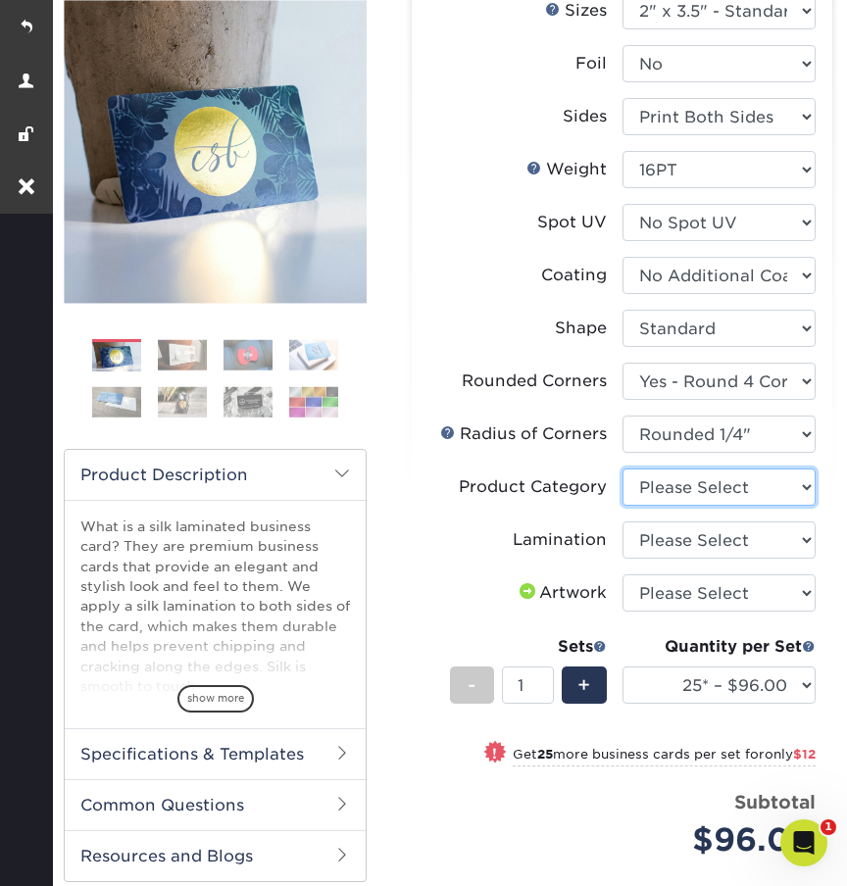
select select "3b5148f1-0588-4f88-a218-97bcfdce65c1"
select select "ccacb42f-45f7-42d3-bbd3-7c8421cf37f0"
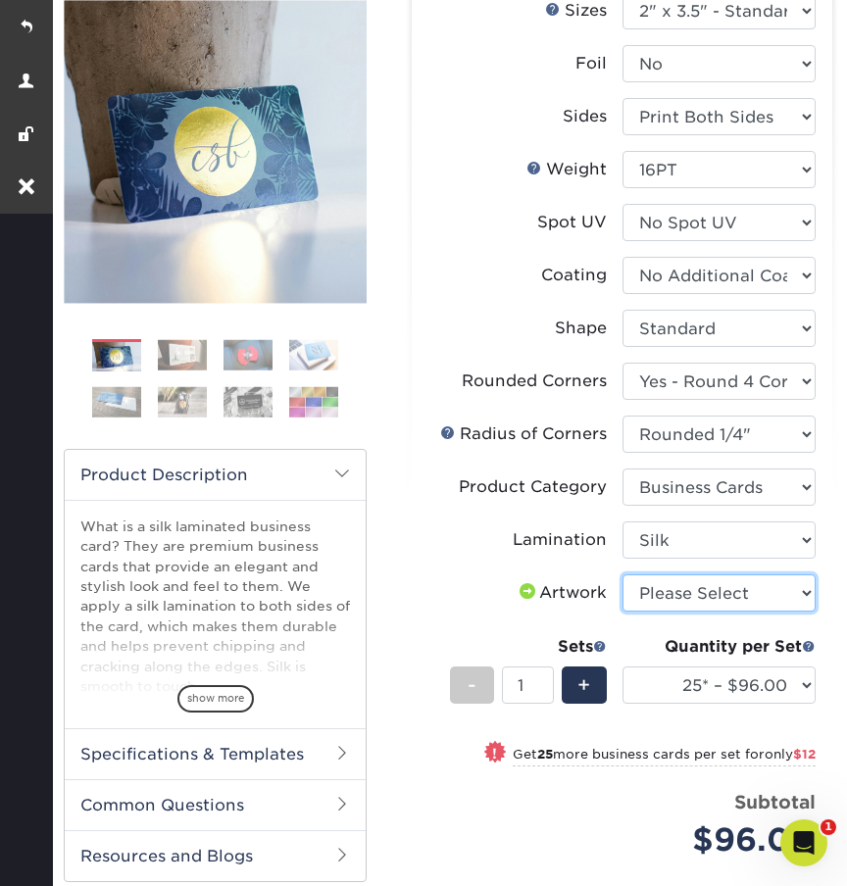
select select "upload"
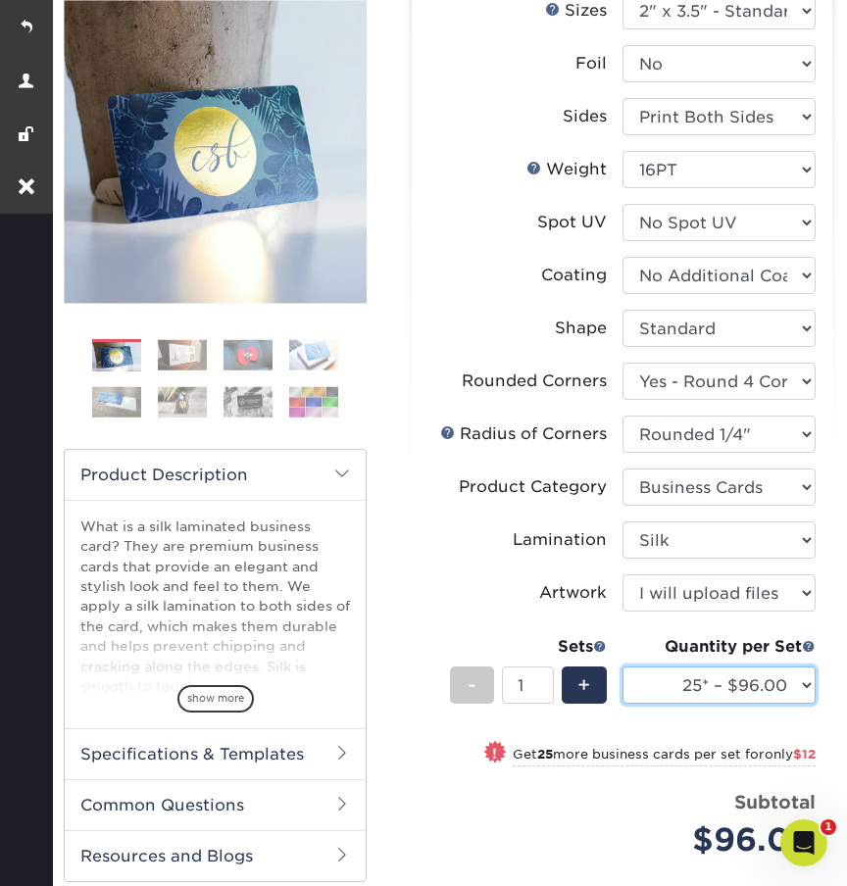
select select "500 – $140.00"
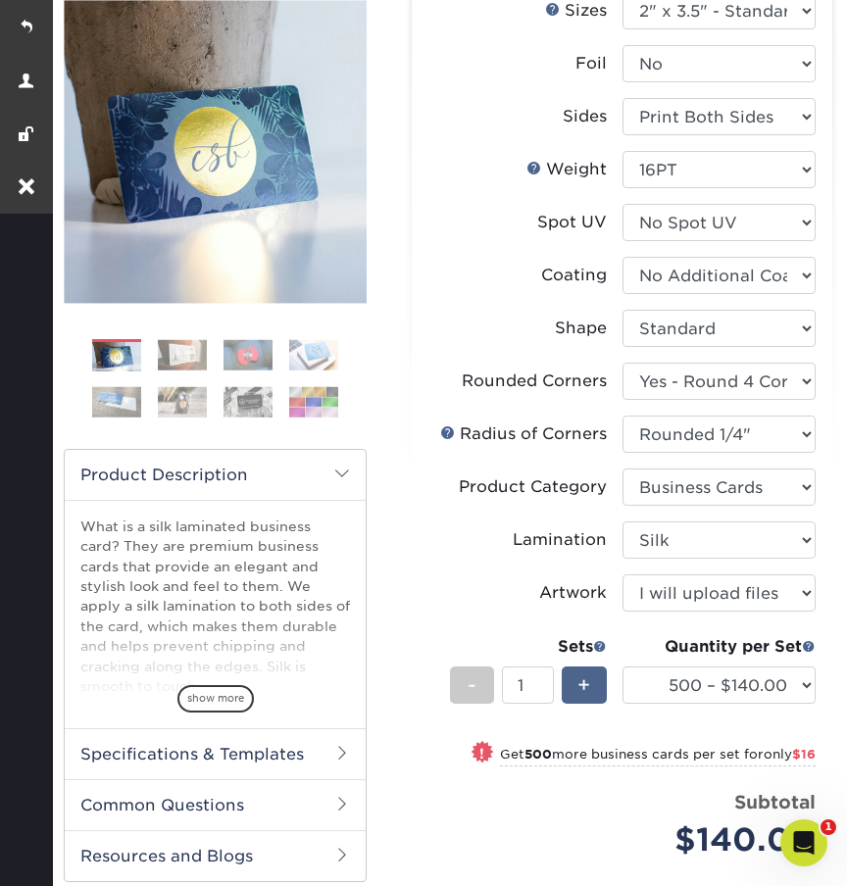
click at [586, 683] on span "+" at bounding box center [583, 684] width 13 height 29
type input "2"
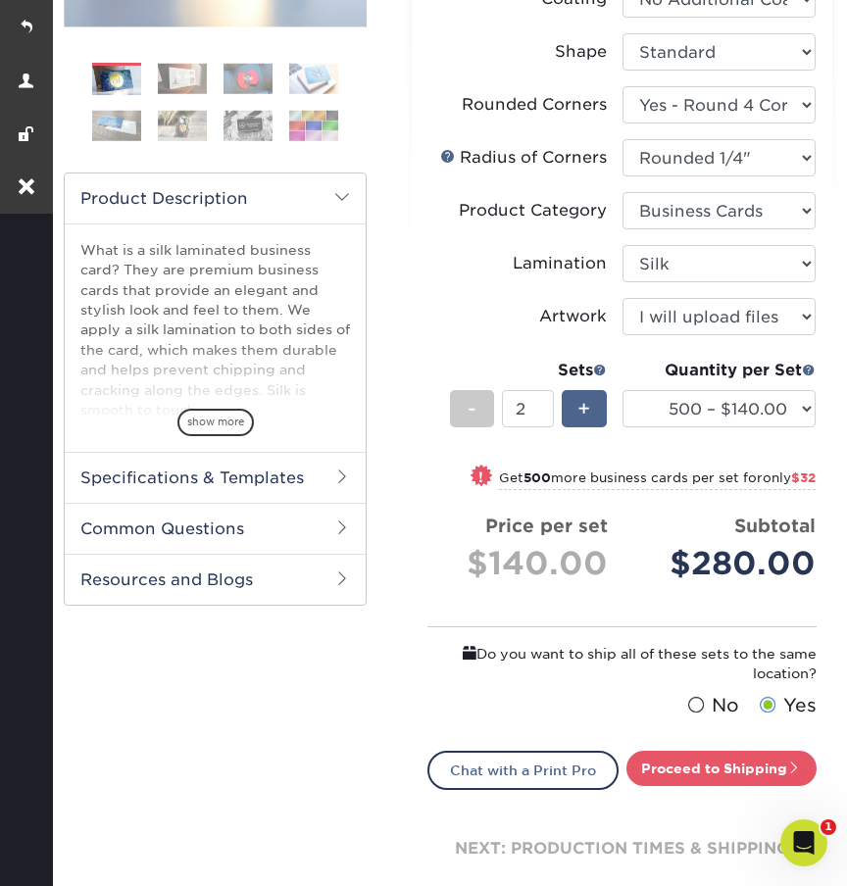
scroll to position [599, 0]
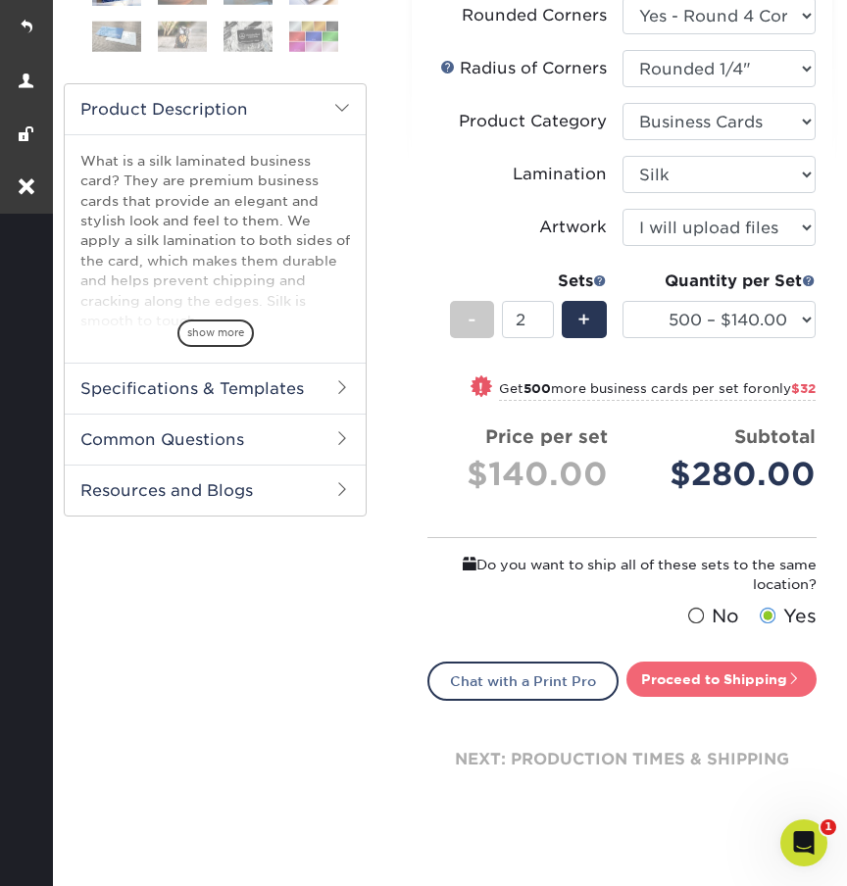
click at [665, 675] on link "Proceed to Shipping" at bounding box center [721, 678] width 190 height 35
type input "Set 1"
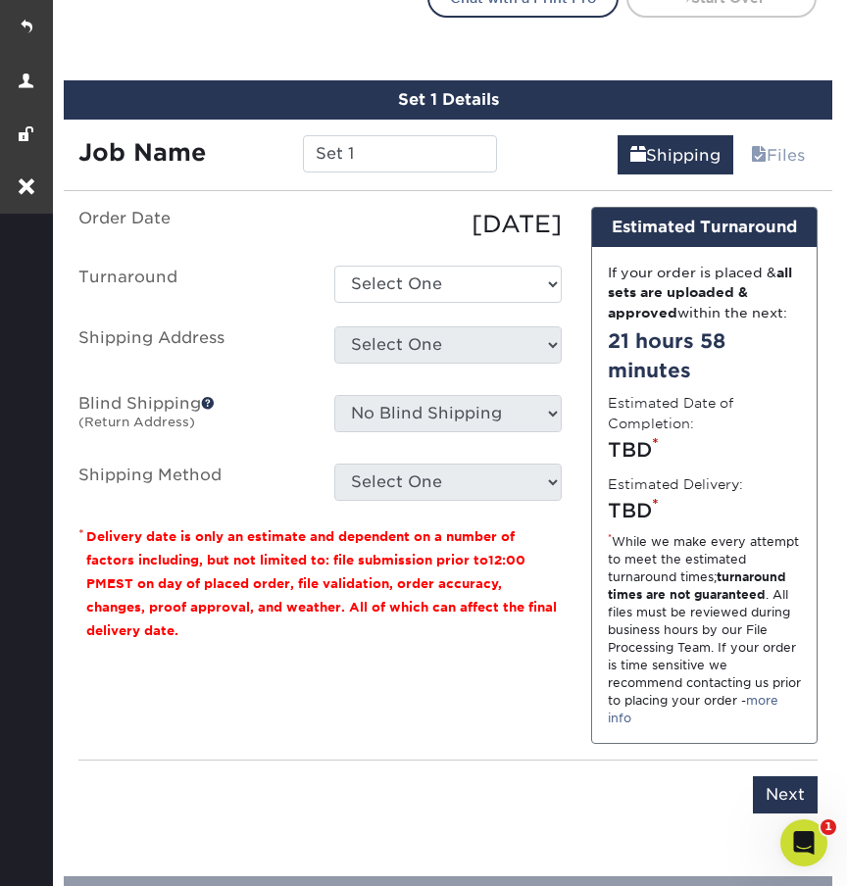
scroll to position [1309, 0]
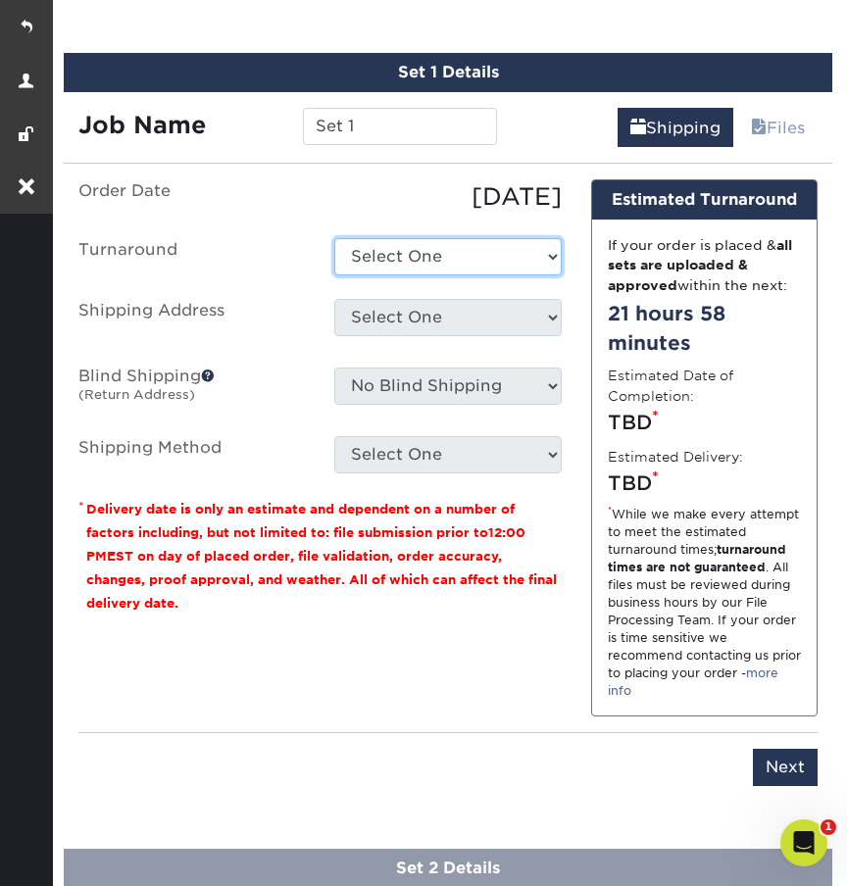
select select "5a909a15-4845-48f4-93da-352ef23c783f"
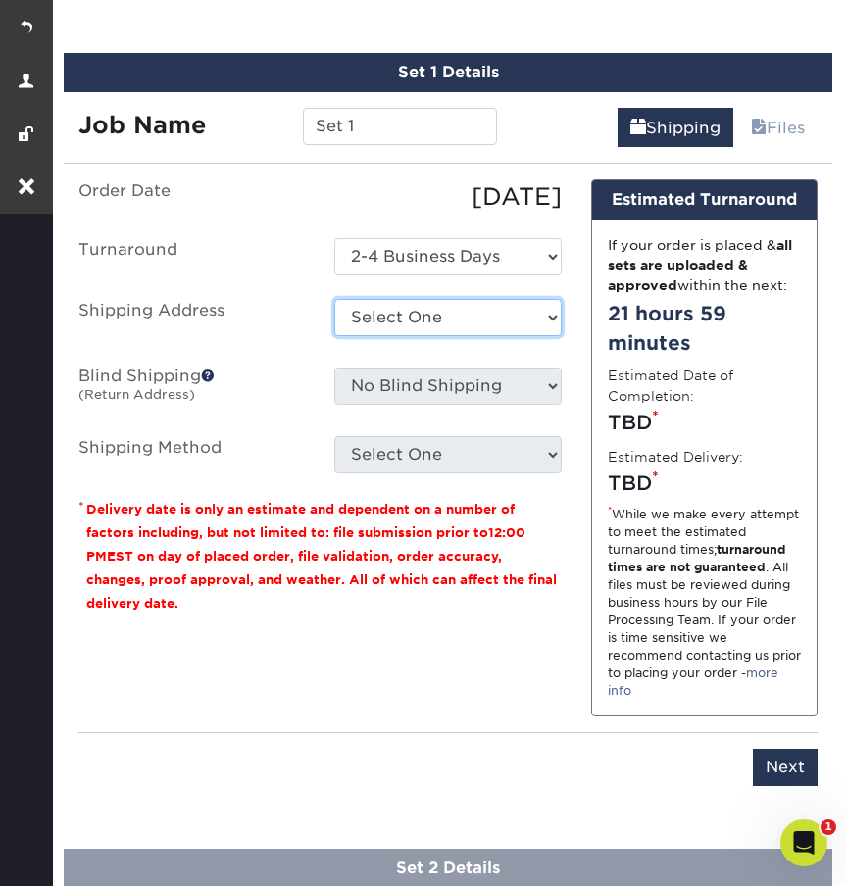
select select "285909"
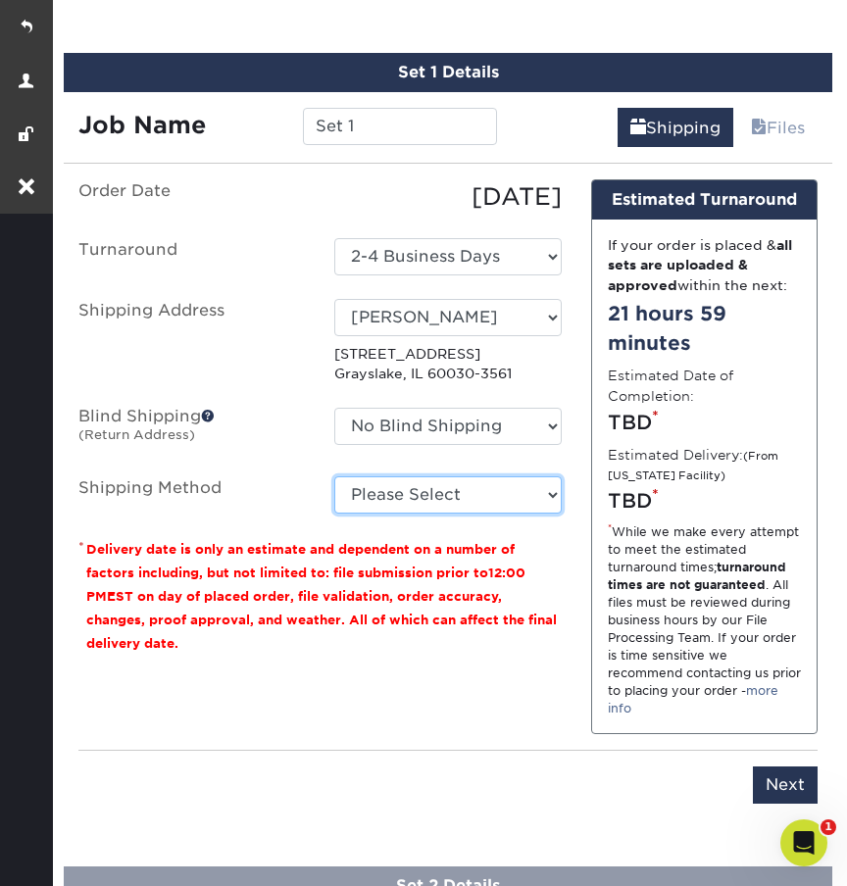
select select "03"
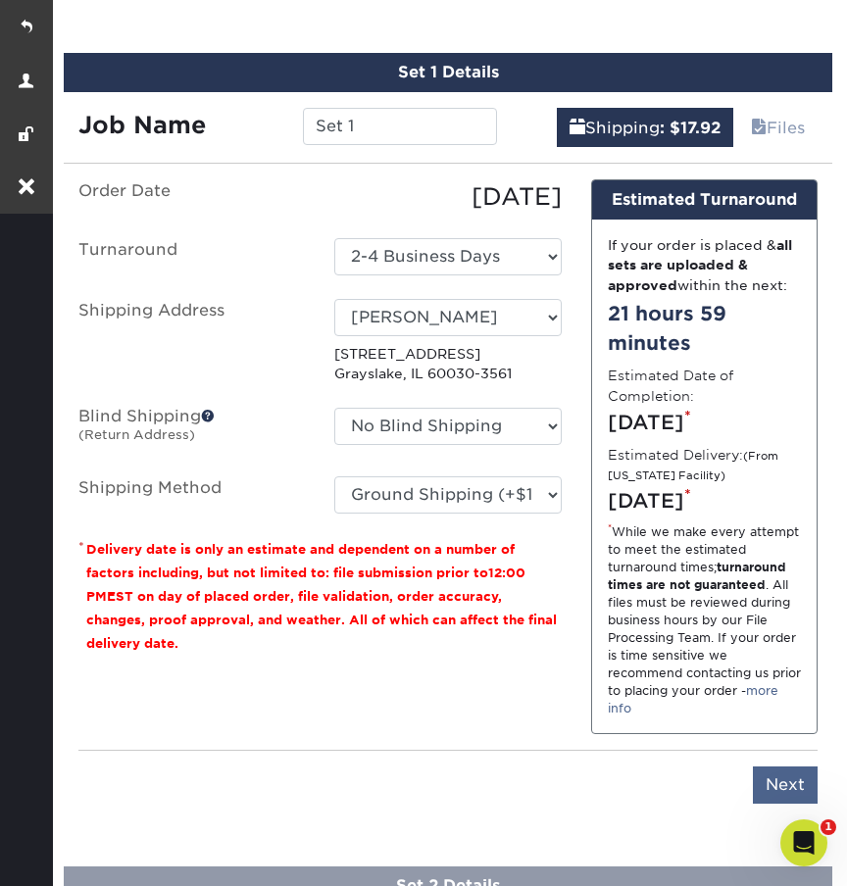
click at [787, 803] on input "Next" at bounding box center [784, 784] width 65 height 37
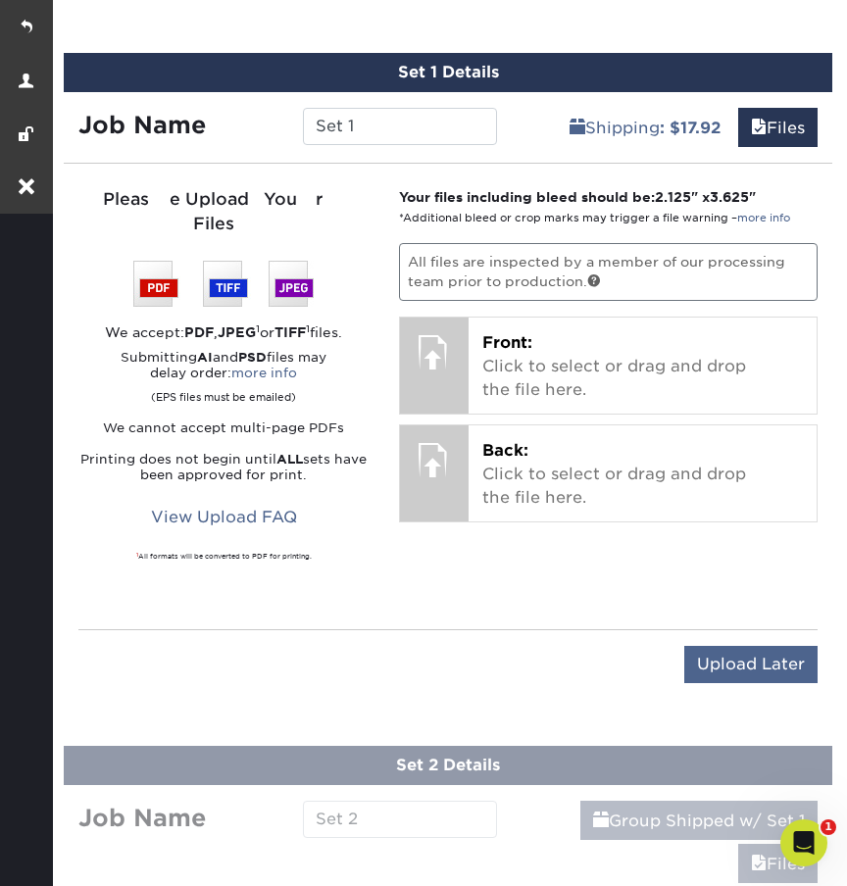
click at [731, 646] on input "Upload Later" at bounding box center [750, 664] width 133 height 37
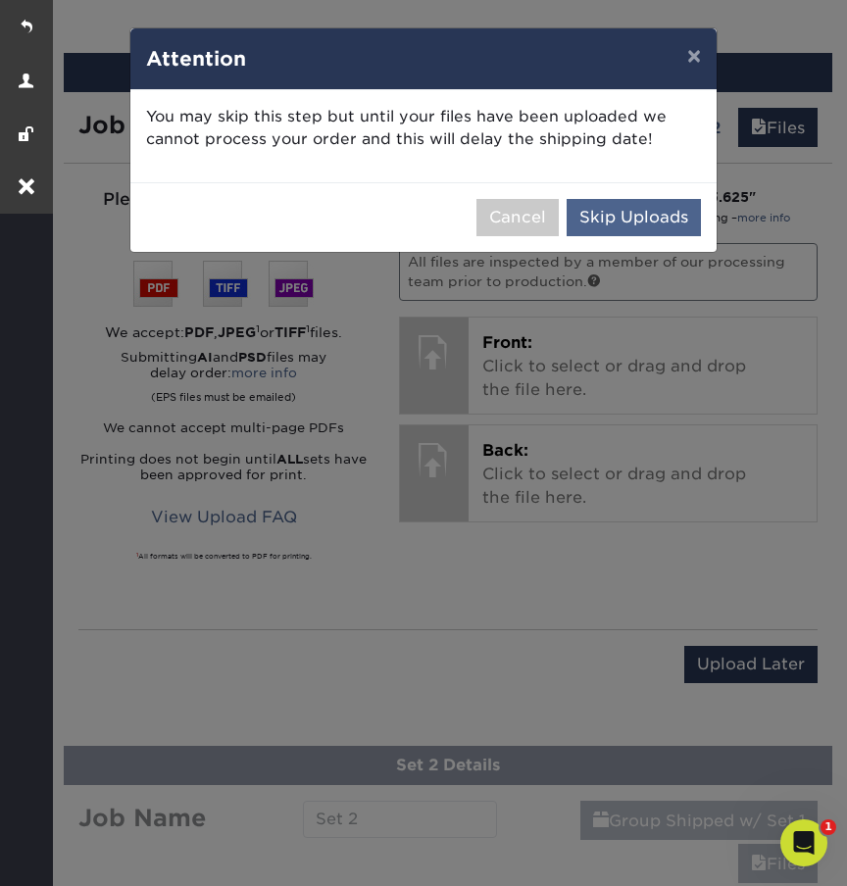
click at [623, 214] on button "Skip Uploads" at bounding box center [633, 217] width 134 height 37
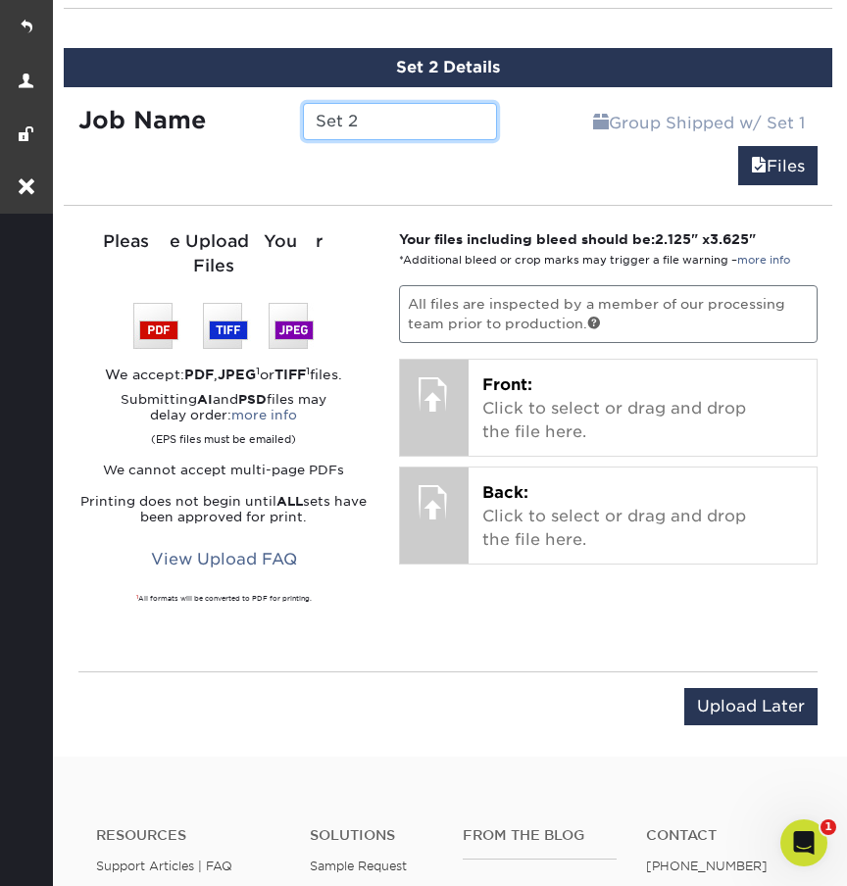
scroll to position [1529, 0]
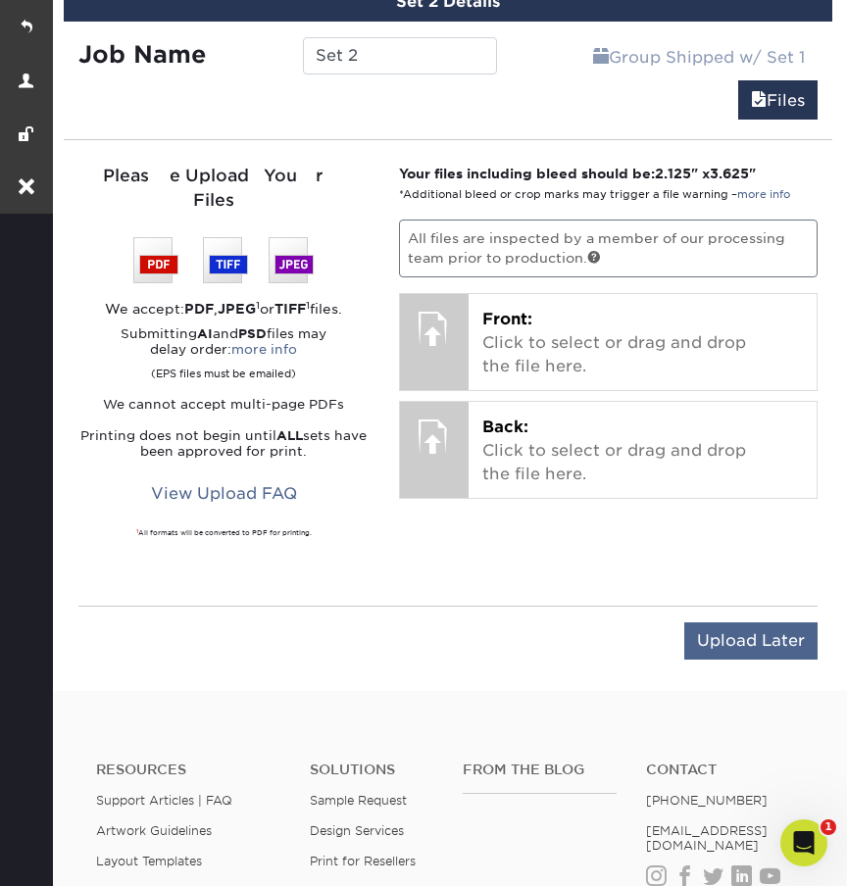
click at [769, 622] on input "Upload Later" at bounding box center [750, 640] width 133 height 37
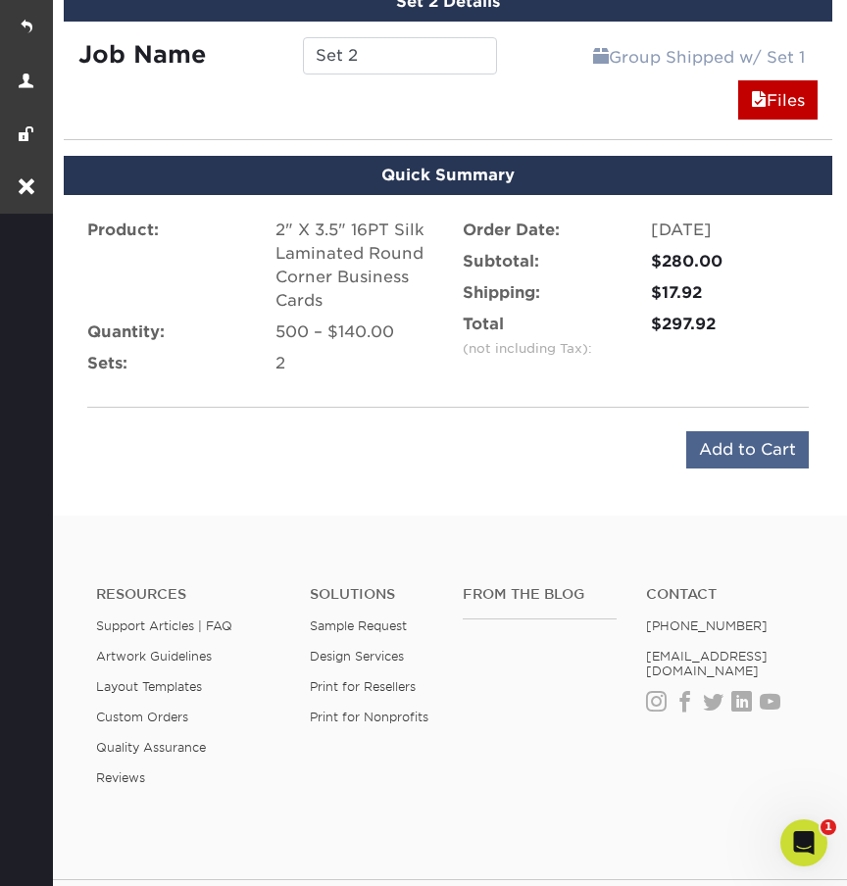
click at [741, 450] on input "Add to Cart" at bounding box center [747, 449] width 122 height 37
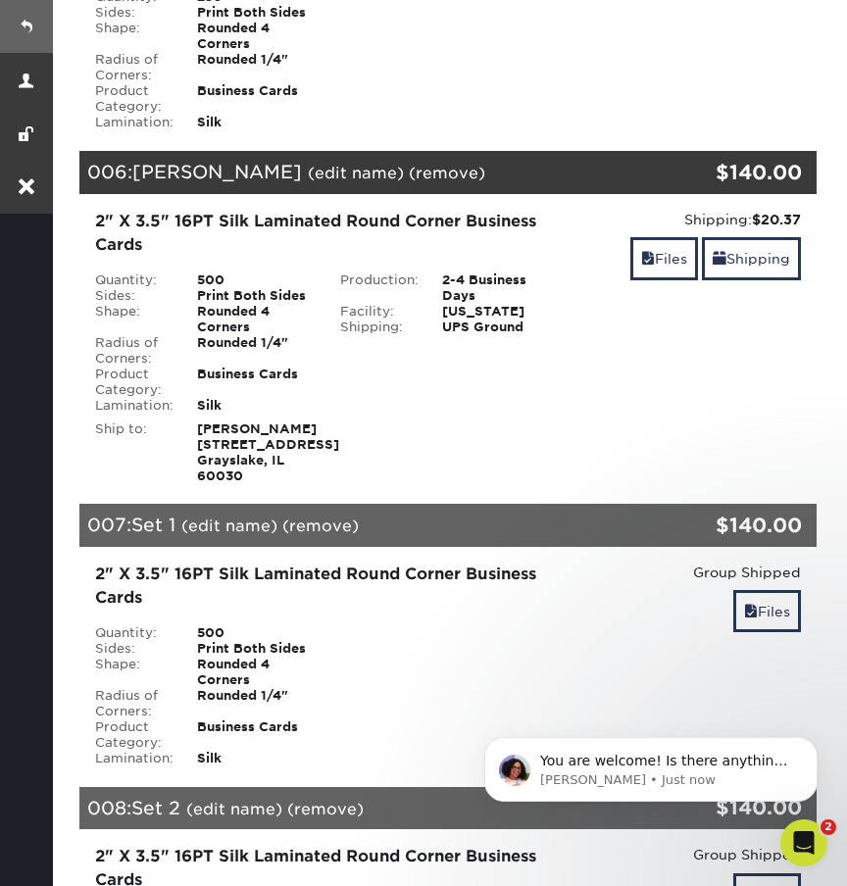
click at [25, 19] on link at bounding box center [26, 26] width 53 height 53
